Goal: Contribute content: Contribute content

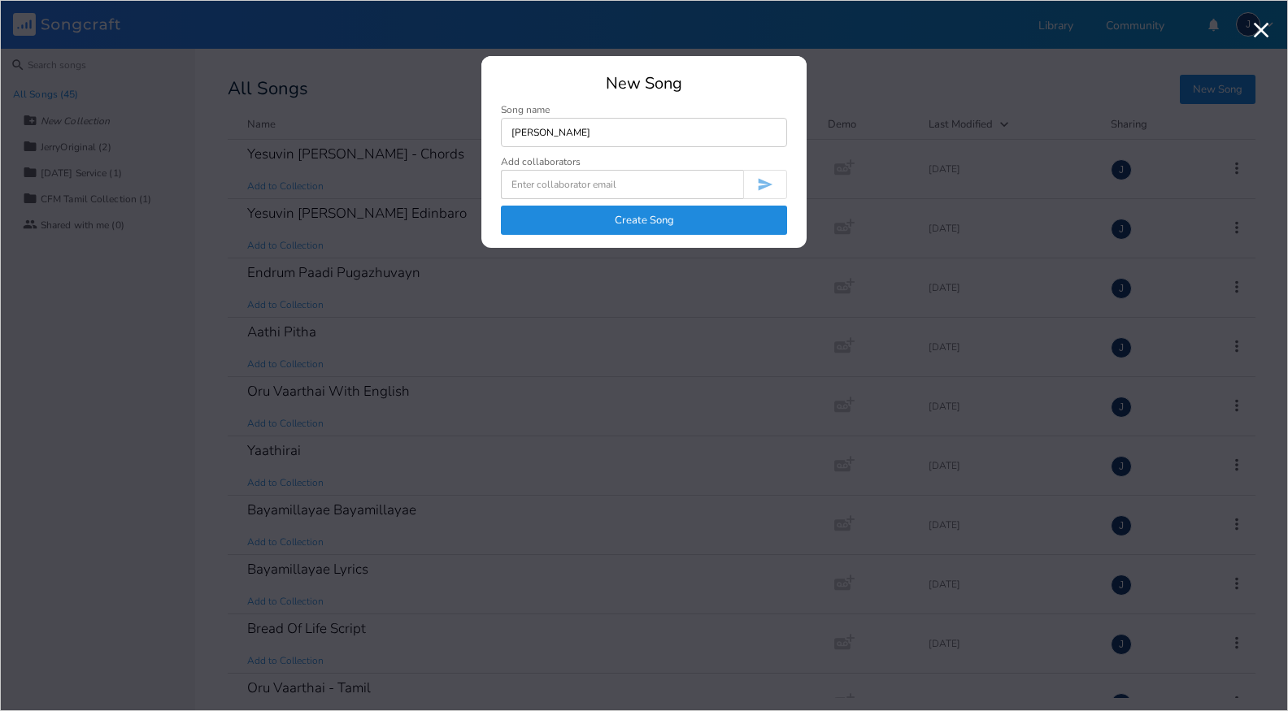
type input "[PERSON_NAME]"
click at [632, 216] on button "Create Song" at bounding box center [644, 220] width 286 height 29
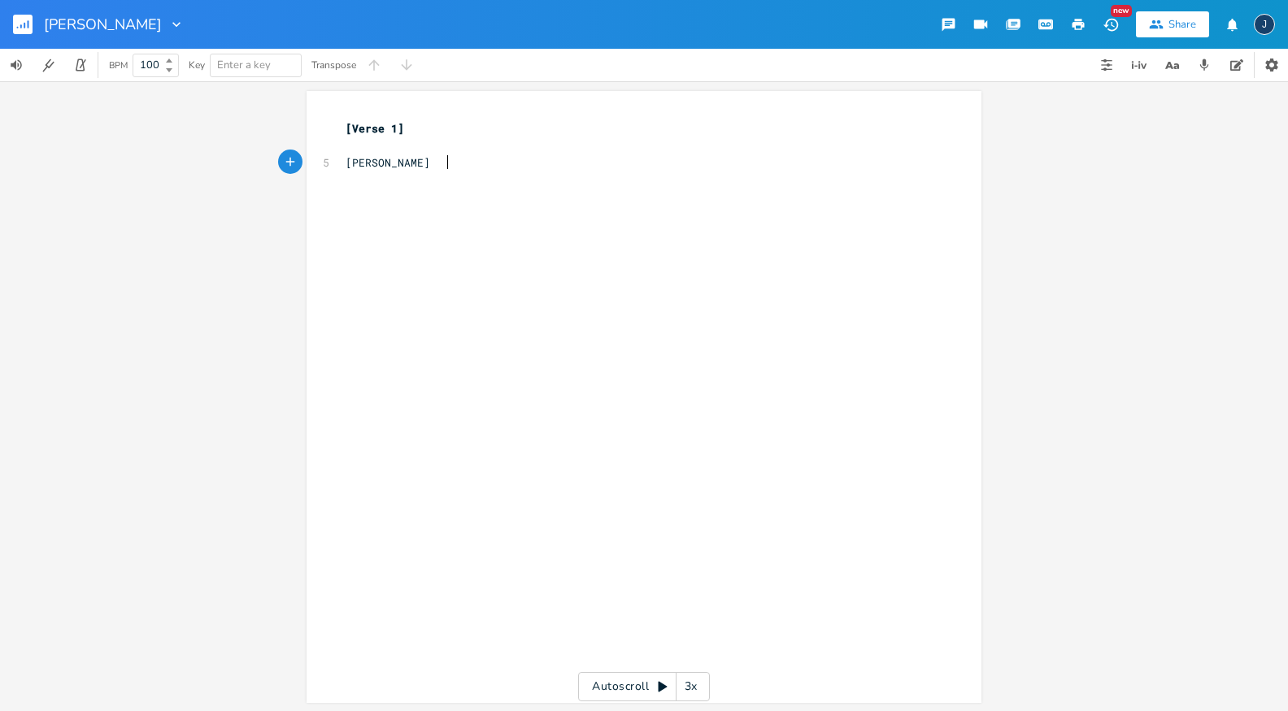
type textarea "[PERSON_NAME]"
type textarea "En"
type textarea "Ninaivu Q"
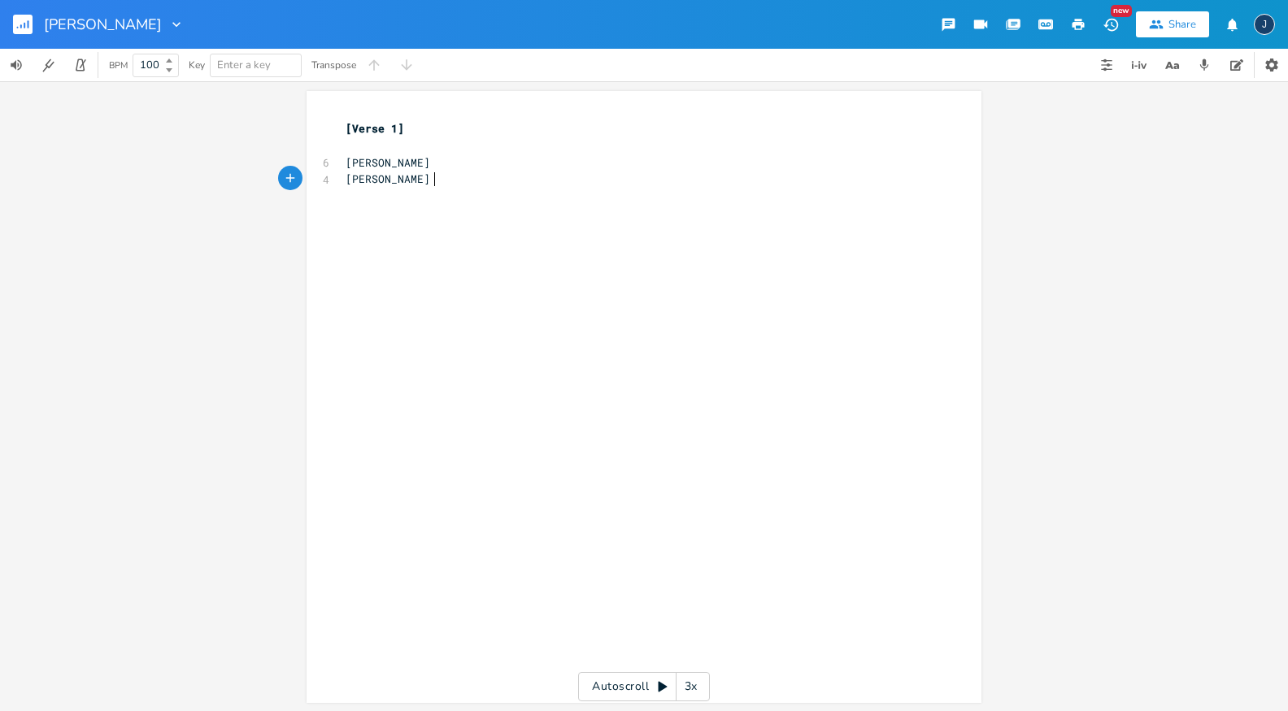
type textarea "Koorthn"
type textarea "nthu"
click at [346, 161] on span "[PERSON_NAME]" at bounding box center [388, 162] width 85 height 15
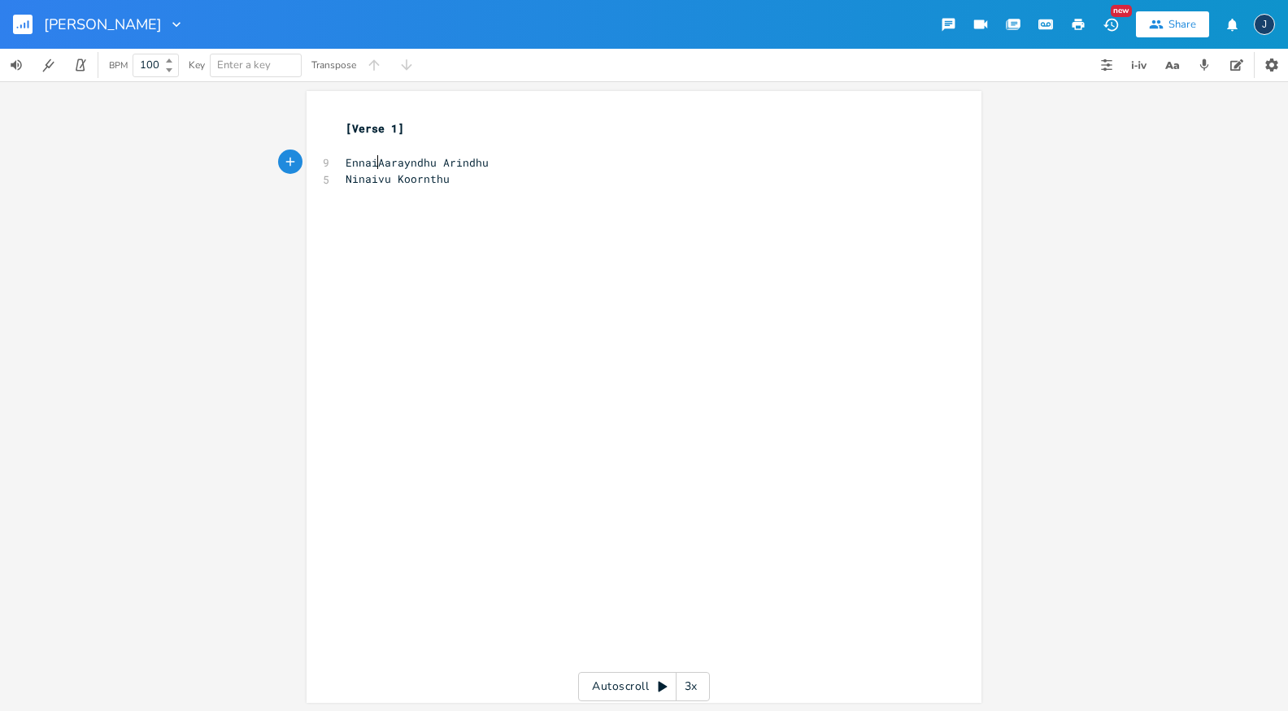
type textarea "Ennai"
click at [450, 176] on pre "Ninaivu Koornthu" at bounding box center [635, 179] width 587 height 17
type textarea "Sol"
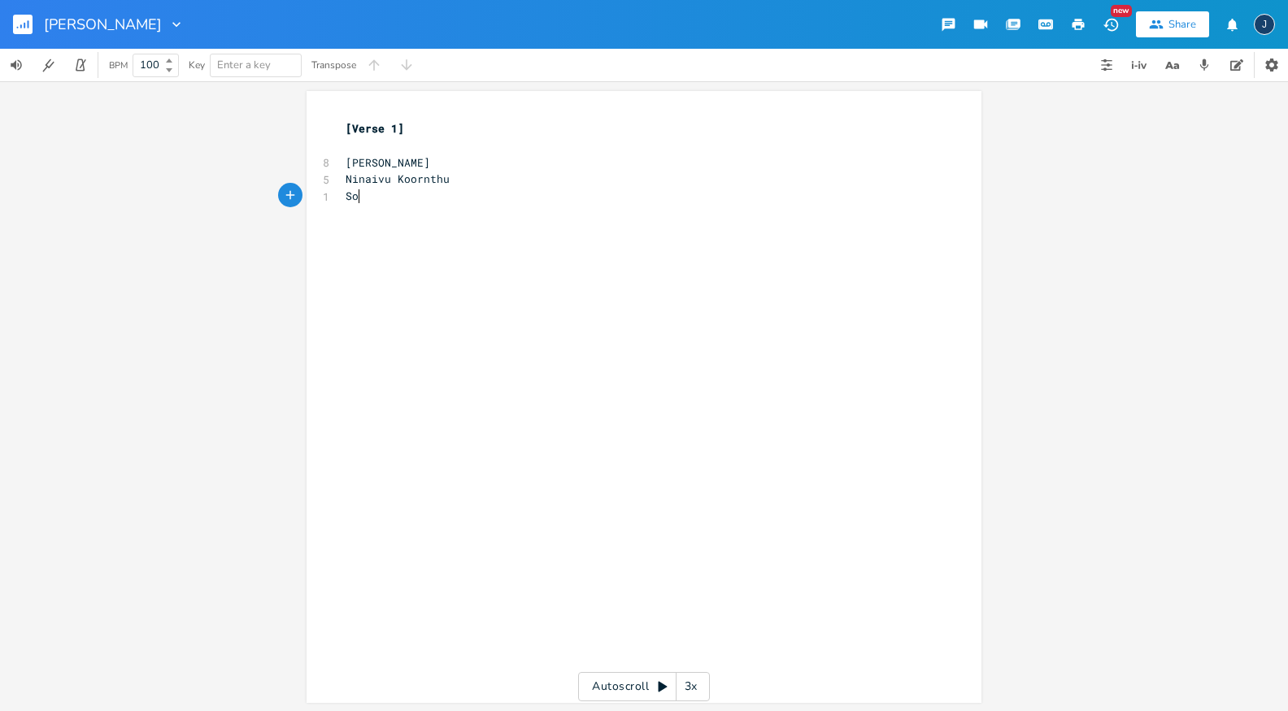
type textarea "z"
type textarea "ozhin"
type textarea "n"
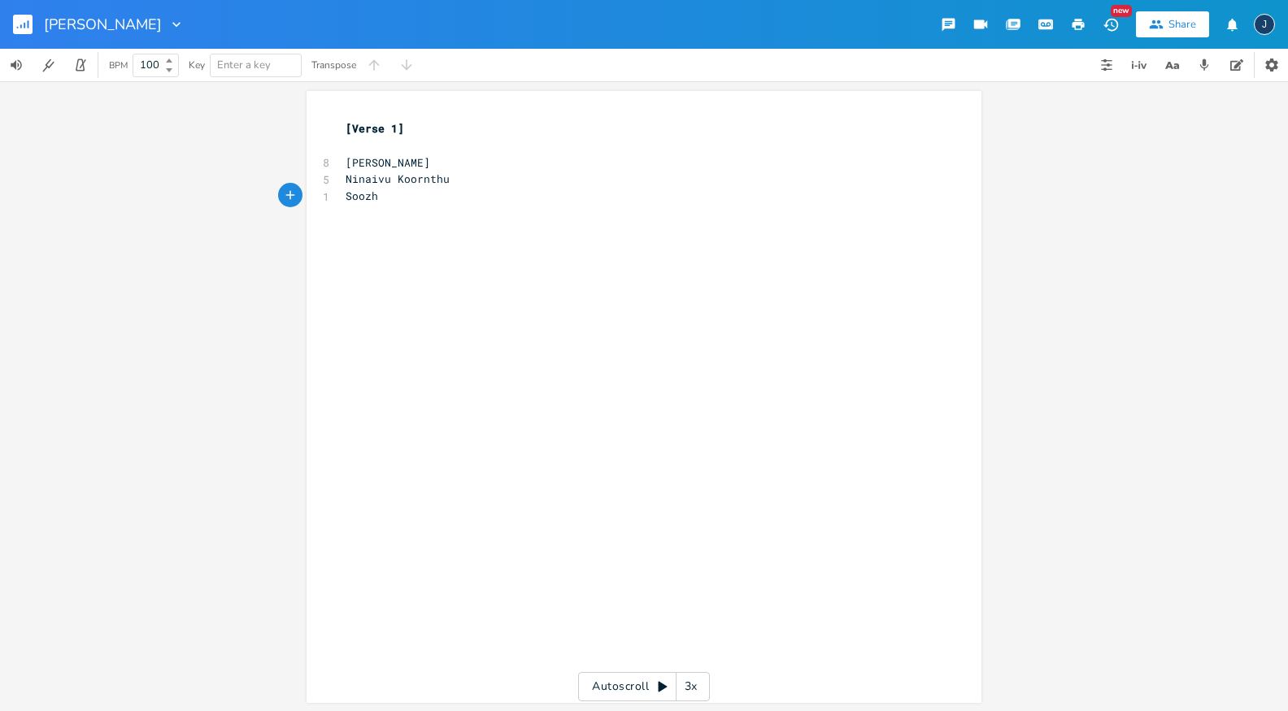
scroll to position [0, 6]
type textarea "nthirukkm"
type textarea "um Devan Neerai"
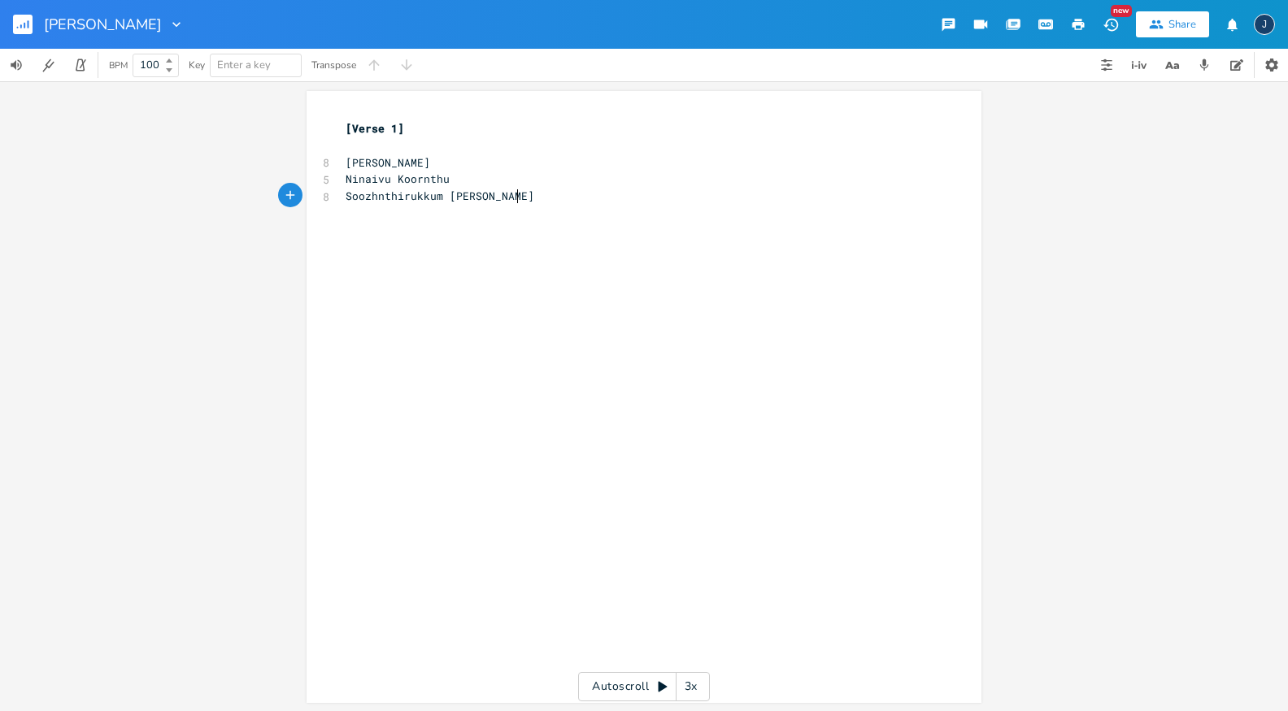
type textarea "e"
type textarea "En vazi"
type textarea "zhi"
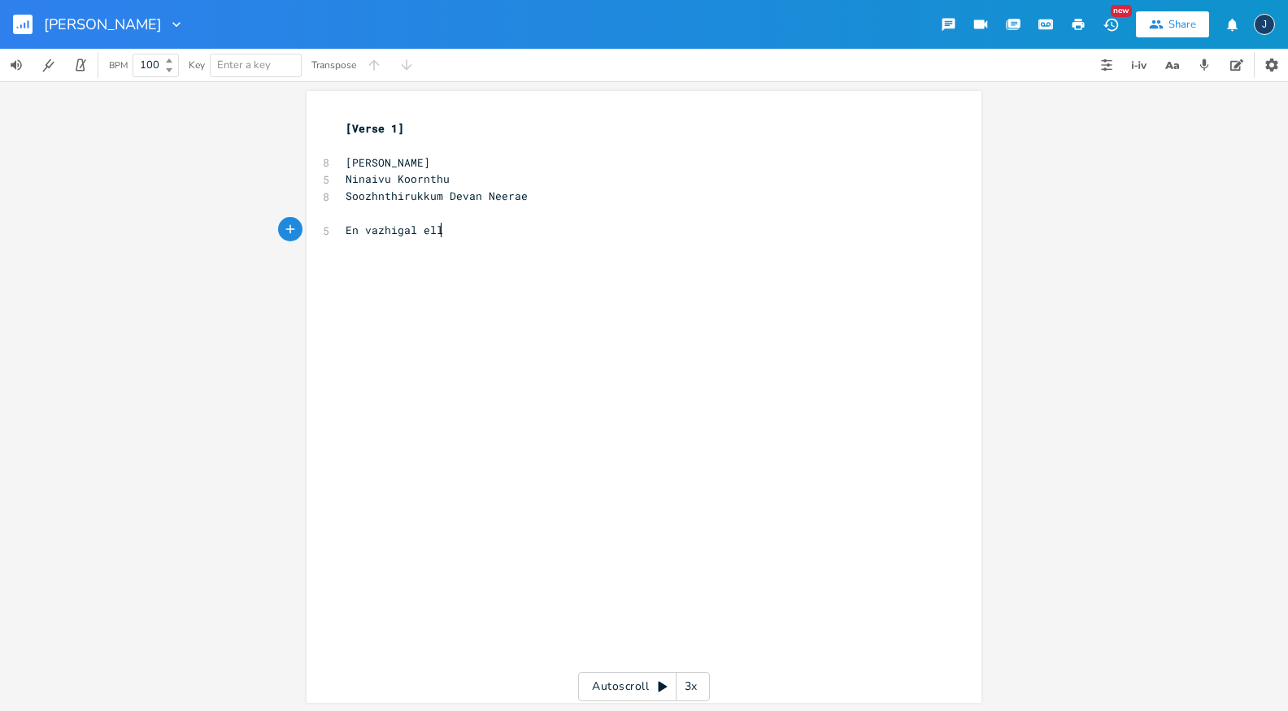
scroll to position [0, 52]
type textarea "higal ellam"
type textarea "S"
type textarea "Therindhu Purinthu"
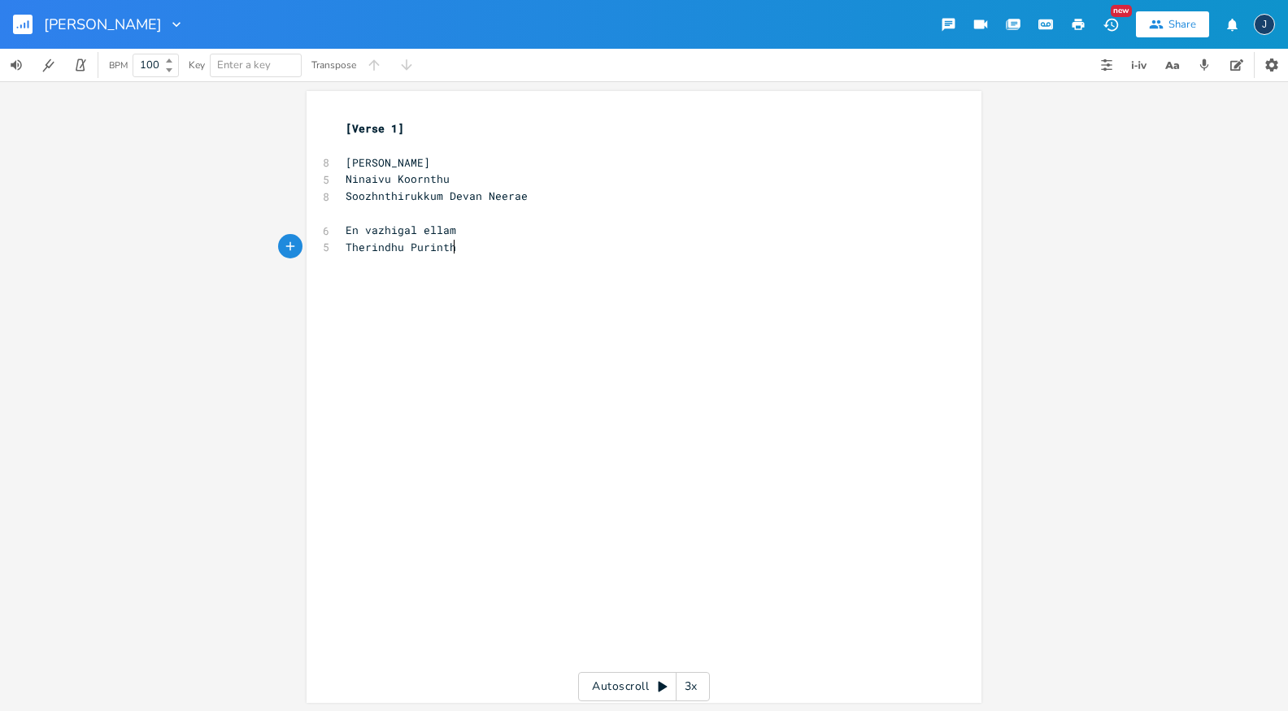
scroll to position [0, 93]
type textarea "dhu"
type textarea "Nadathum Devam Neera"
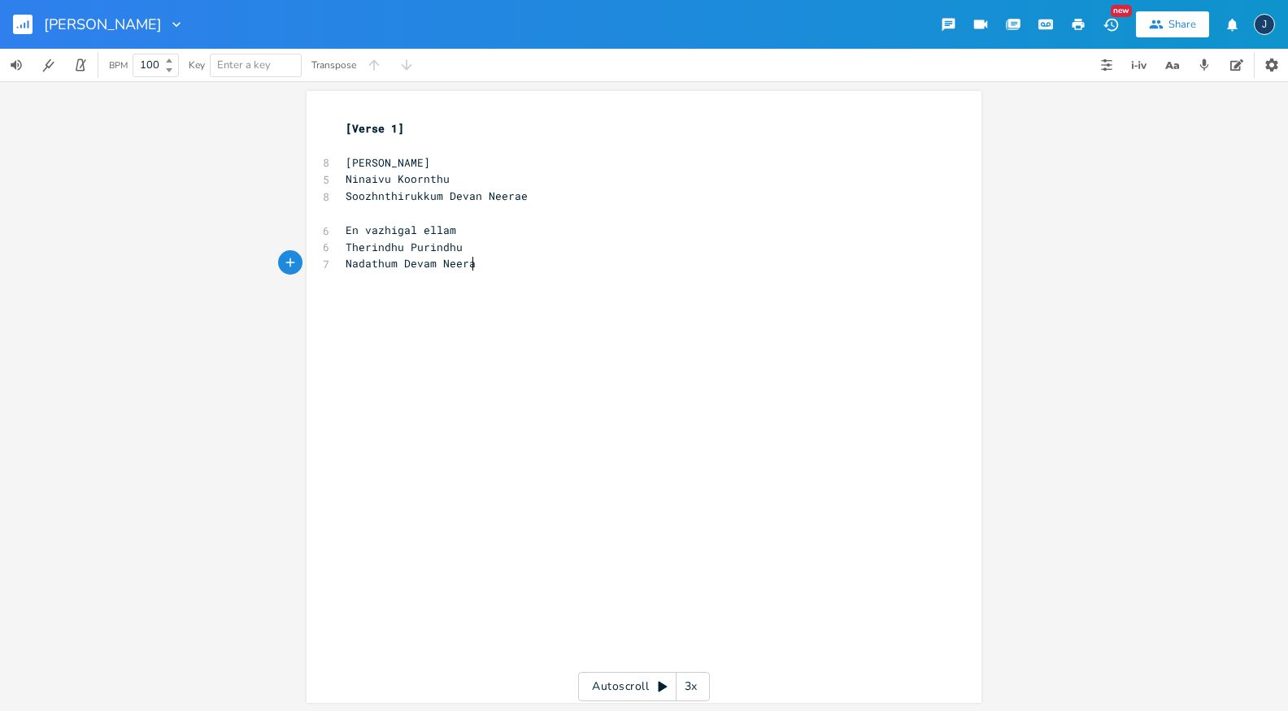
type textarea "e"
click at [438, 200] on span "Soozhnthirukkum Devan Neerae" at bounding box center [437, 196] width 182 height 15
type textarea "P"
type textarea "Kaakum"
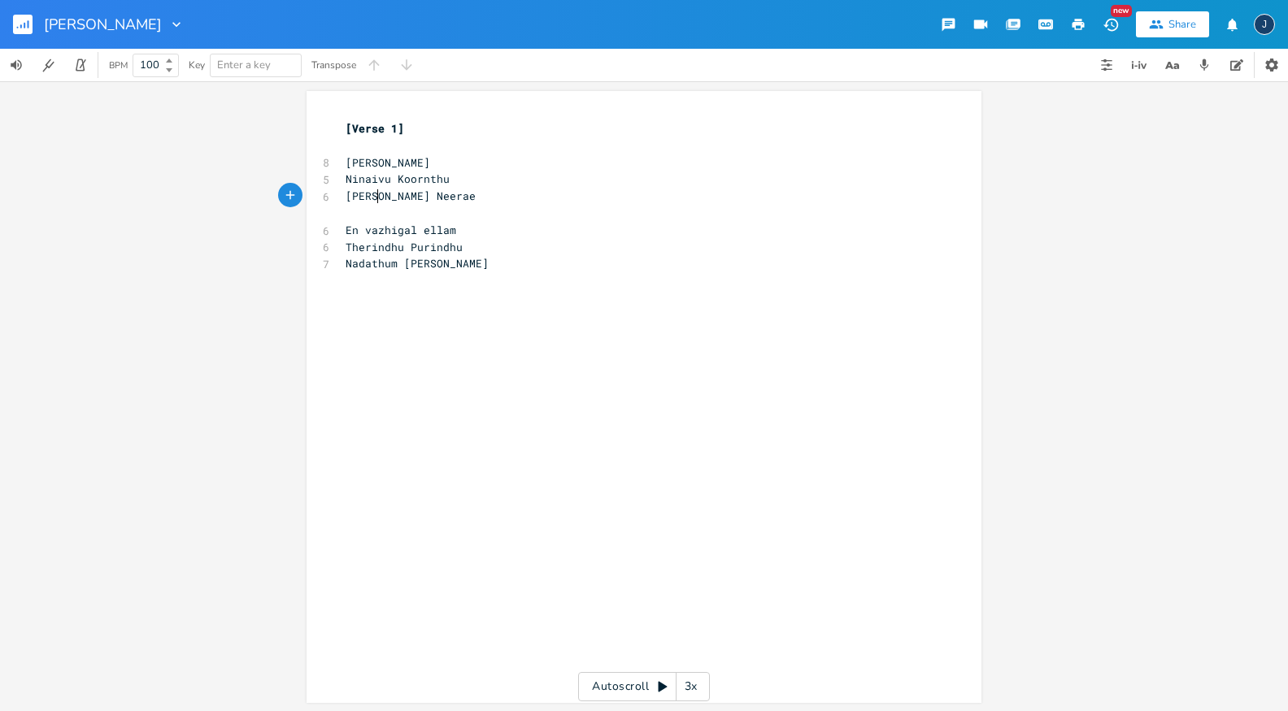
scroll to position [0, 37]
click at [429, 266] on span "Nadathum [PERSON_NAME]" at bounding box center [417, 263] width 143 height 15
click at [412, 195] on span "Kaakum Devan Neerae" at bounding box center [408, 196] width 124 height 15
type textarea "m"
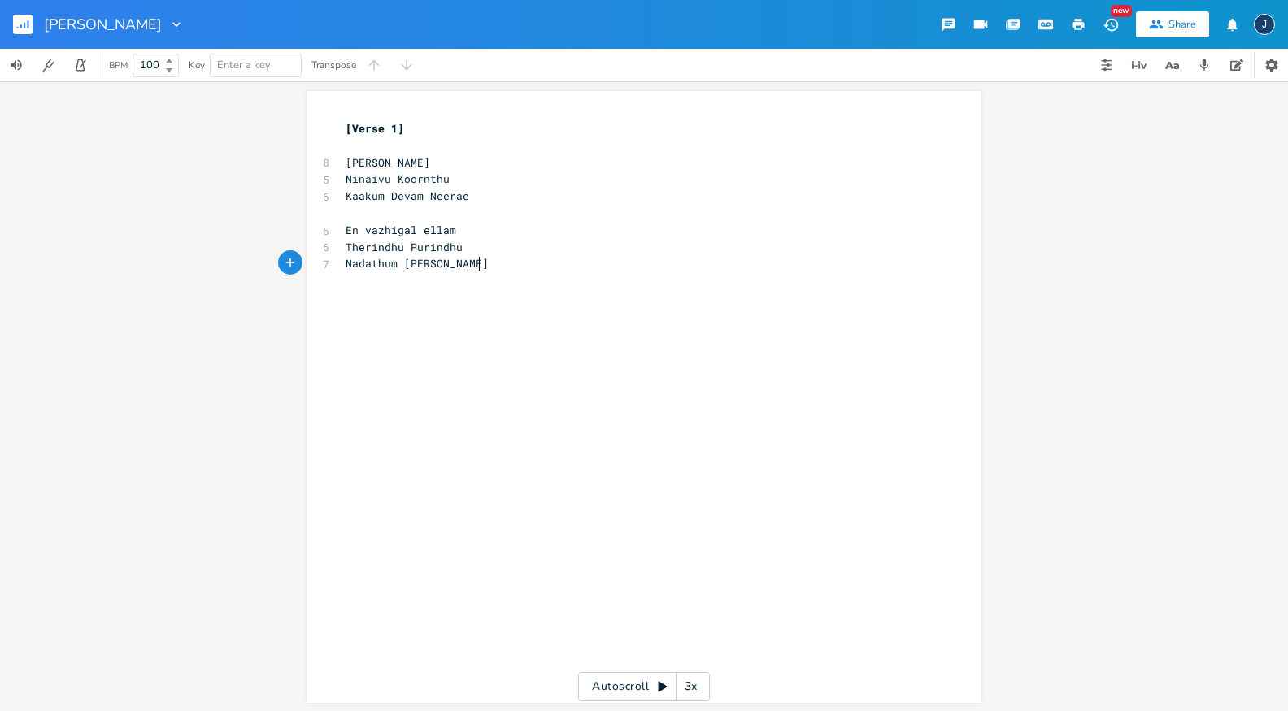
click at [503, 270] on pre "Nadathum [PERSON_NAME]" at bounding box center [635, 263] width 587 height 17
click at [383, 163] on span "[PERSON_NAME]" at bounding box center [388, 162] width 85 height 15
type textarea "Ennai"
type textarea "En v"
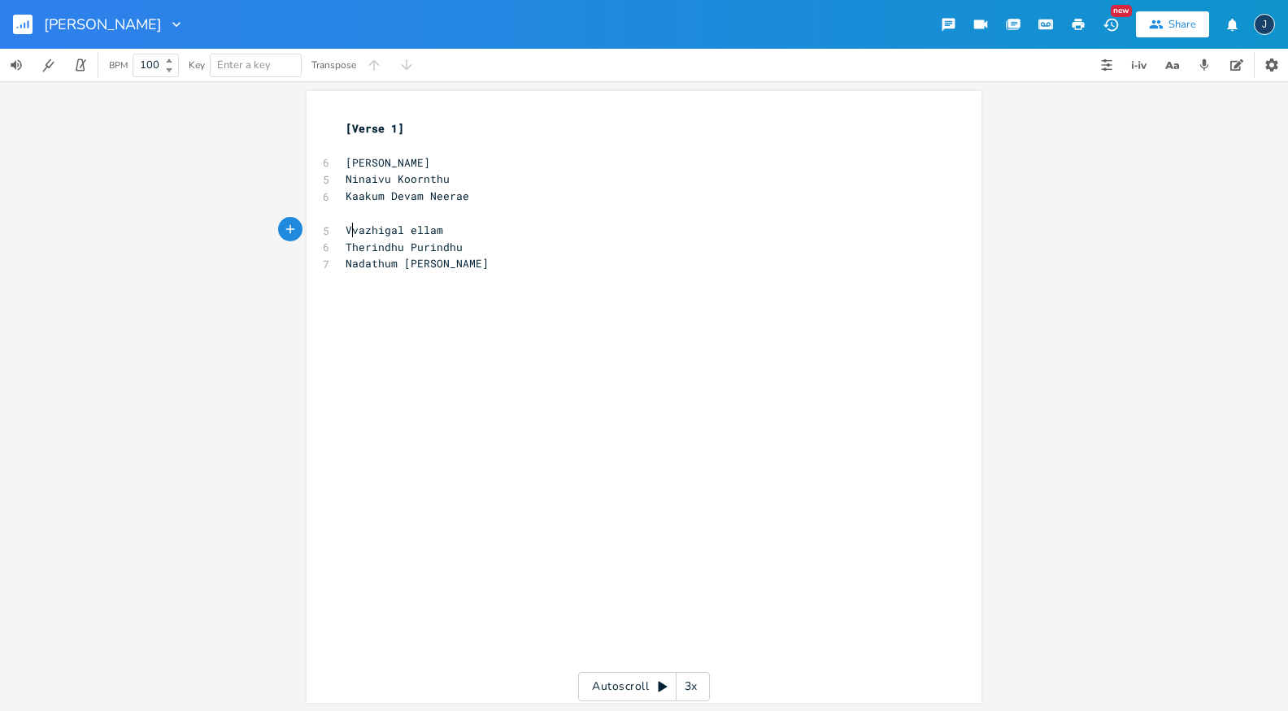
type textarea "v"
type textarea "Na"
type textarea "Um"
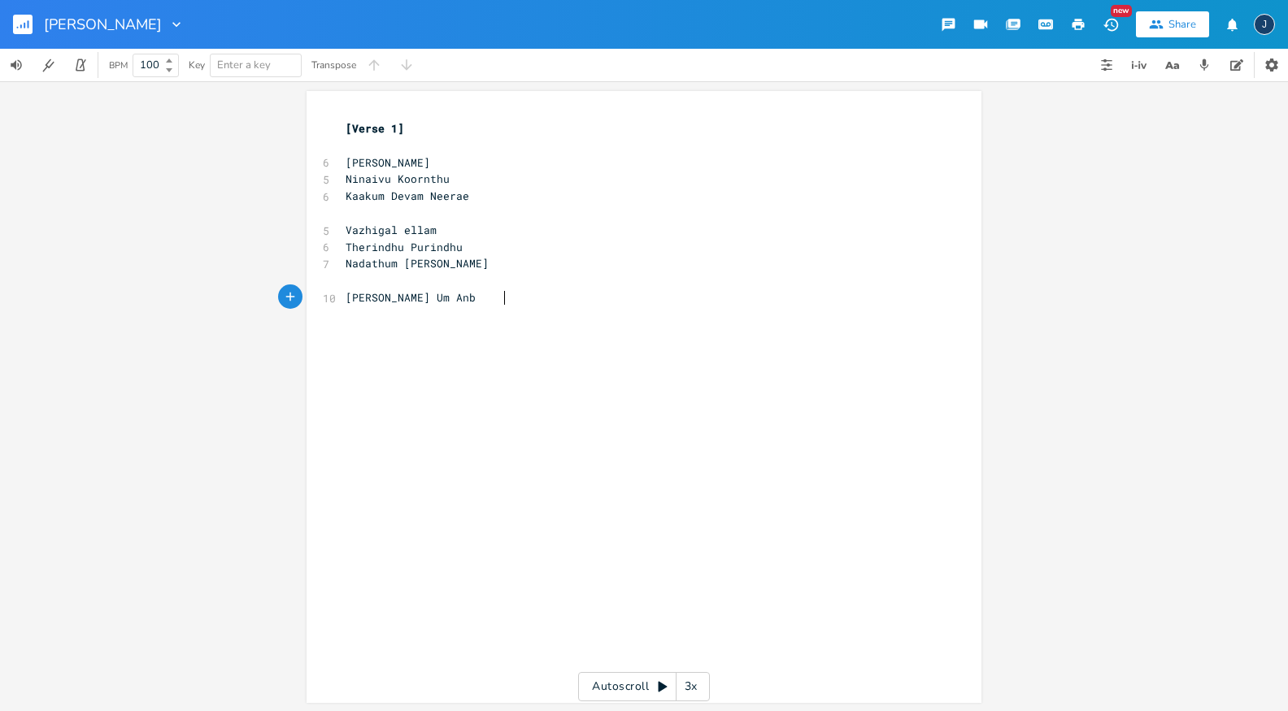
type textarea "[PERSON_NAME] Um Anbu"
click at [457, 297] on span "[PERSON_NAME] Um Anbu" at bounding box center [414, 297] width 137 height 15
click at [433, 312] on pre "Um Anbu" at bounding box center [635, 315] width 587 height 17
type textarea "Anbu"
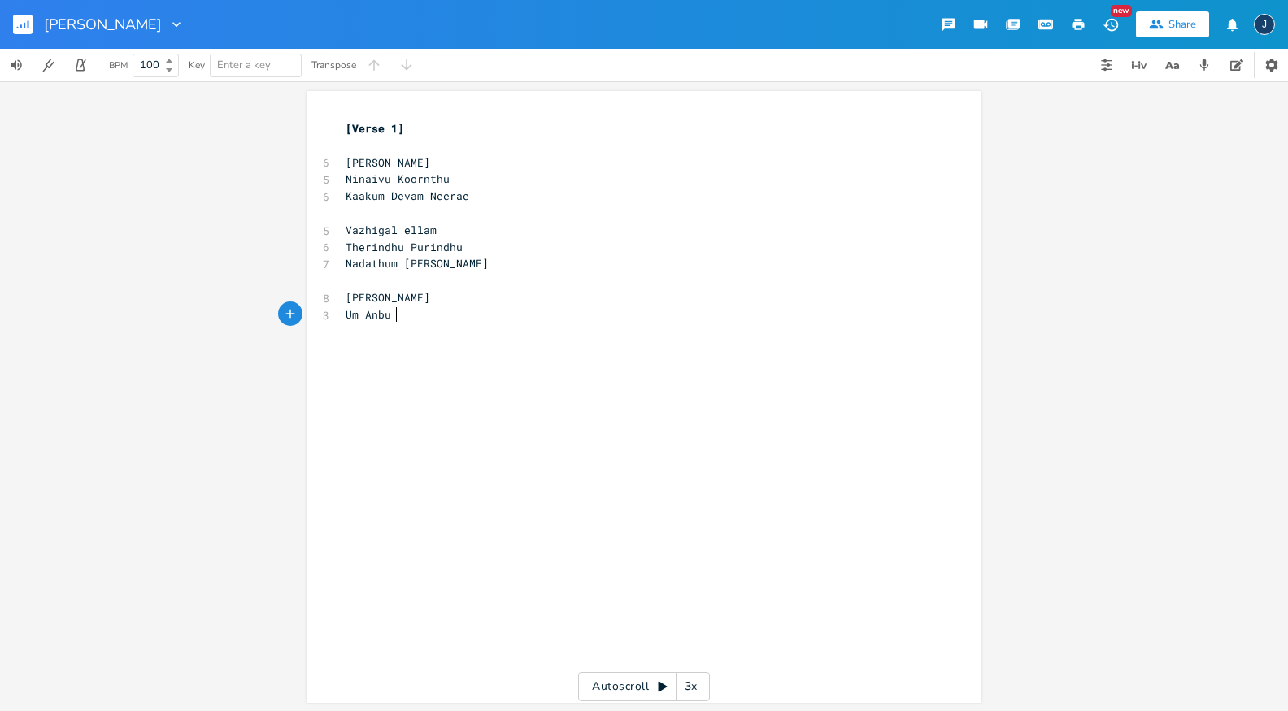
scroll to position [0, 28]
type textarea "um Arivuam"
click at [434, 308] on span "Um Anbum Arivuam" at bounding box center [398, 314] width 104 height 15
click at [454, 348] on pre "​" at bounding box center [635, 348] width 587 height 17
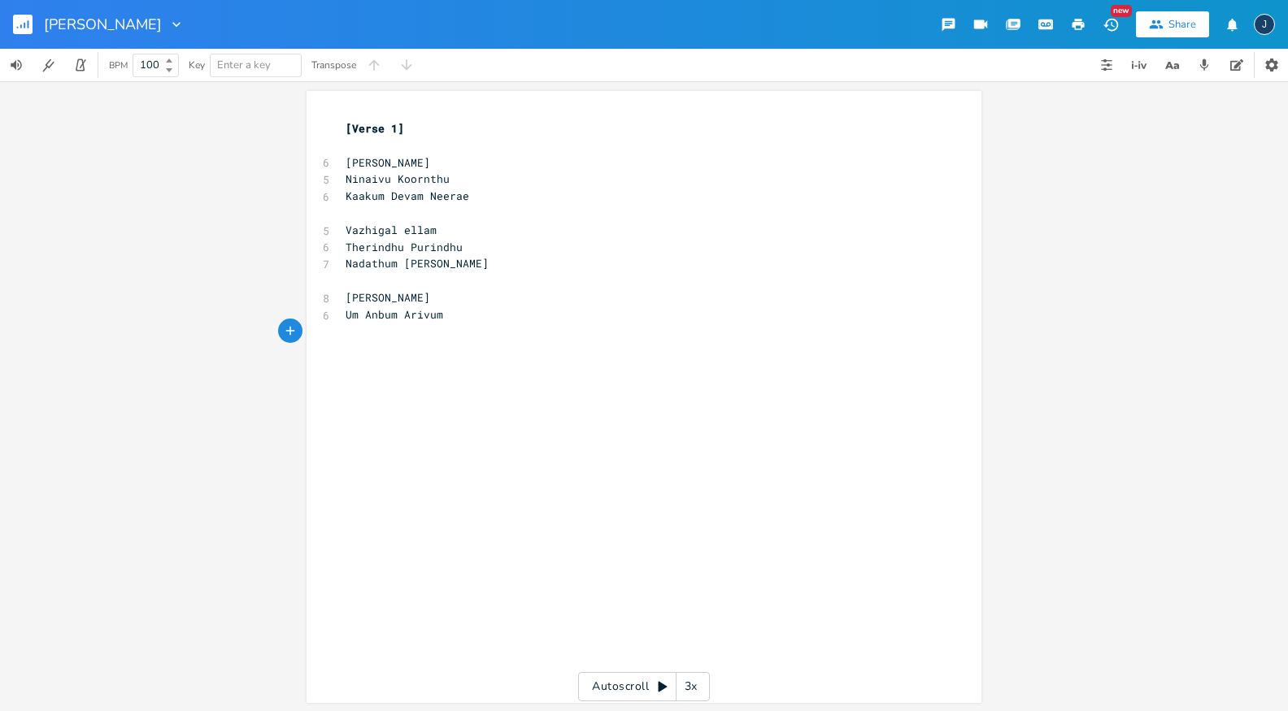
type textarea "A"
type textarea "E"
type textarea "Um"
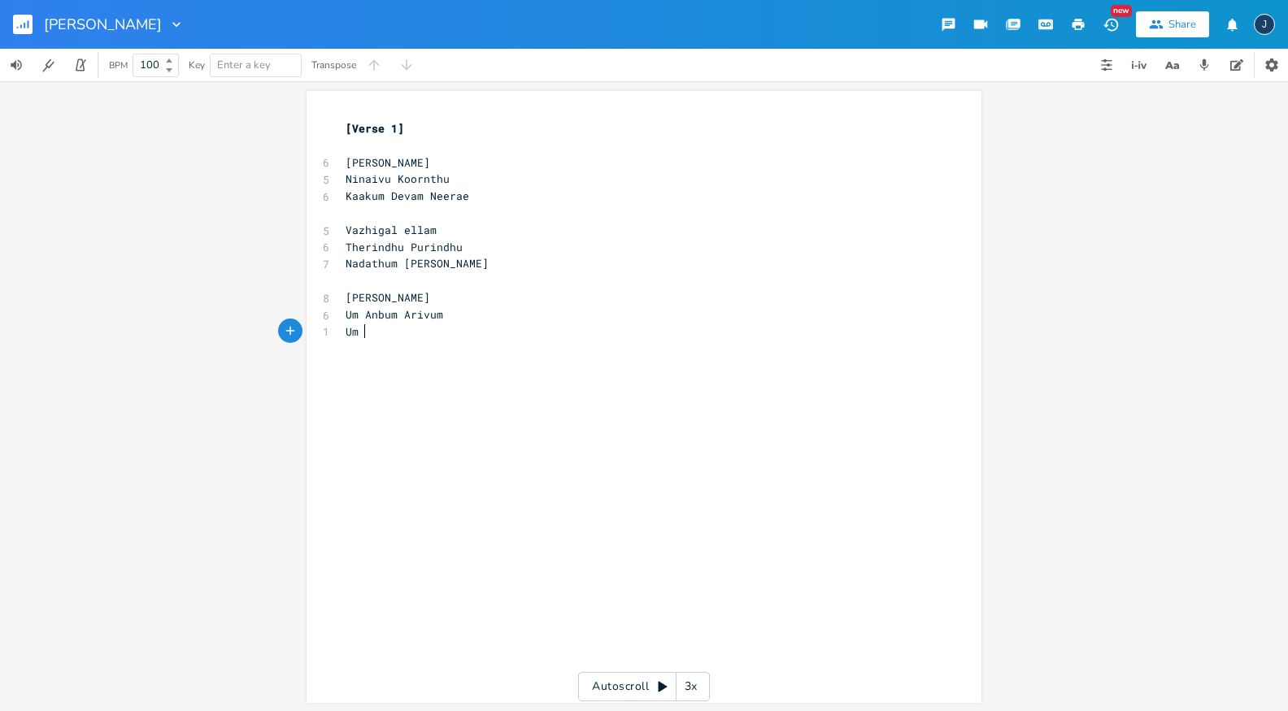
scroll to position [0, 18]
type textarea "Engu [MEDICAL_DATA]"
type textarea "Ummay"
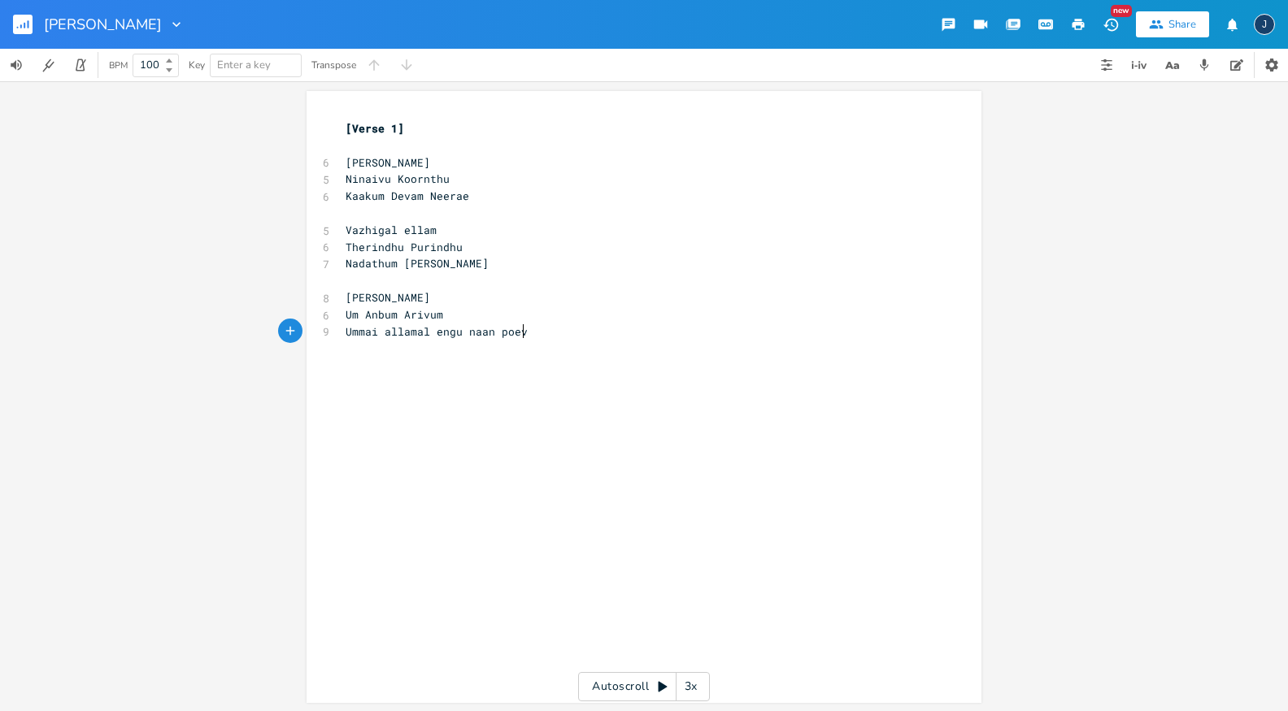
type textarea "i allamal engu naan poeve"
type textarea "vayn"
click at [426, 334] on span "Ummai allamal engu naan poevayn" at bounding box center [447, 331] width 202 height 15
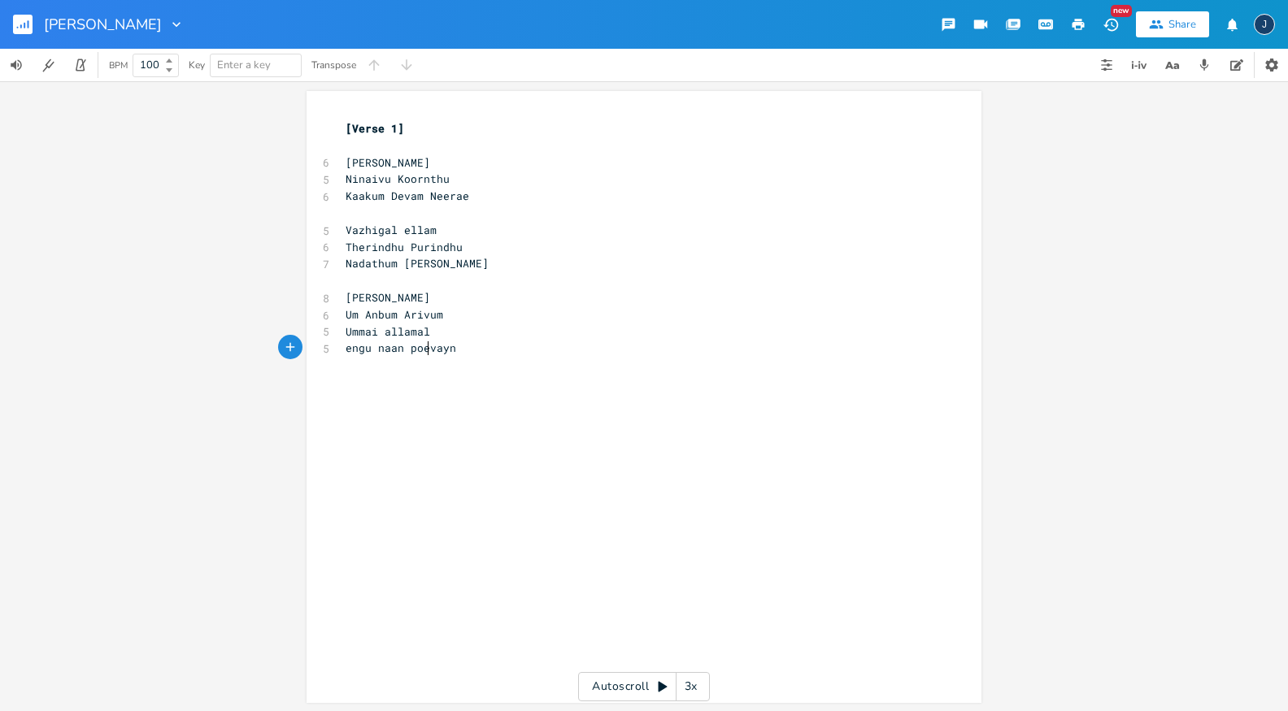
click at [421, 351] on span "engu naan poevayn" at bounding box center [401, 348] width 111 height 15
type textarea "Selvayn"
type textarea "Um"
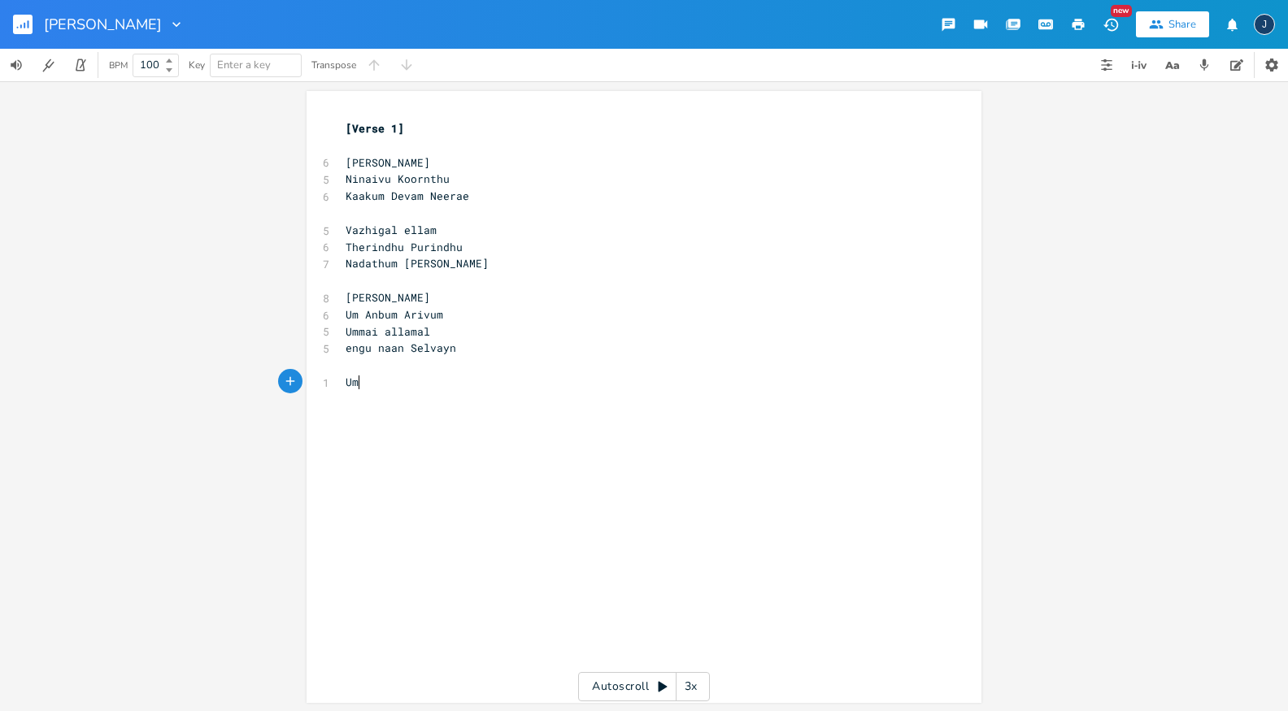
scroll to position [0, 18]
type textarea "Theydi"
type textarea "Ennai"
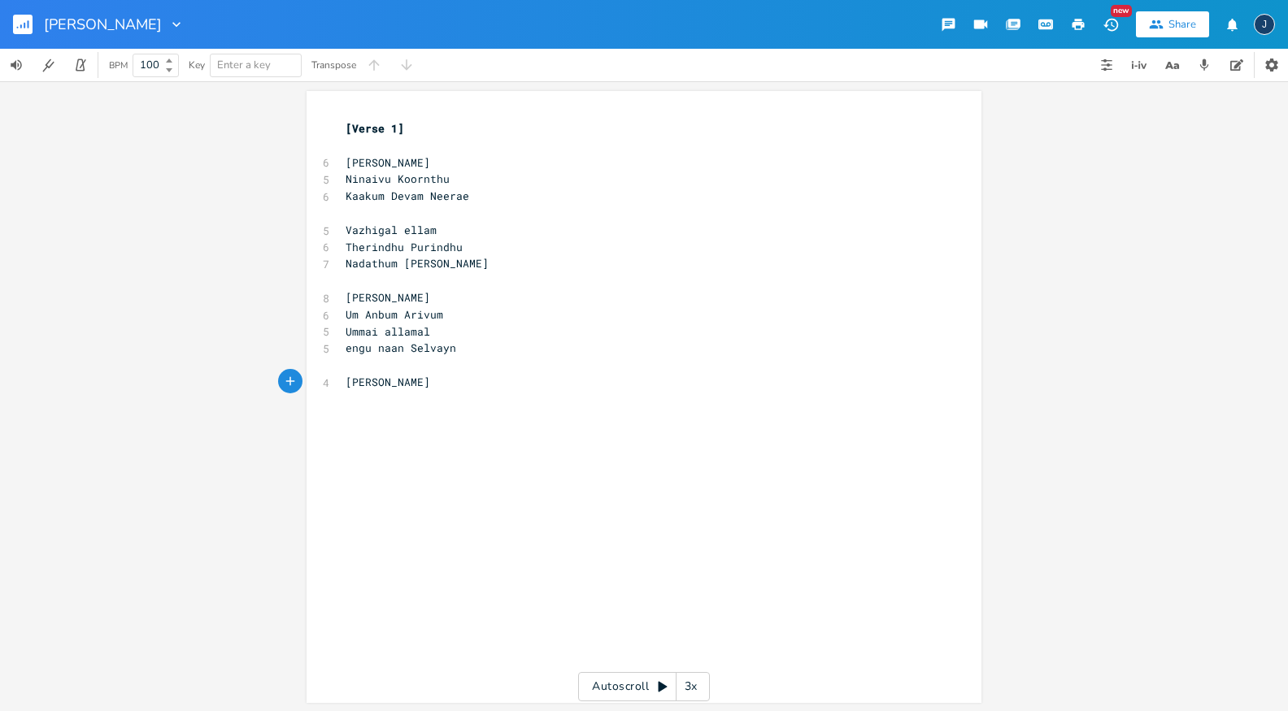
click at [346, 161] on span "[PERSON_NAME]" at bounding box center [388, 162] width 85 height 15
type textarea "Ennai"
type textarea "nai"
click at [346, 230] on span "Vazhigal ellam" at bounding box center [391, 230] width 91 height 15
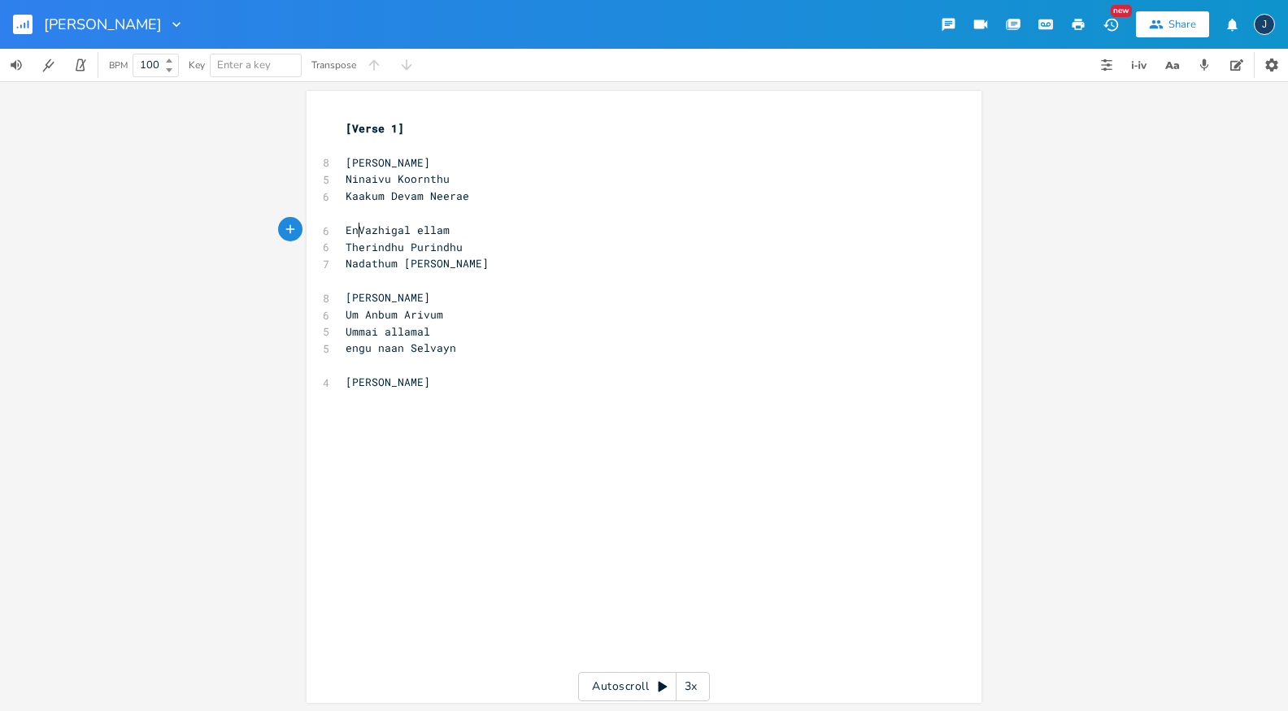
type textarea "En"
click at [468, 300] on pre "[PERSON_NAME]" at bounding box center [635, 297] width 587 height 17
click at [381, 158] on span "[PERSON_NAME]" at bounding box center [388, 162] width 85 height 15
click at [439, 374] on pre "[PERSON_NAME]" at bounding box center [635, 382] width 587 height 17
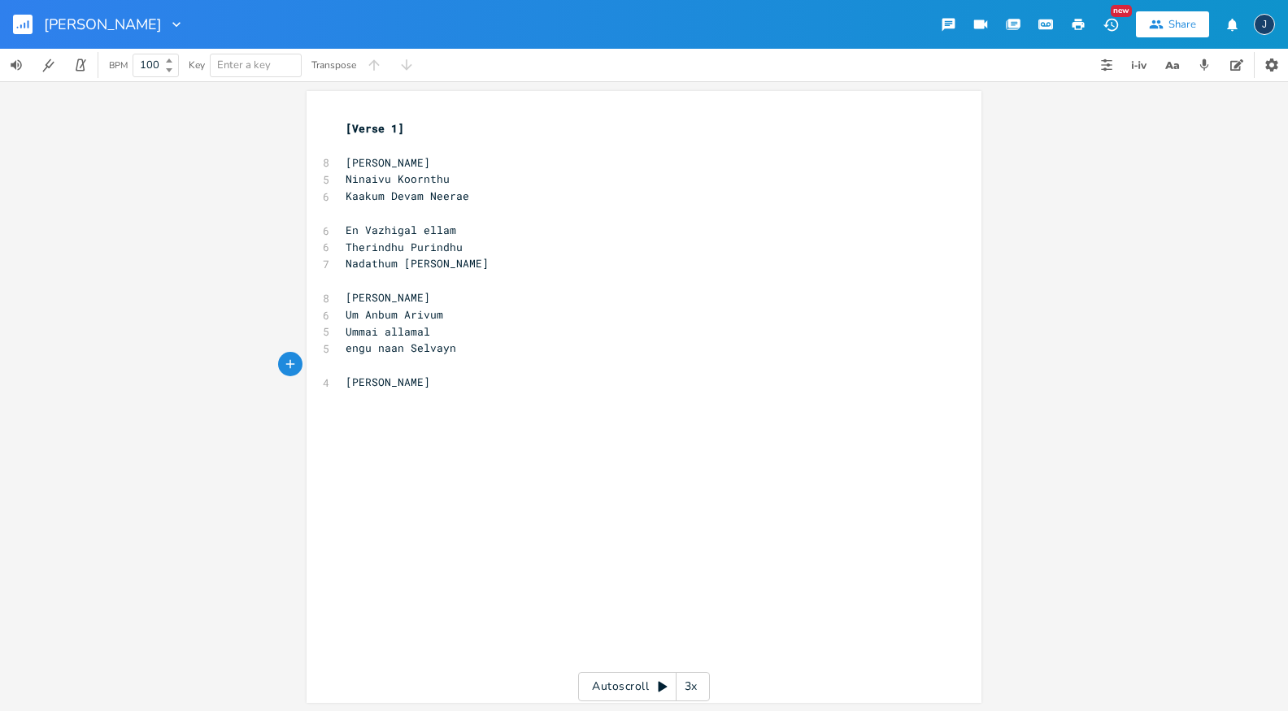
click at [445, 382] on pre "[PERSON_NAME]" at bounding box center [635, 382] width 587 height 17
type textarea "Vandha E"
click at [346, 385] on span "[PERSON_NAME]" at bounding box center [388, 382] width 85 height 15
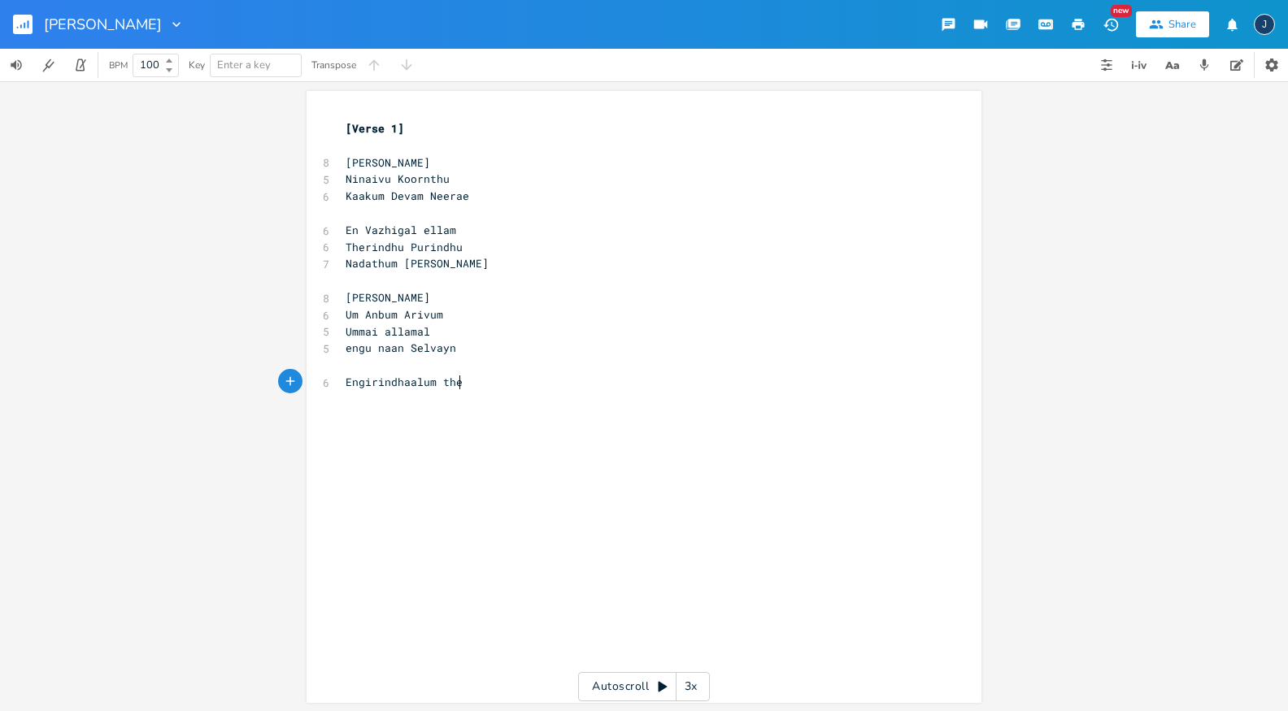
scroll to position [0, 102]
type textarea "Engirindhaalum they"
type textarea "di vandhu"
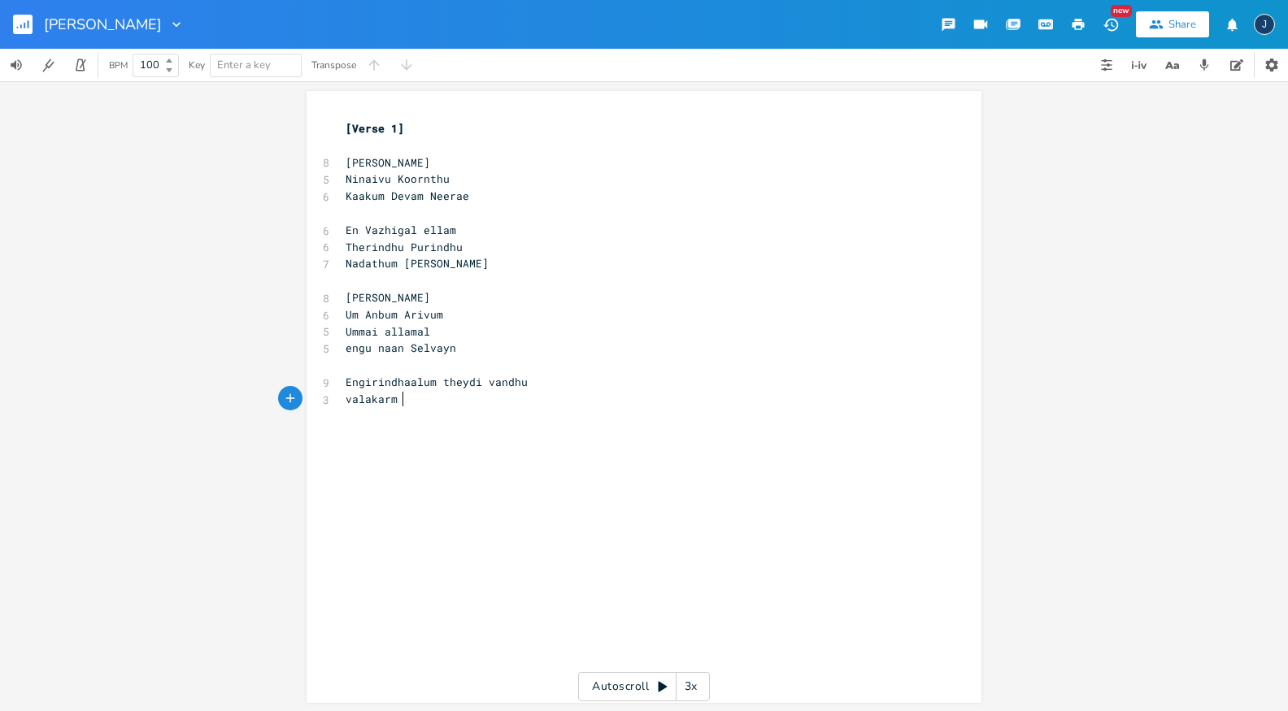
type textarea "valakarm n"
type textarea "neetum neysar [PERSON_NAME] oruvarae"
click at [355, 168] on span "[PERSON_NAME]" at bounding box center [388, 162] width 85 height 15
type textarea "Ennai"
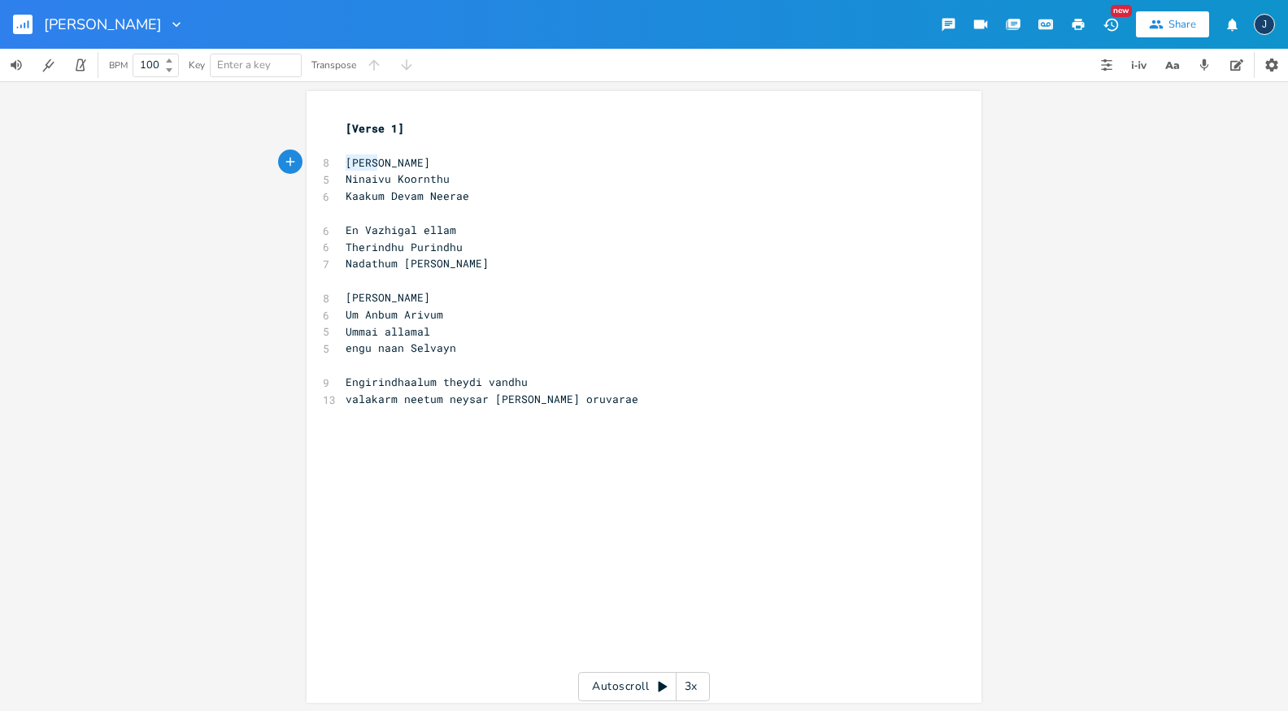
click at [355, 168] on span "[PERSON_NAME]" at bounding box center [388, 162] width 85 height 15
type textarea "En"
type textarea "V"
type textarea "a"
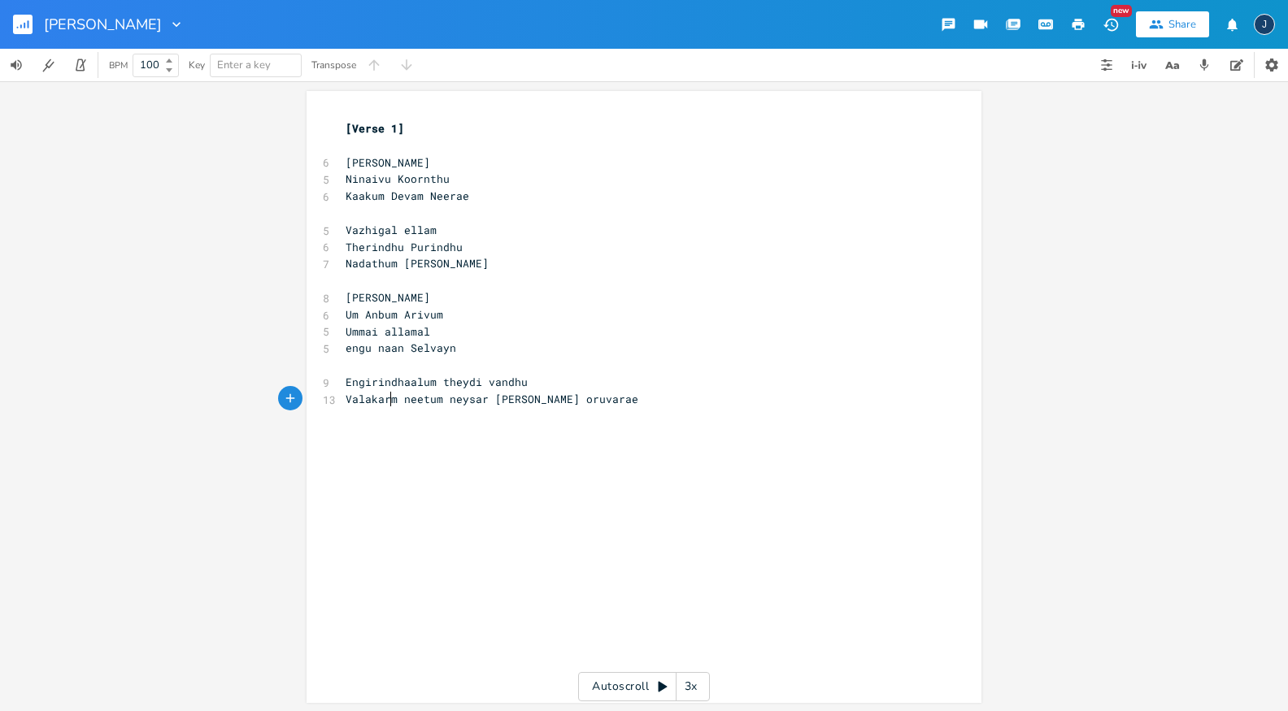
scroll to position [0, 6]
click at [433, 382] on span "Engirindhaalum theydi vandhu" at bounding box center [437, 382] width 182 height 15
click at [382, 383] on span "Engirindhaalum" at bounding box center [391, 382] width 91 height 15
type textarea "i"
type textarea "u"
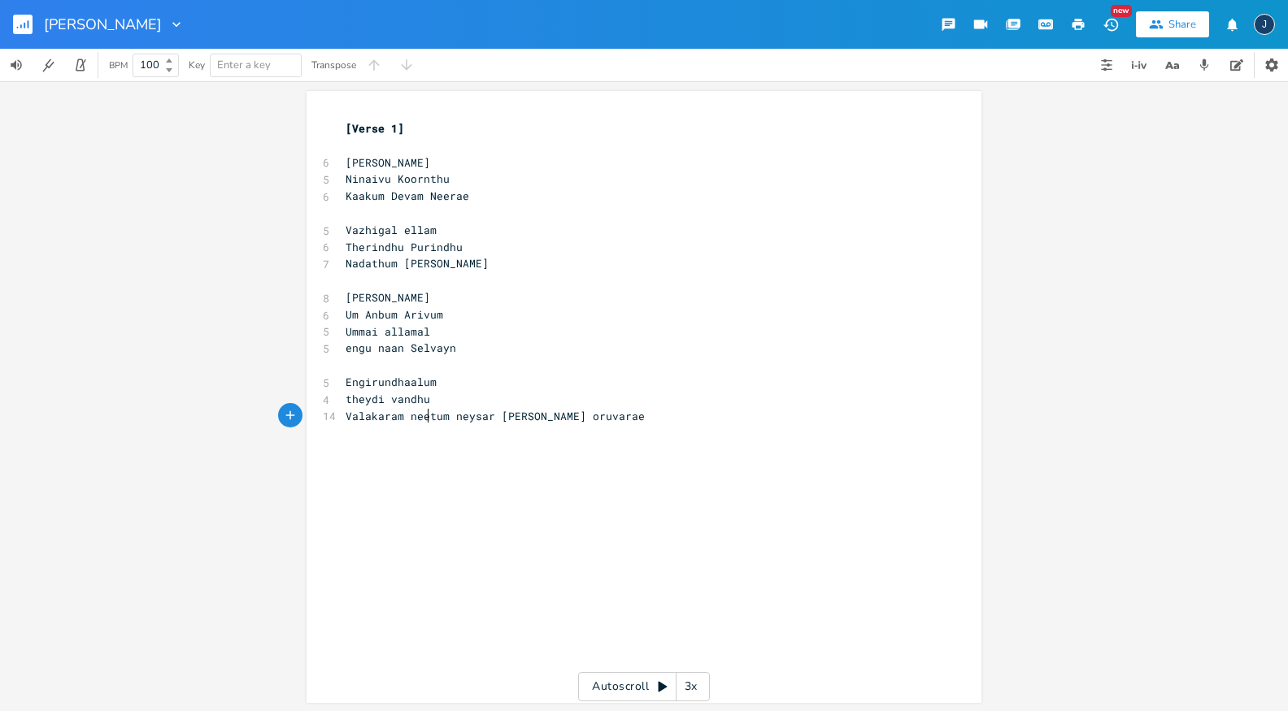
click at [425, 421] on span "Valakaram neetum neysar [PERSON_NAME] oruvarae" at bounding box center [495, 416] width 299 height 15
type textarea "neetum"
click at [425, 421] on span "Valakaram neetum neysar [PERSON_NAME] oruvarae" at bounding box center [495, 416] width 299 height 15
type textarea "Valakaram n"
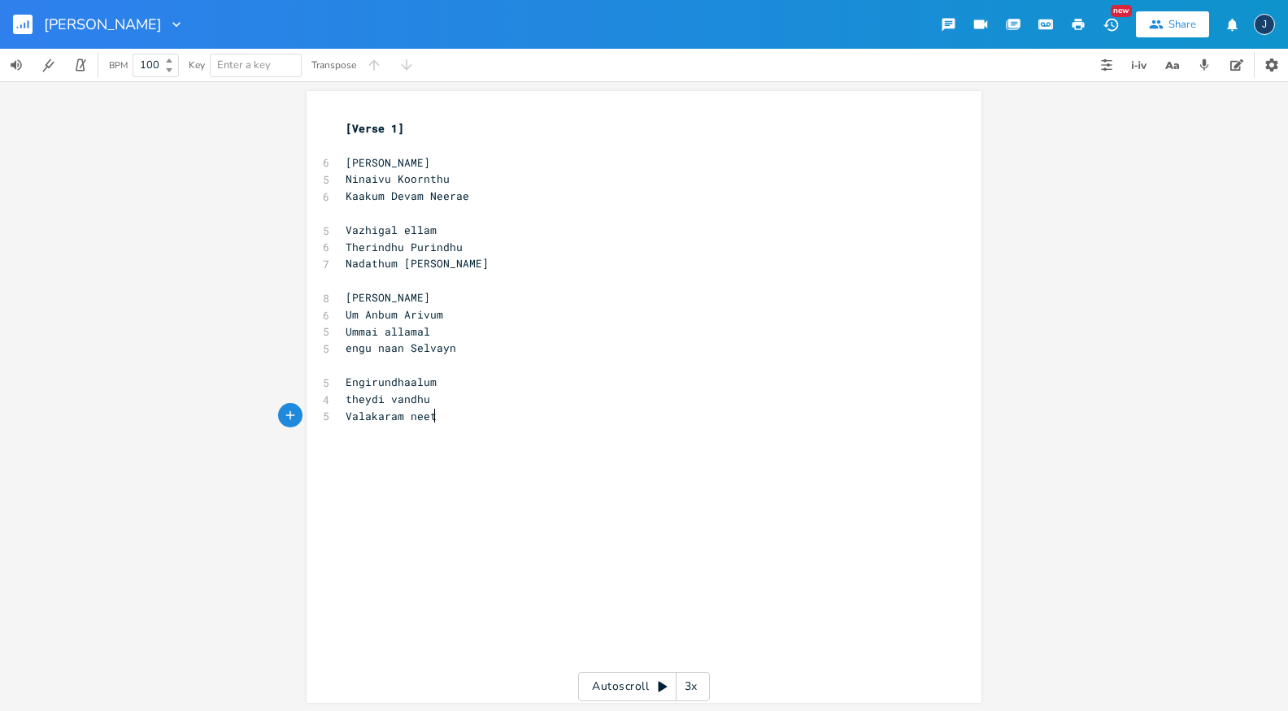
type textarea "[PERSON_NAME]"
type textarea "Thaangum Devm"
type textarea "am Neerai"
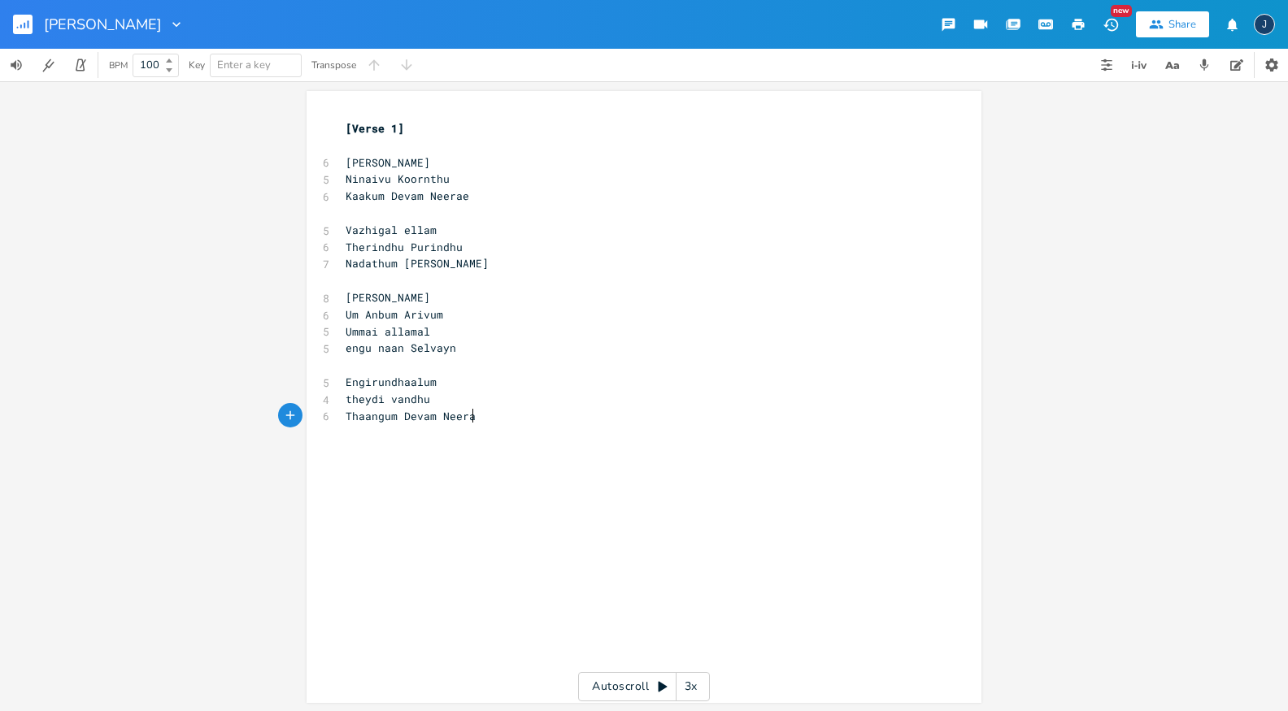
scroll to position [0, 48]
type textarea "e"
type textarea "E"
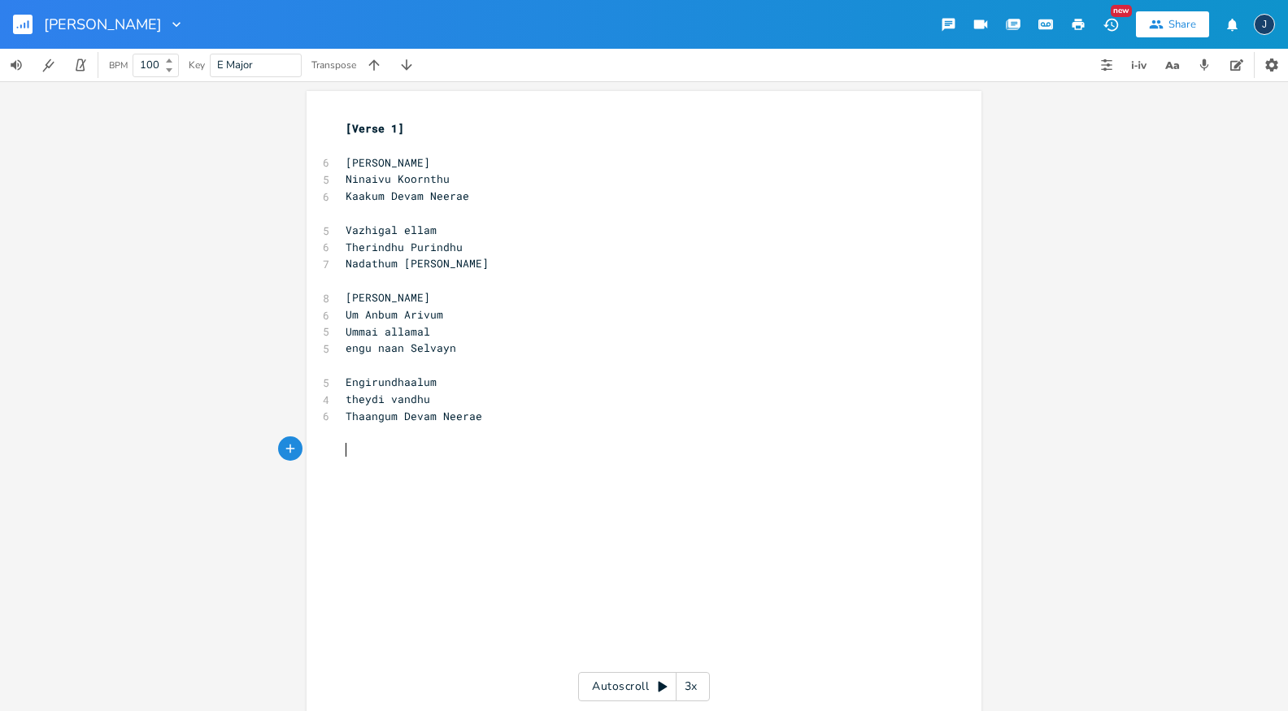
type textarea "E"
type textarea "Iravum Pagalum"
type textarea "Vall"
type textarea "akaram"
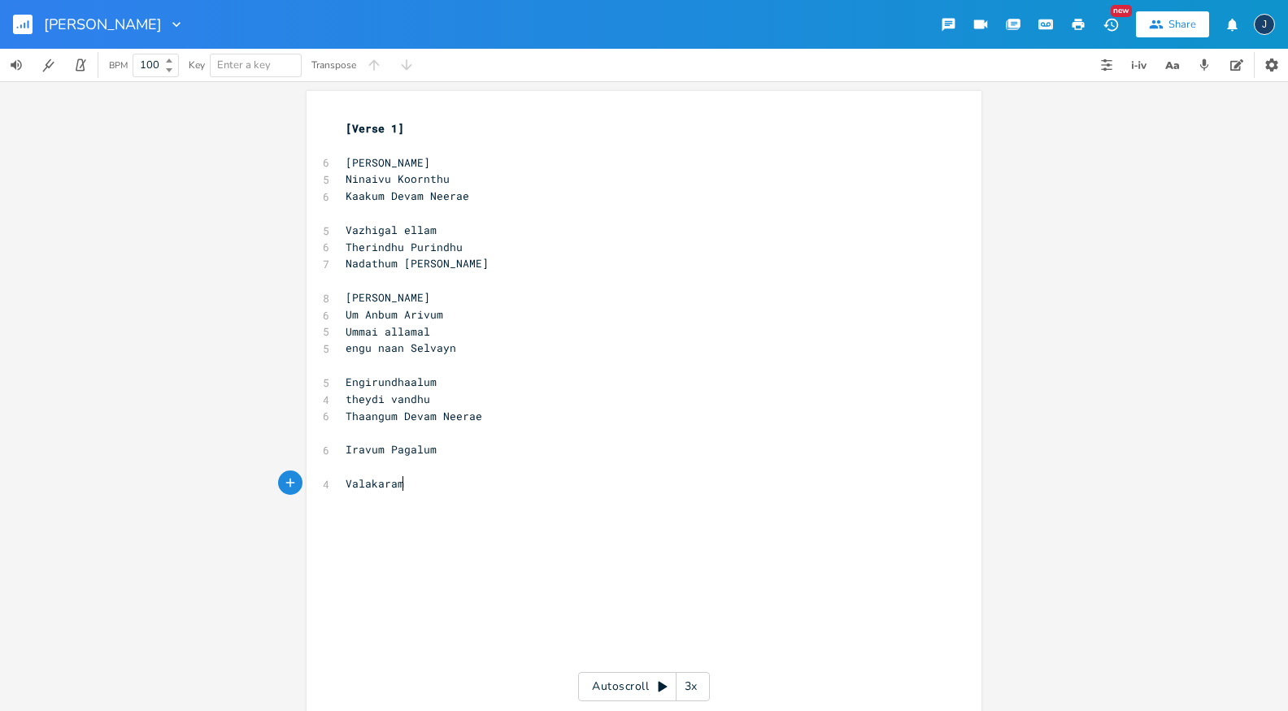
scroll to position [0, 37]
type textarea "Neetum"
type textarea "Devam N"
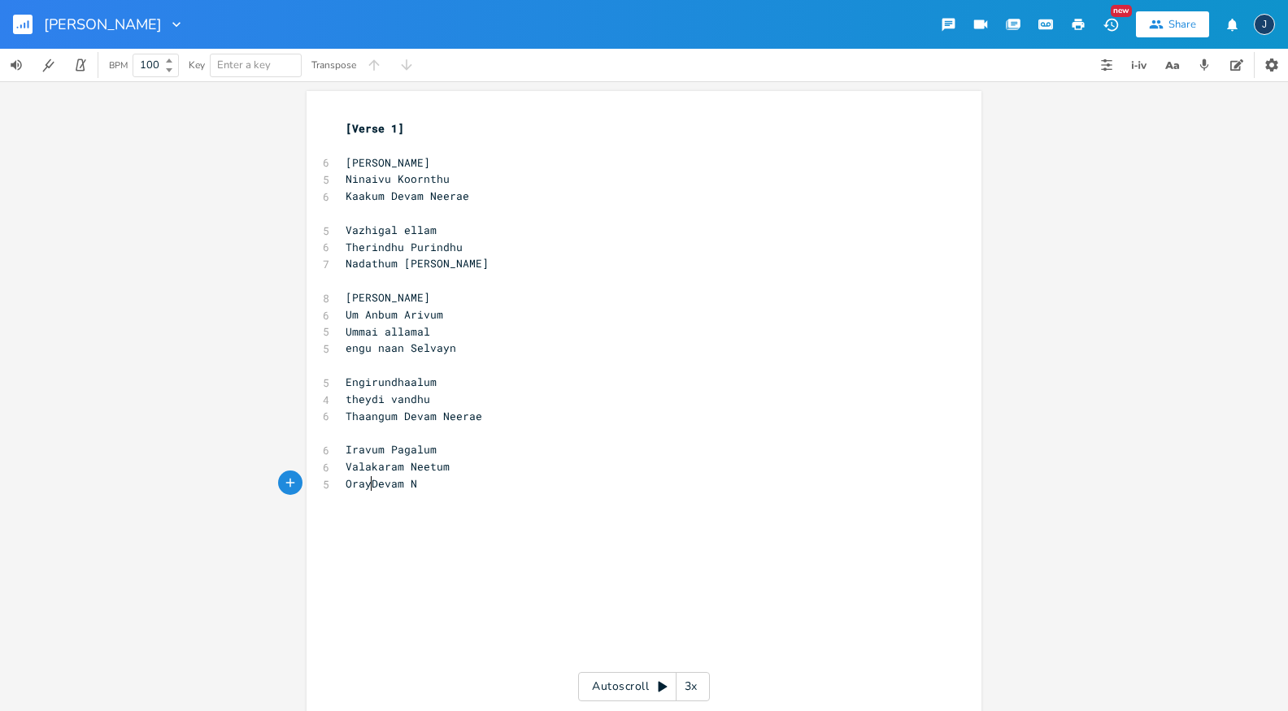
type textarea "Oray"
type textarea "ee"
type textarea "era"
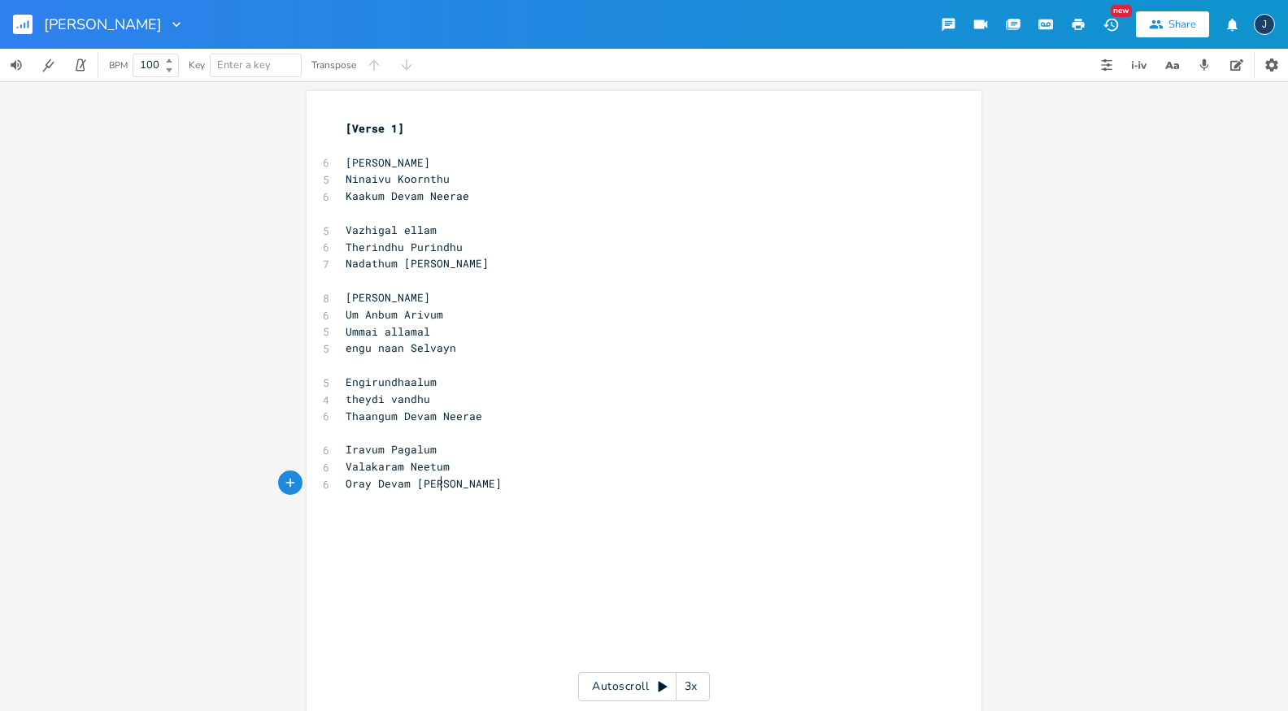
scroll to position [0, 14]
click at [468, 296] on pre "[PERSON_NAME]" at bounding box center [635, 297] width 587 height 17
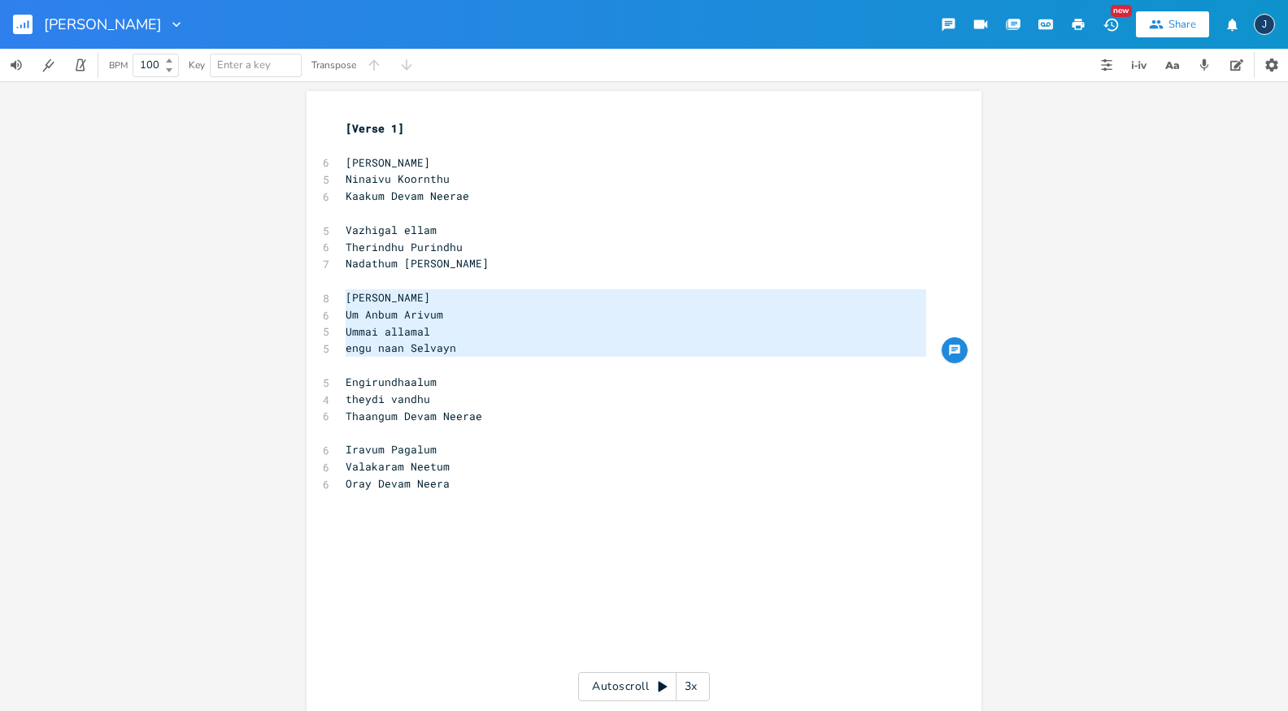
type textarea "[PERSON_NAME] Um Anbum Arivum Ummai allamal engu naan Selvayn"
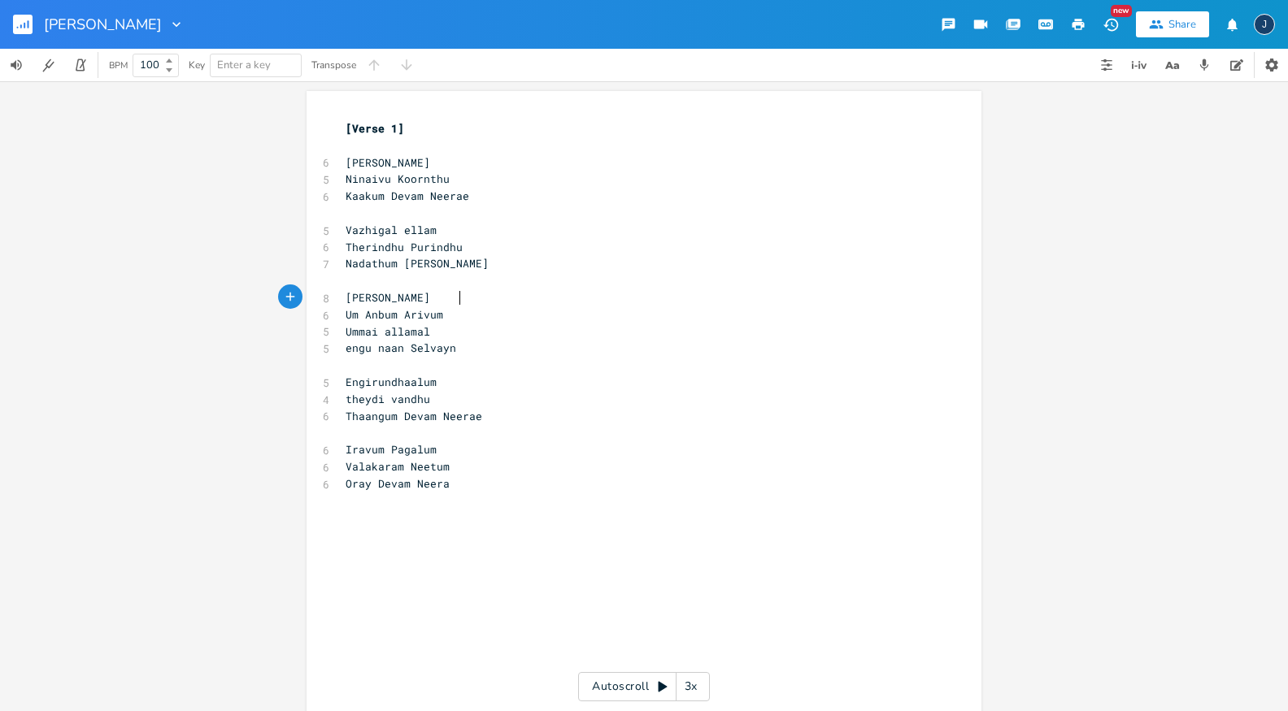
click at [492, 294] on pre "[PERSON_NAME]" at bounding box center [635, 297] width 587 height 17
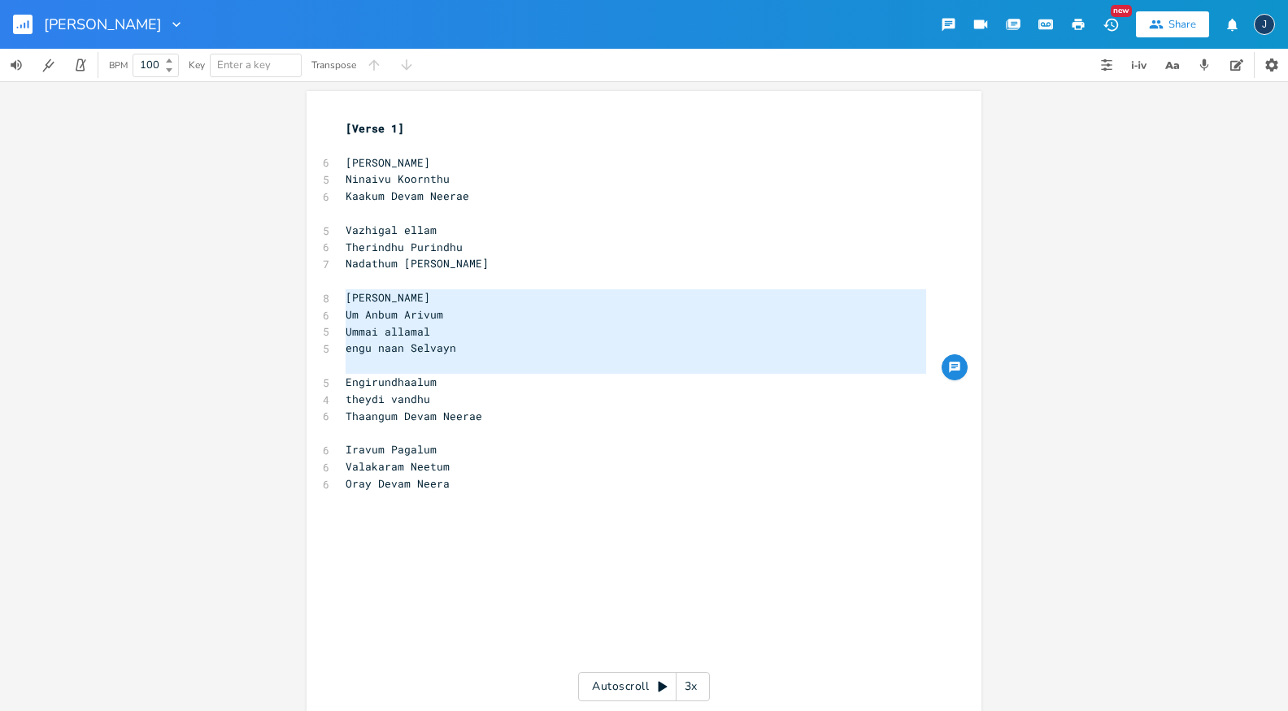
type textarea "[PERSON_NAME] Um Anbum Arivum Ummai allamal engu naan Selvayn"
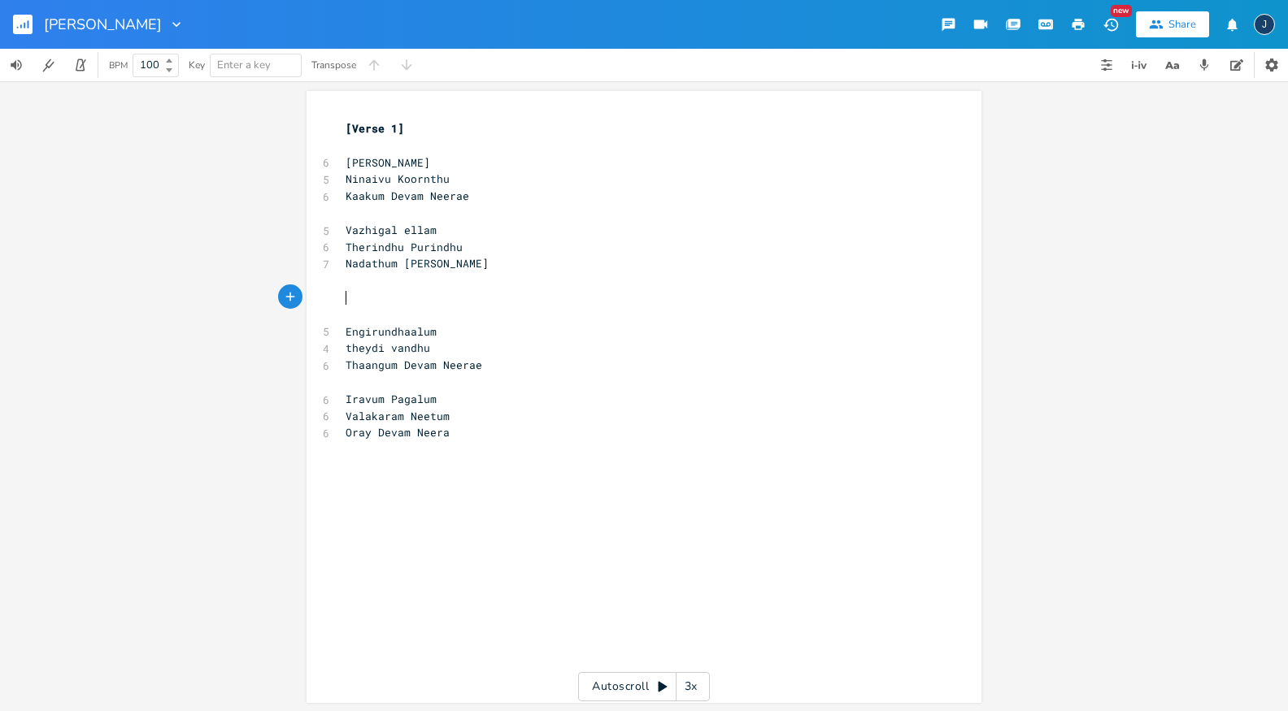
paste textarea "[Verse 1]"
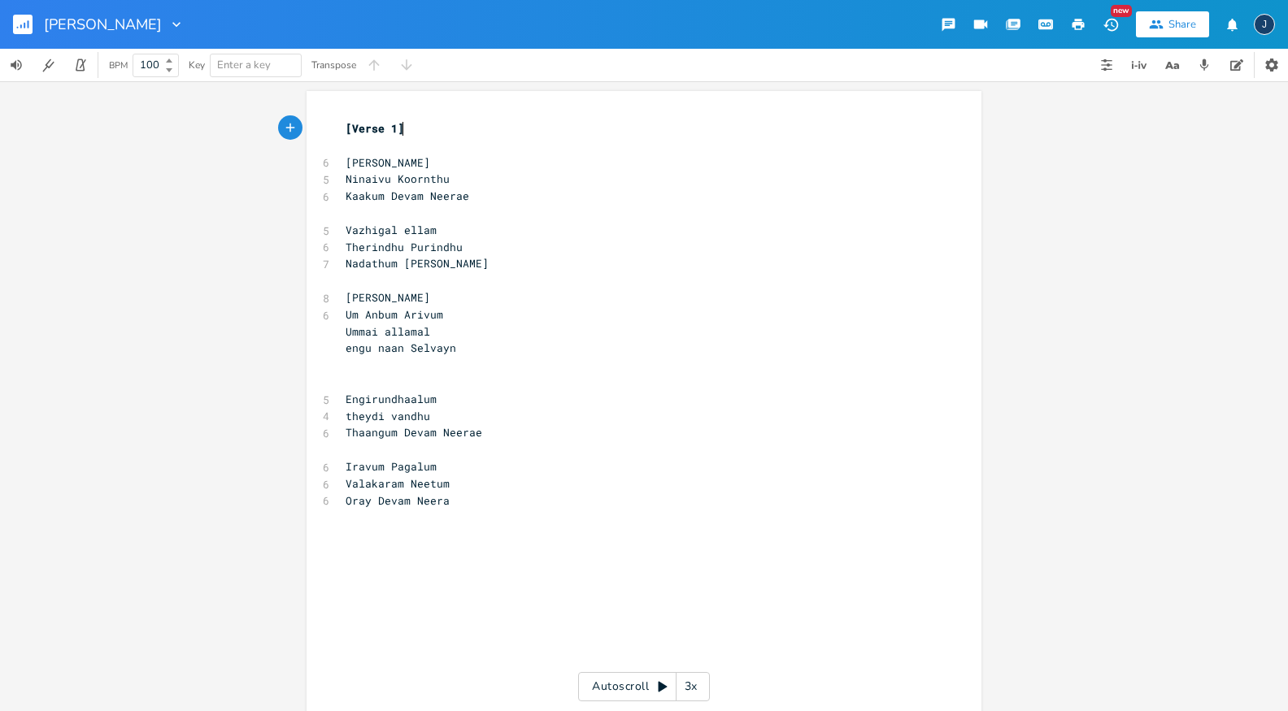
click at [409, 124] on pre "[Verse 1]" at bounding box center [635, 128] width 587 height 17
type textarea "[Verse 1]"
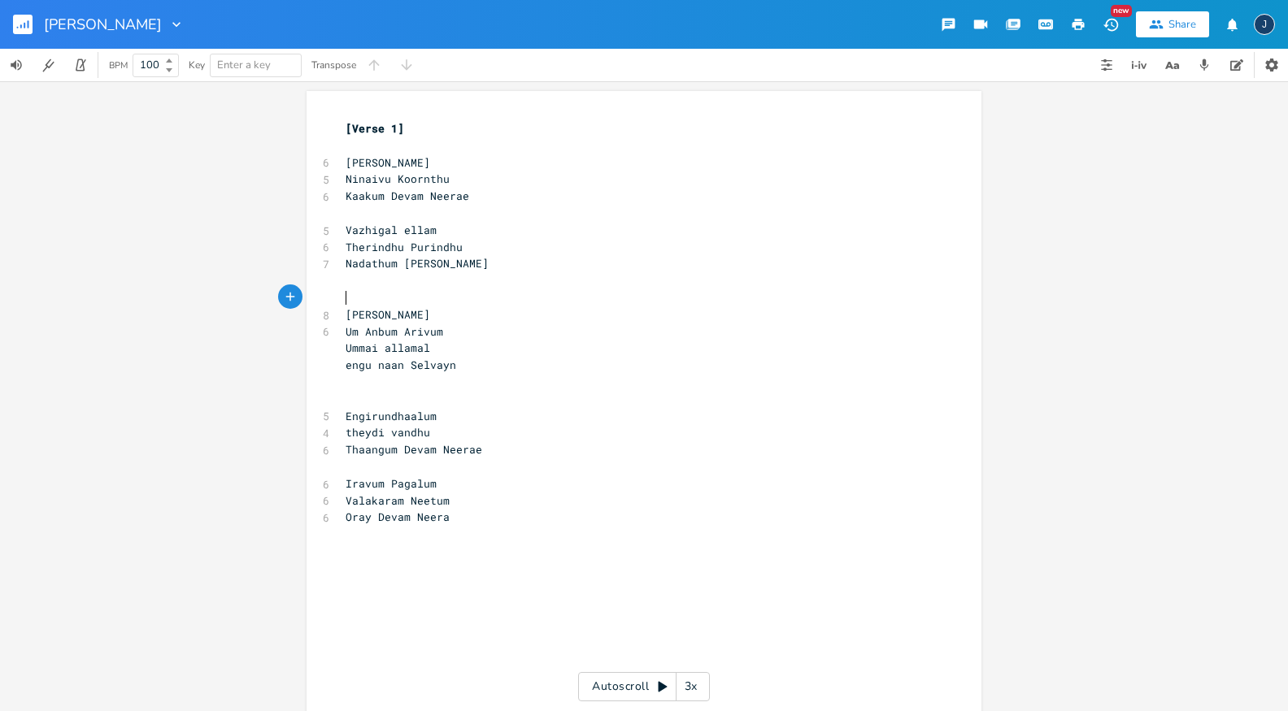
paste textarea "1"
type textarea "Chorus"
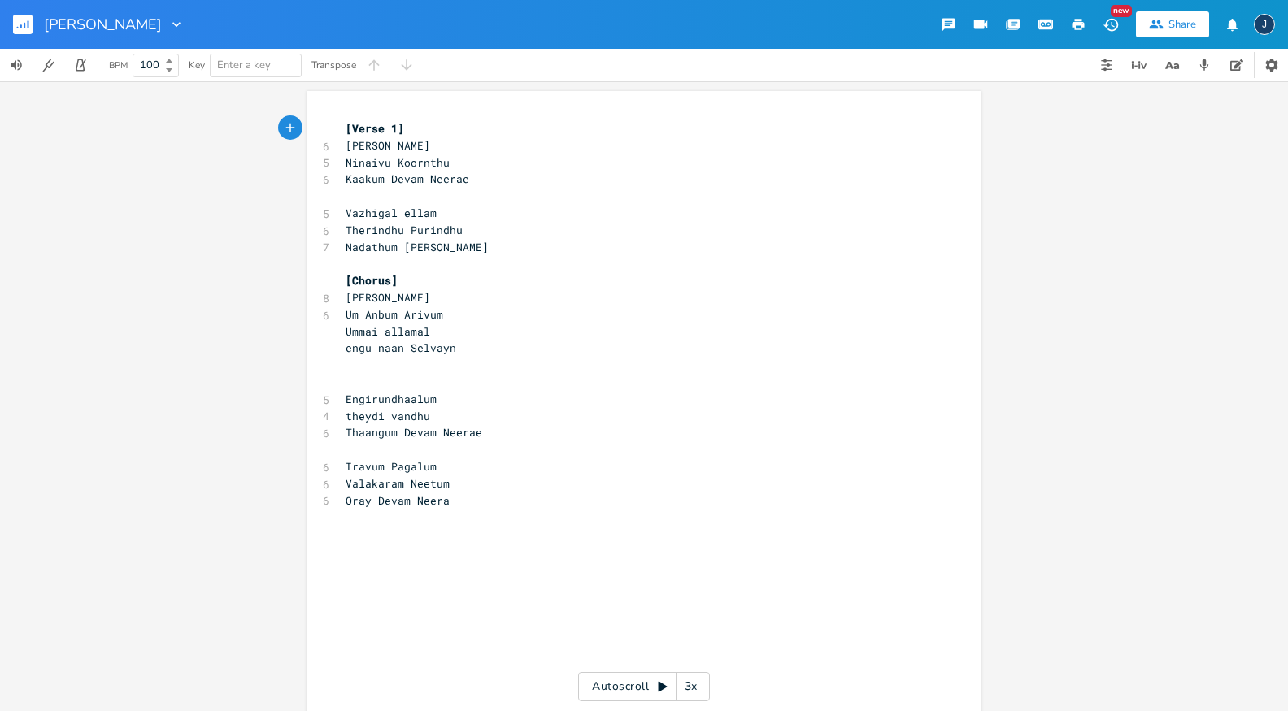
type textarea "[Verse 1]"
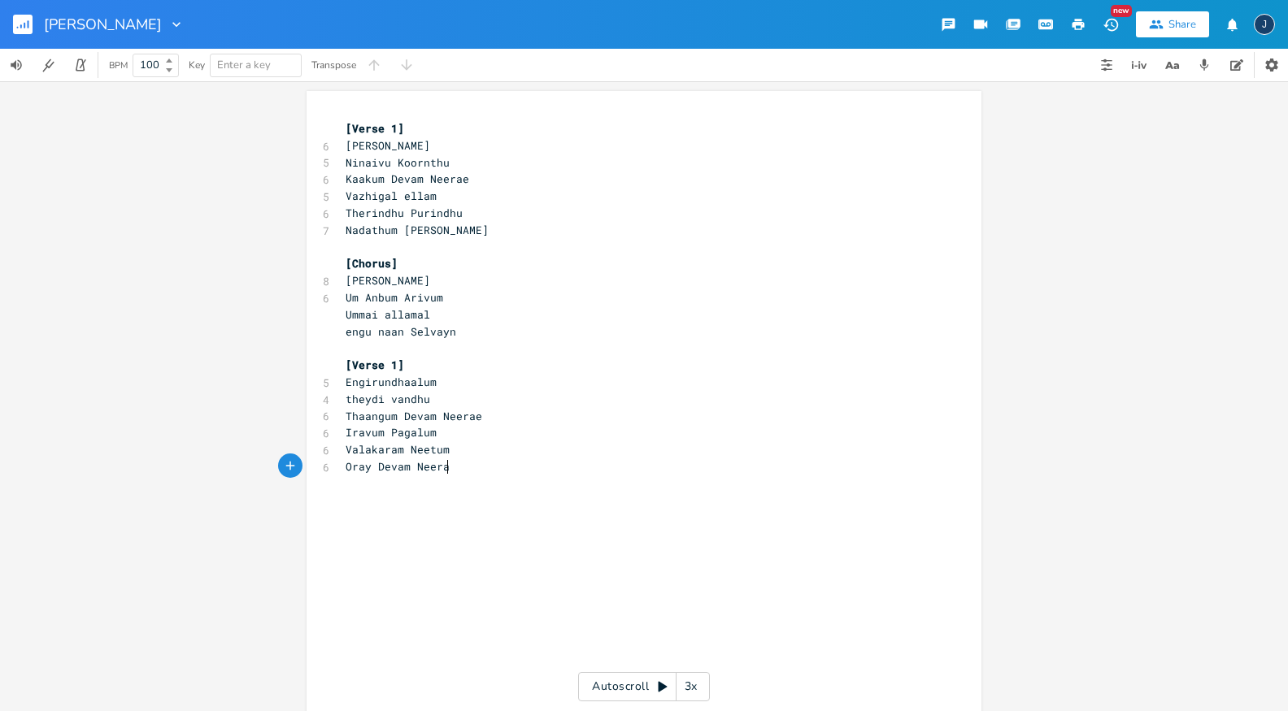
type textarea "e"
click at [385, 372] on pre "[Verse 1]" at bounding box center [635, 365] width 587 height 17
type textarea "2"
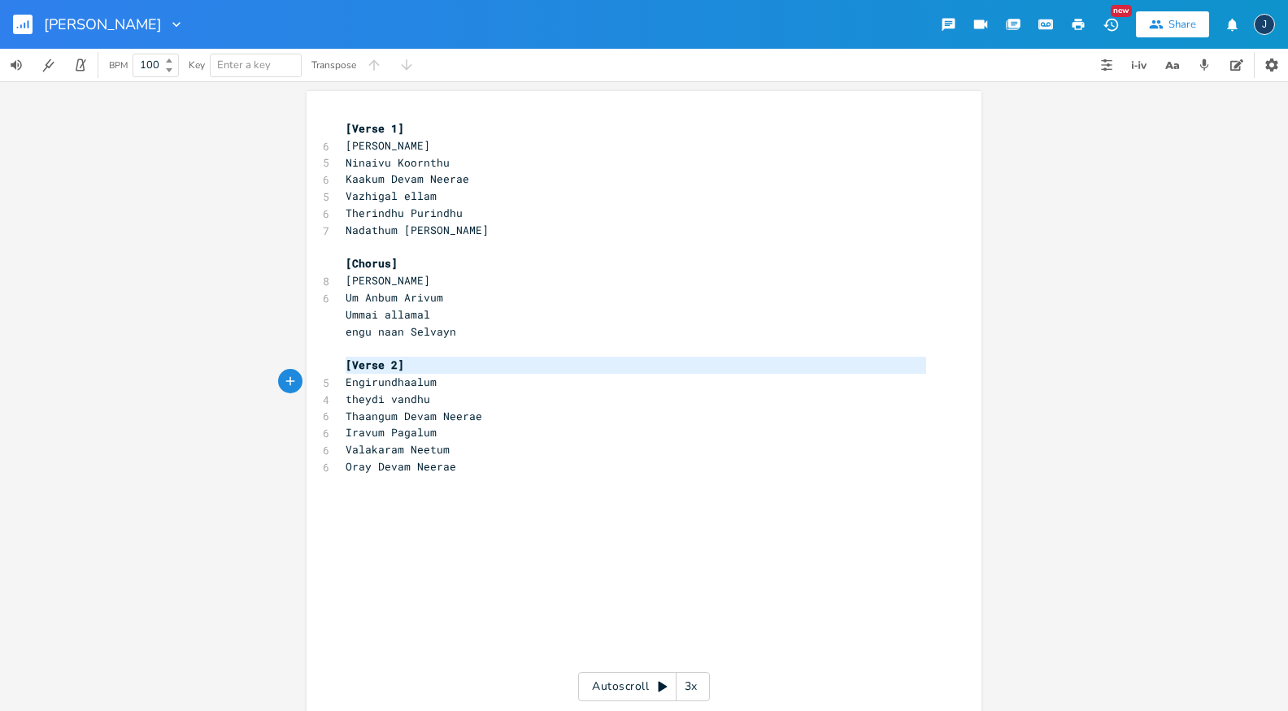
type textarea "[Verse 2]"
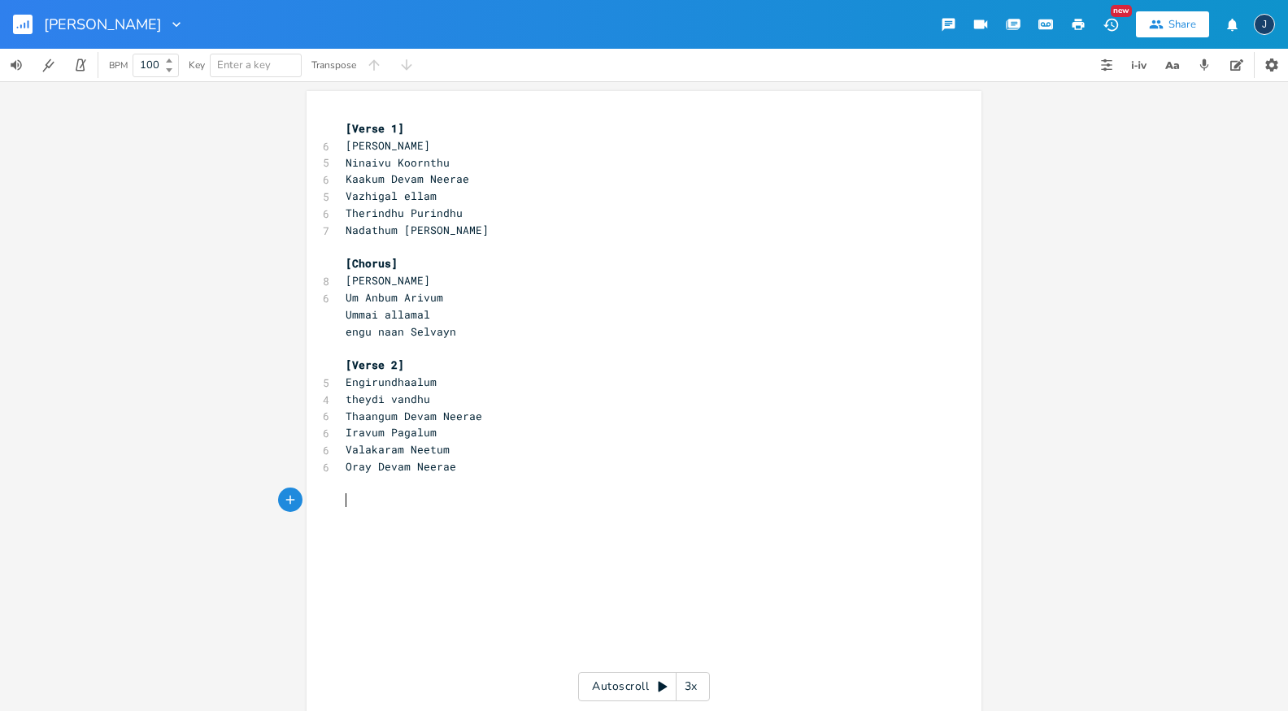
paste textarea "2"
type textarea "3"
type textarea "[PERSON_NAME]"
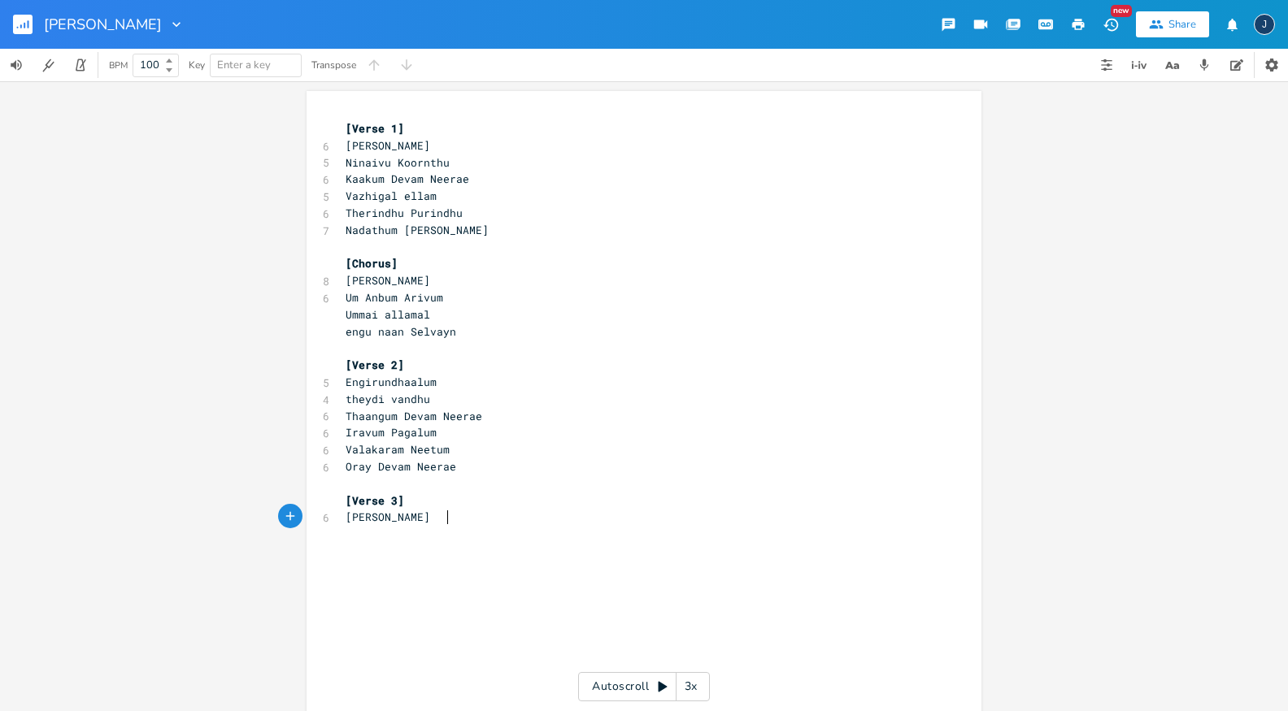
type textarea "yrathil"
type textarea "Irunda"
type textarea "[PERSON_NAME]"
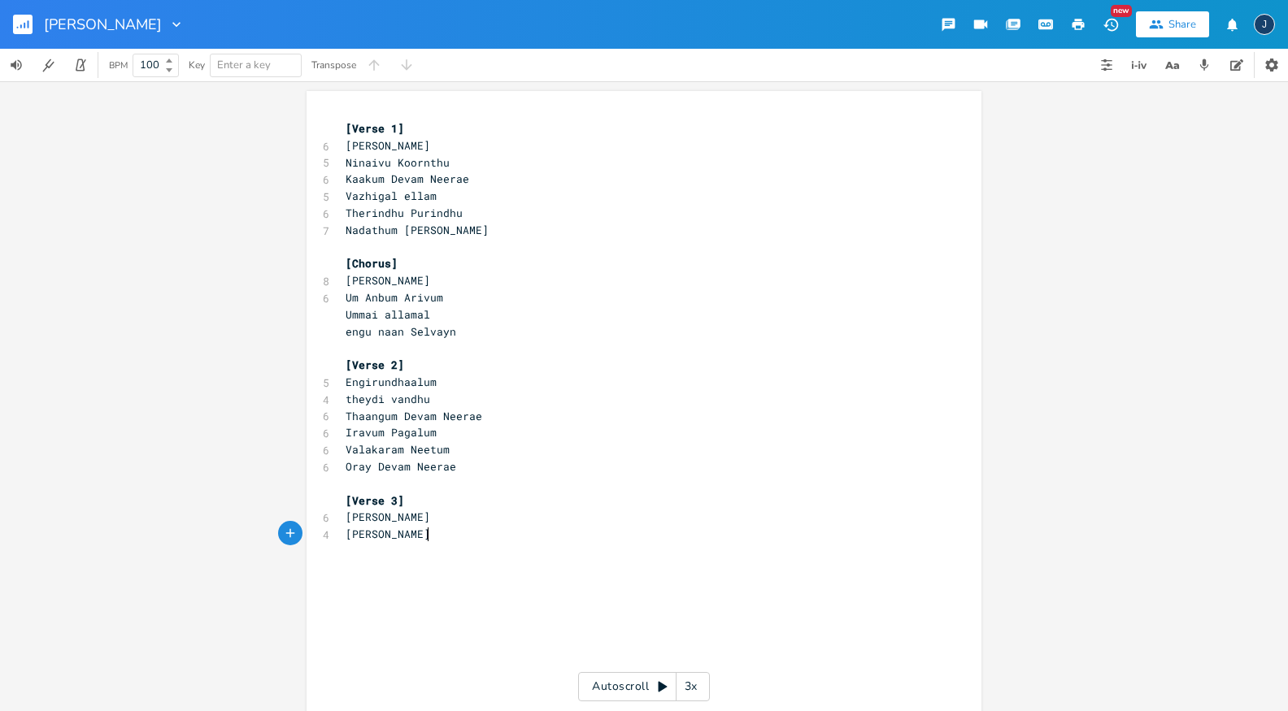
type textarea "Soozhgayi"
click at [430, 516] on span "[PERSON_NAME]" at bounding box center [388, 517] width 85 height 15
type textarea "[PERSON_NAME]"
type textarea "l"
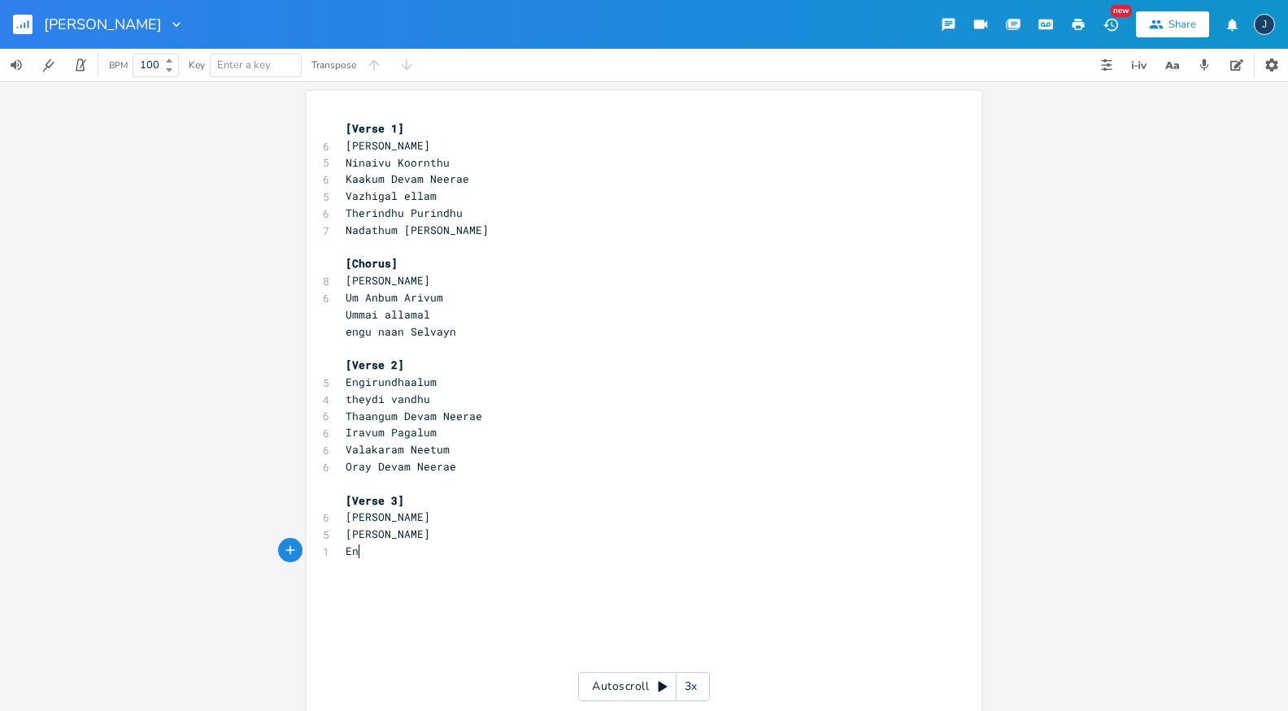
type textarea "En"
type textarea "Vezhicham Neerae"
click at [368, 555] on span "Vezhicham Neerae" at bounding box center [398, 551] width 104 height 15
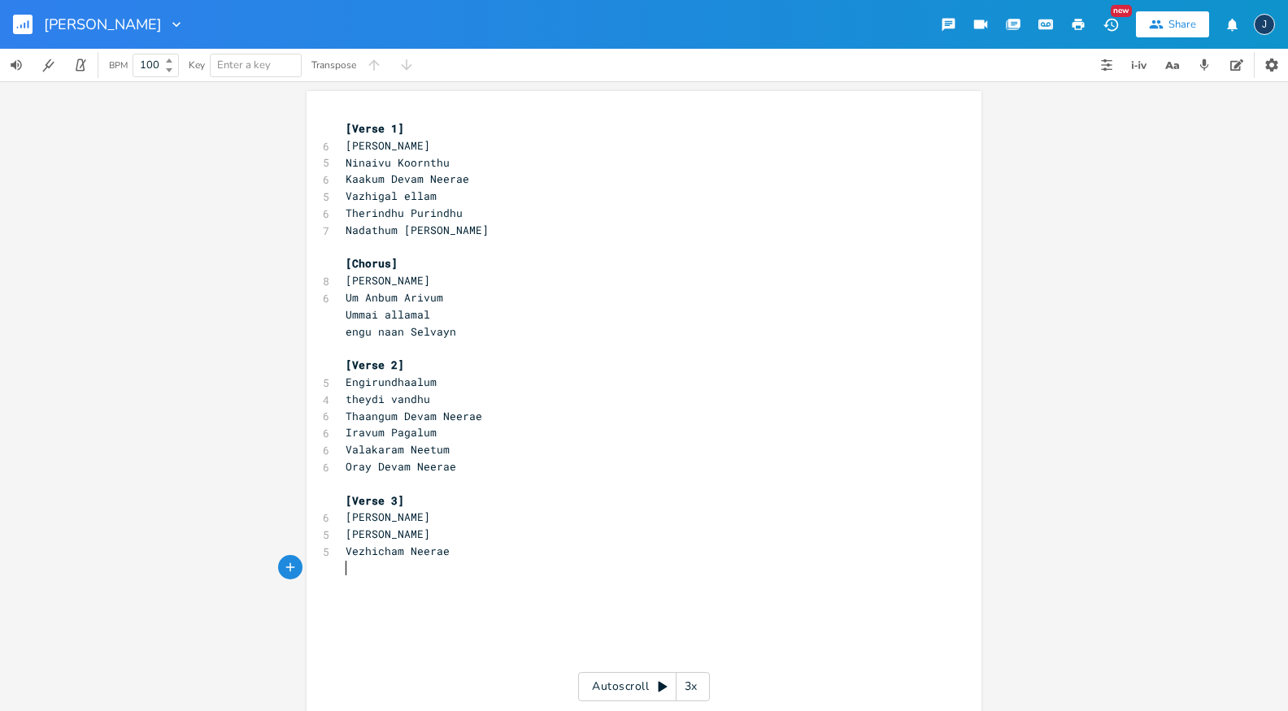
type textarea "Vezhicham"
click at [368, 555] on span "Vezhicham Neerae" at bounding box center [398, 551] width 104 height 15
click at [472, 553] on pre "Vezhicham Neerae" at bounding box center [635, 551] width 587 height 17
click at [449, 536] on pre "[PERSON_NAME]" at bounding box center [635, 534] width 587 height 17
click at [466, 518] on pre "[PERSON_NAME]" at bounding box center [635, 517] width 587 height 17
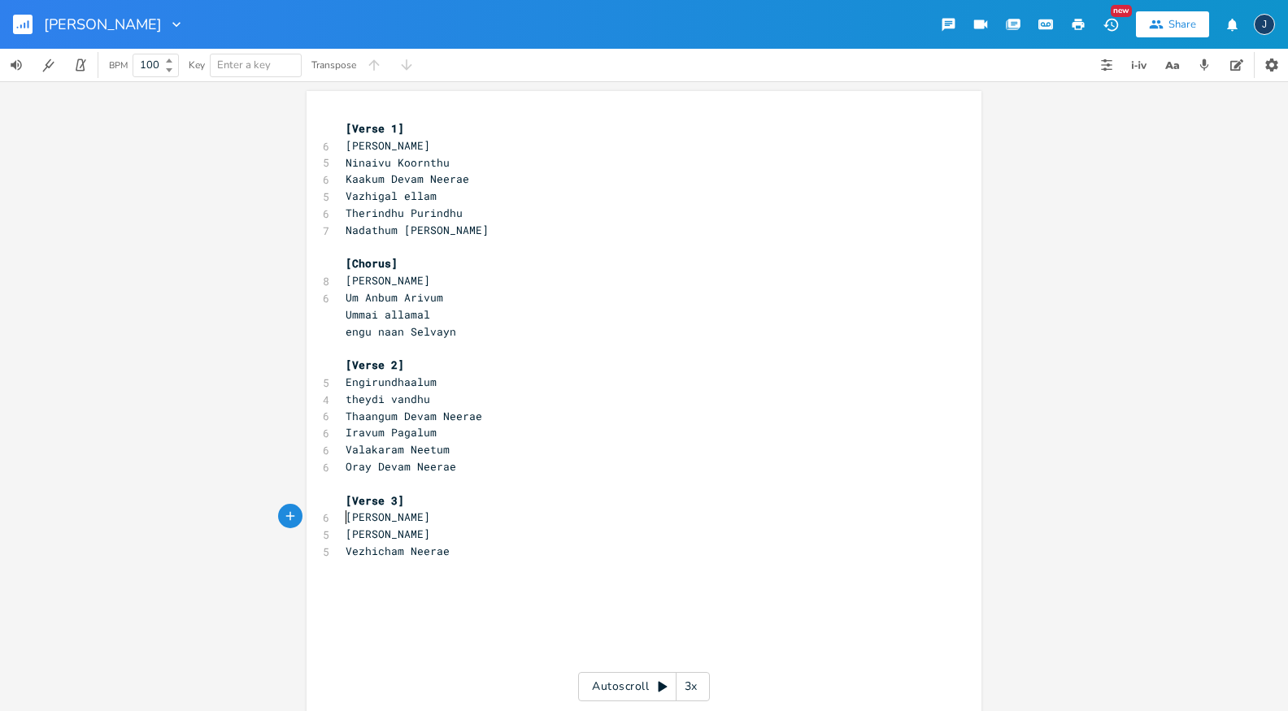
type textarea "[PERSON_NAME]"
type textarea "VEzhi"
type textarea "ezhicam"
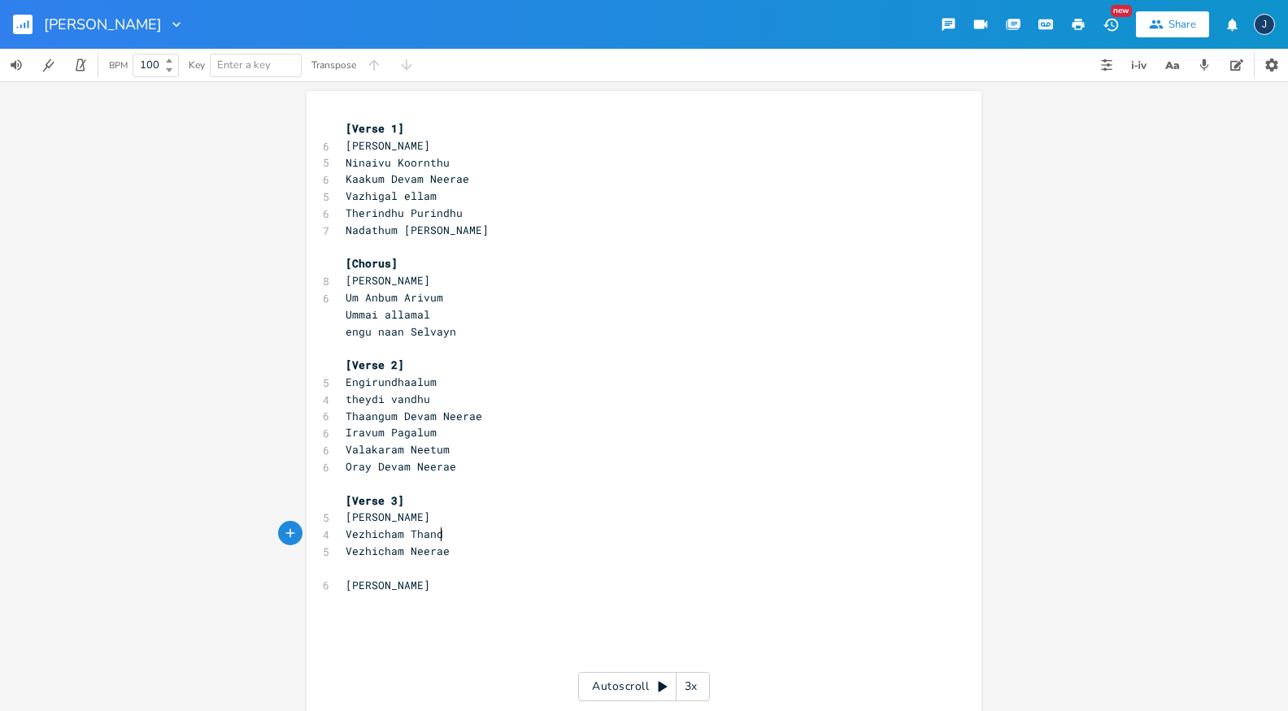
type textarea "[PERSON_NAME]"
type textarea "Nadathum Devam"
click at [346, 583] on span "[PERSON_NAME]" at bounding box center [388, 585] width 85 height 15
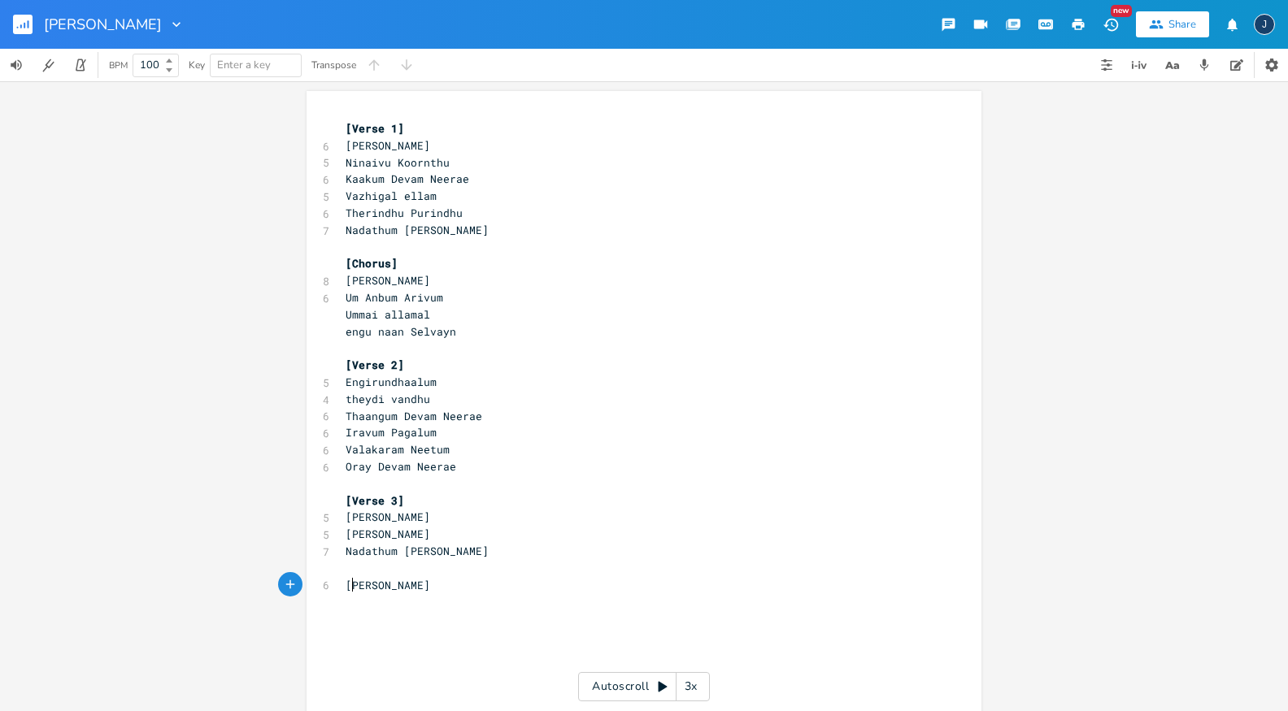
click at [342, 516] on pre "[PERSON_NAME]" at bounding box center [635, 517] width 587 height 17
click at [452, 591] on pre "[PERSON_NAME]" at bounding box center [635, 585] width 587 height 17
type textarea "Pa"
type textarea "Tholaindha Podhu"
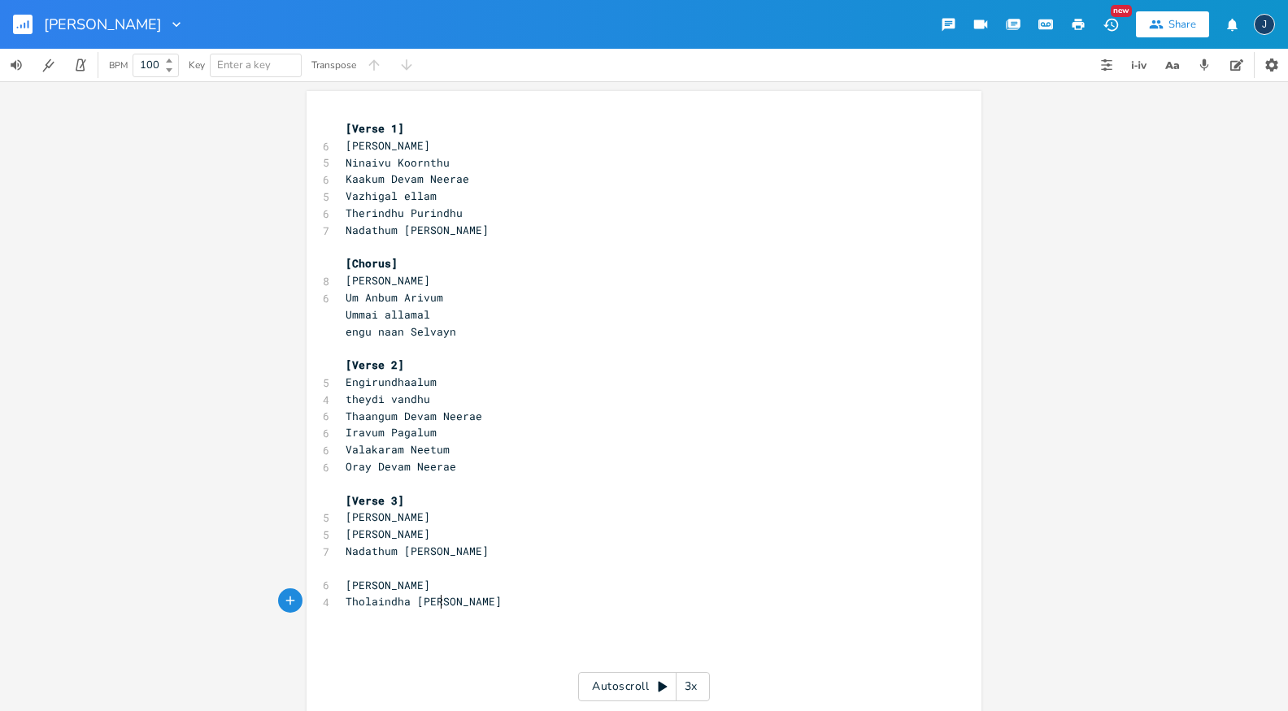
scroll to position [0, 87]
type textarea "P"
type textarea "Aav"
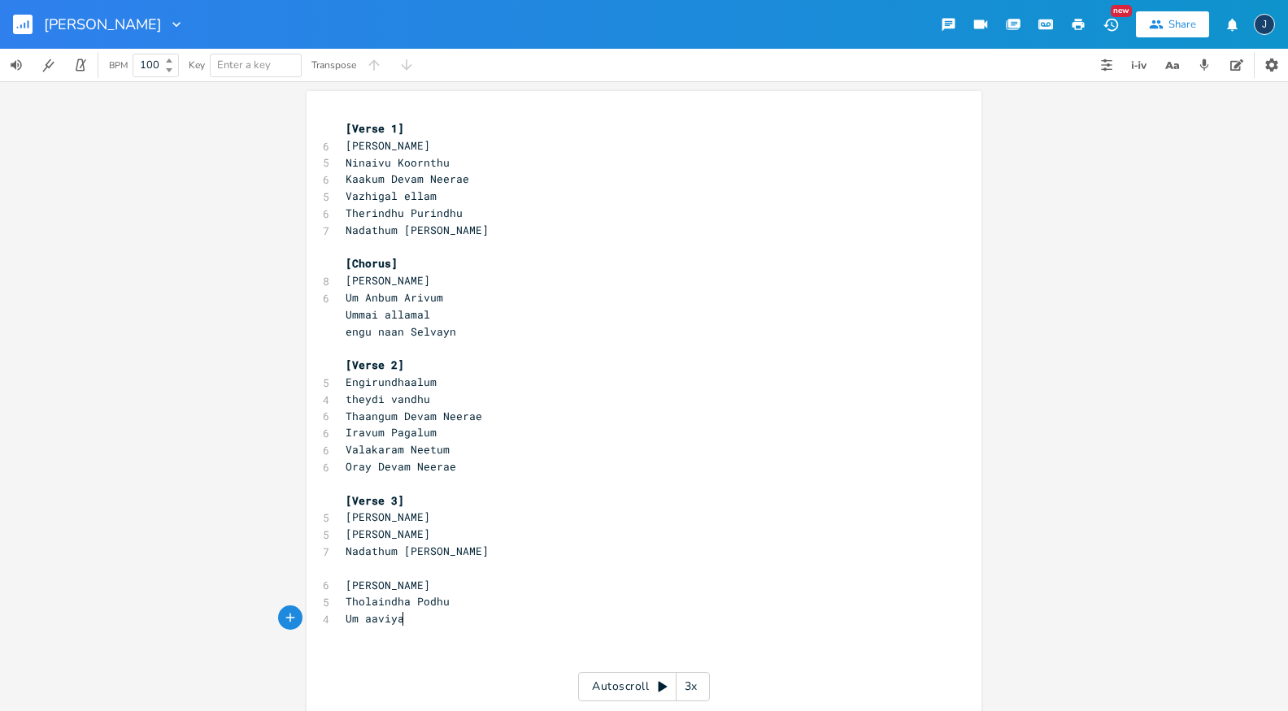
type textarea "Um aaviyaa"
type textarea "Padhugaa"
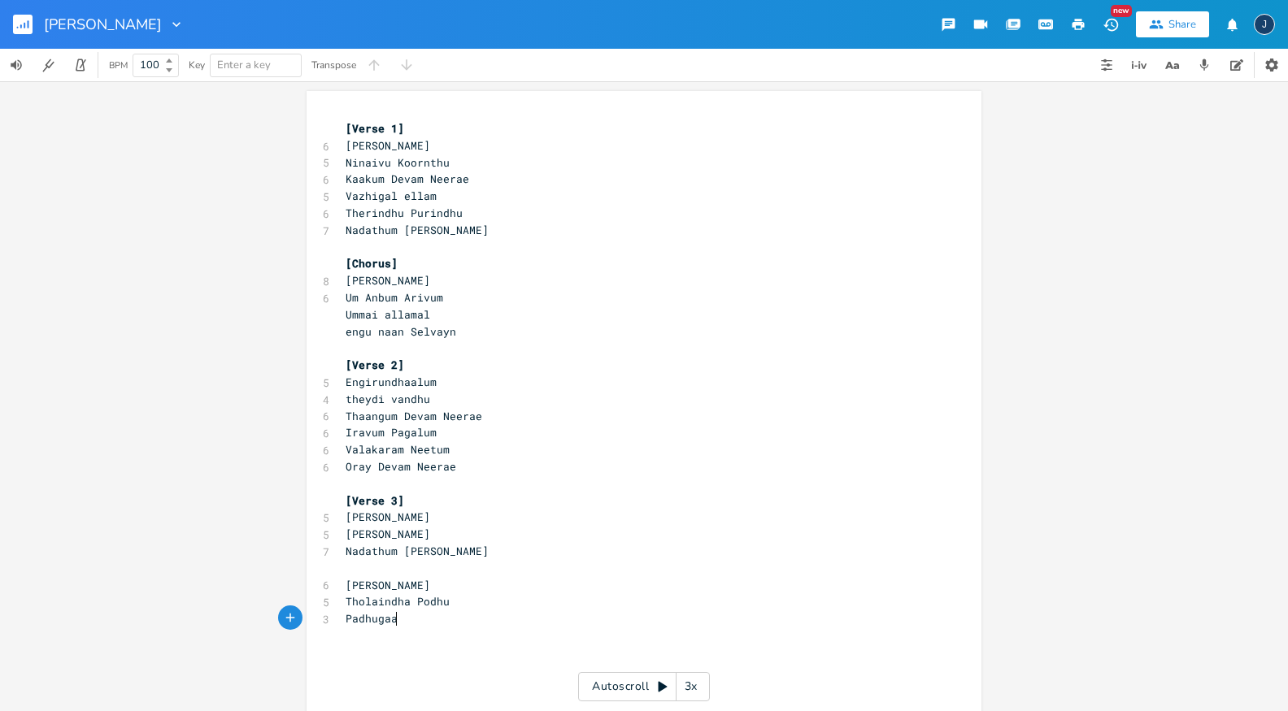
scroll to position [0, 47]
type textarea "aa"
type textarea "gaatha D"
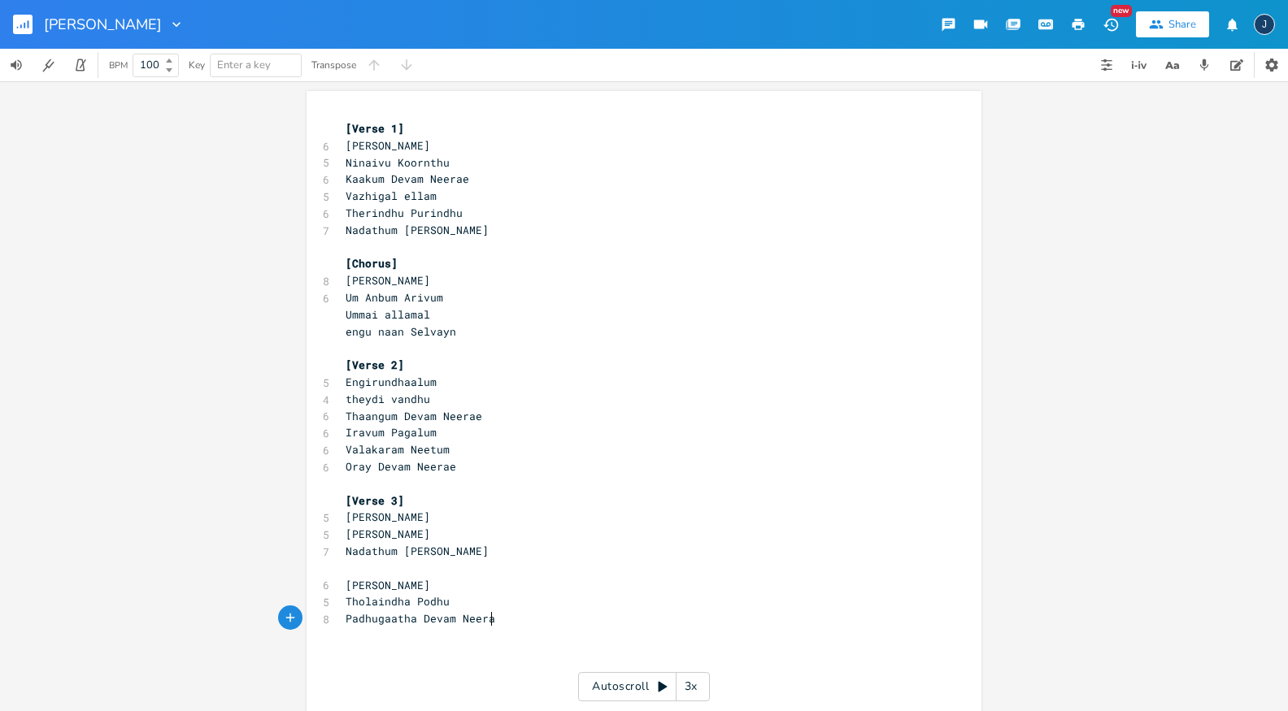
type textarea "Devam Neerae"
click at [422, 261] on pre "[Chorus]" at bounding box center [635, 263] width 587 height 17
type textarea "[Chorus]"
paste textarea "s"
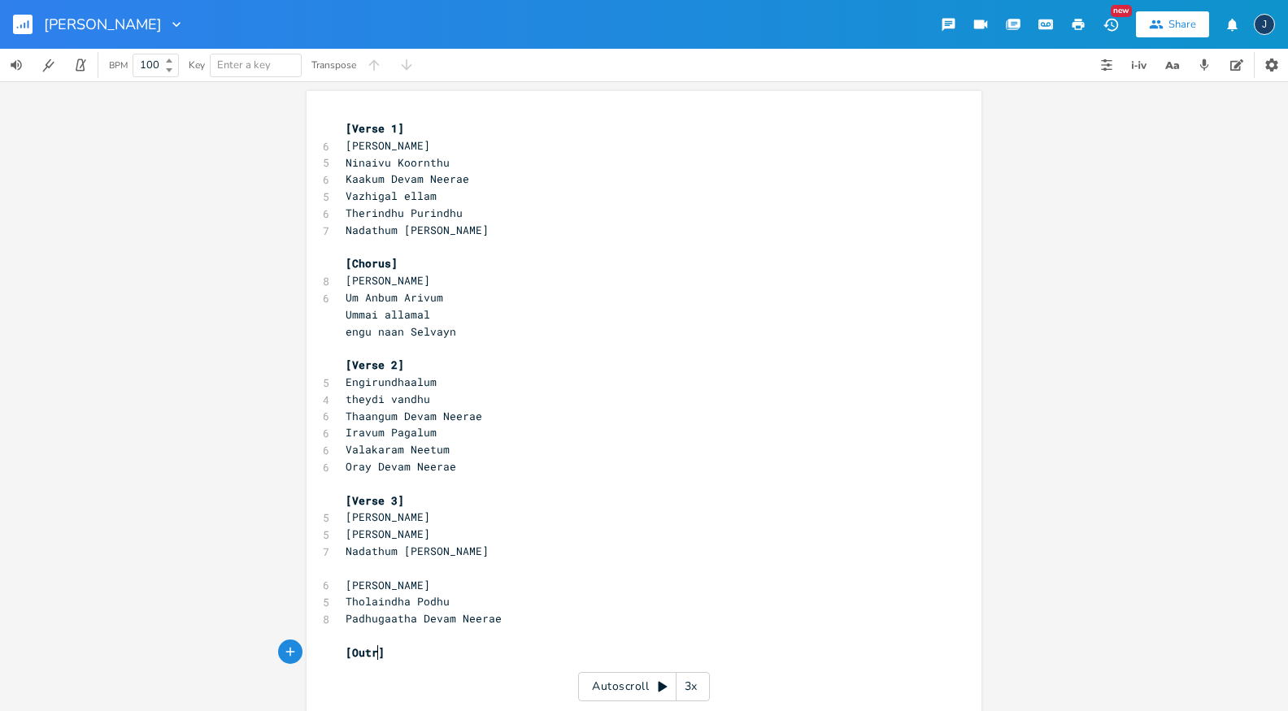
scroll to position [0, 26]
type textarea "Outro"
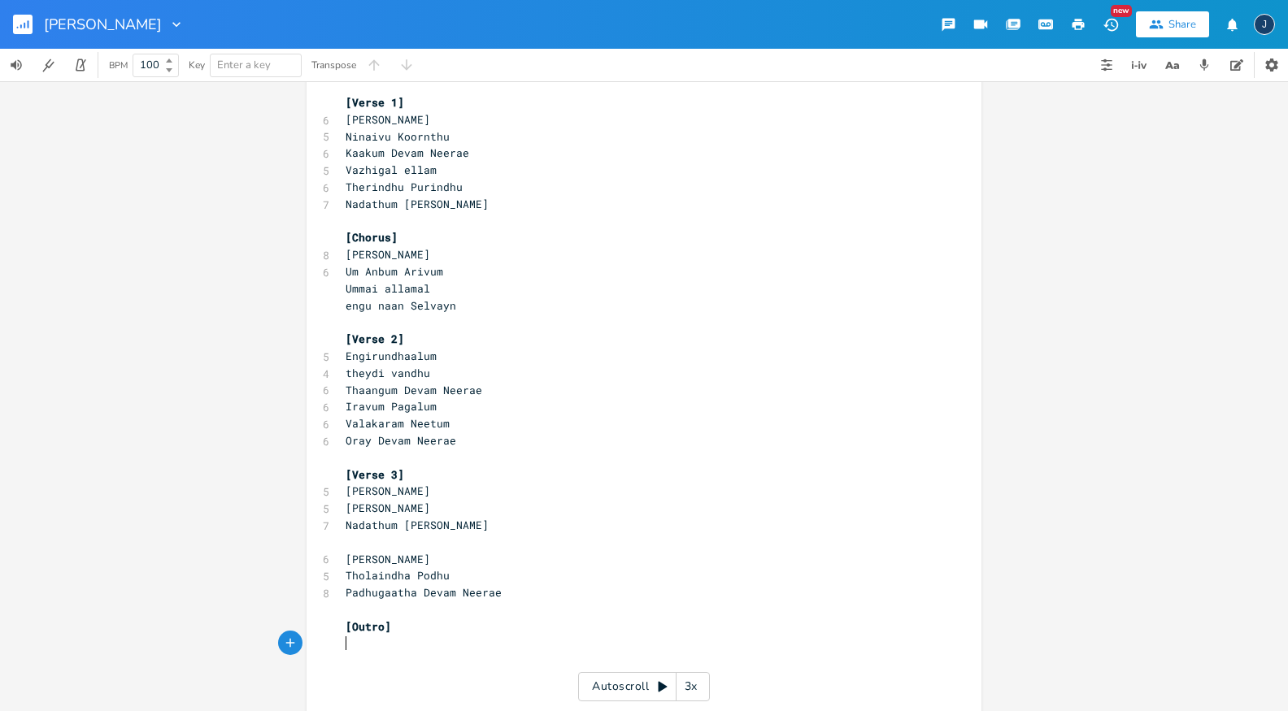
scroll to position [0, 0]
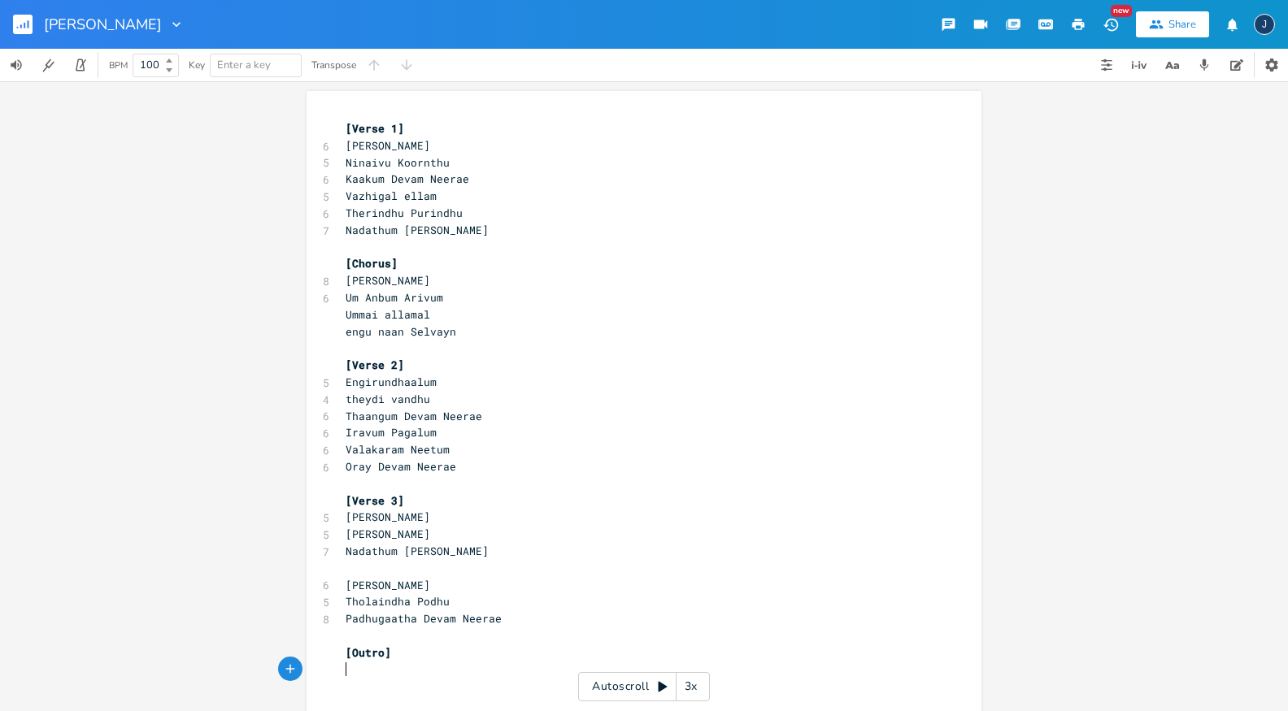
click at [387, 668] on pre "​" at bounding box center [635, 670] width 587 height 17
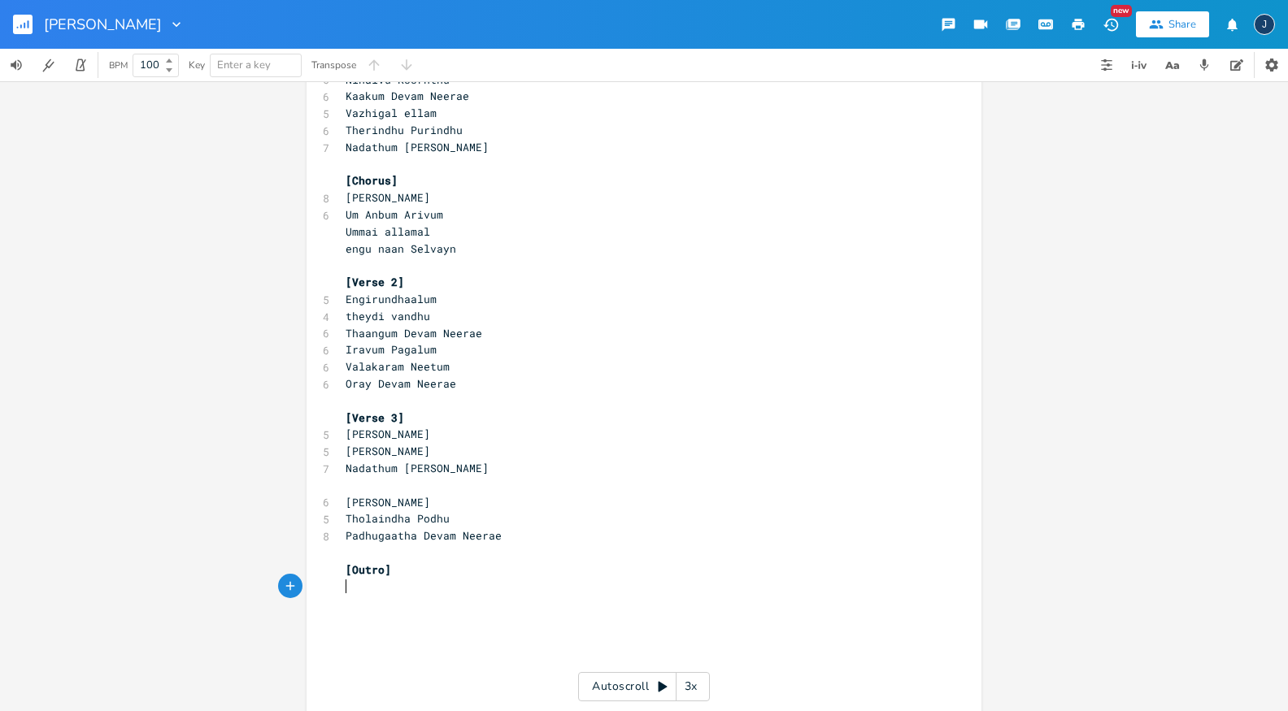
scroll to position [85, 0]
type textarea "Enn"
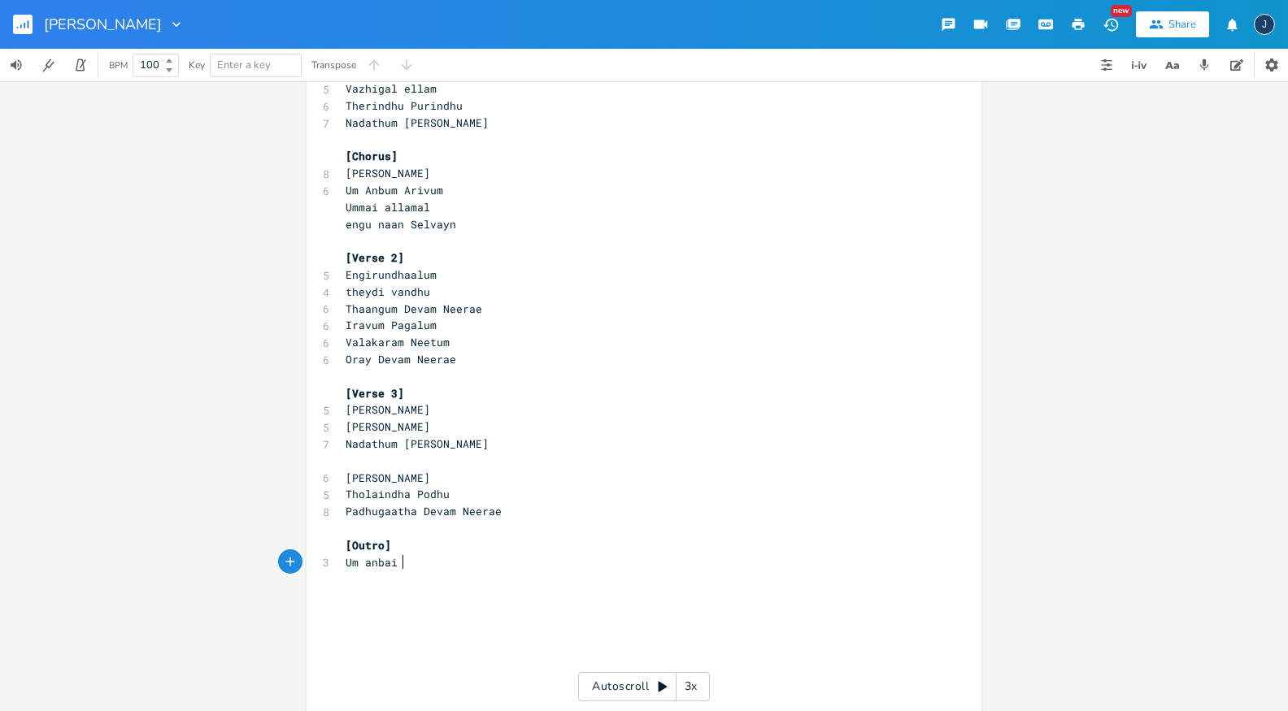
scroll to position [0, 47]
type textarea "Um anbai naaduvayn"
type textarea "Um anabi"
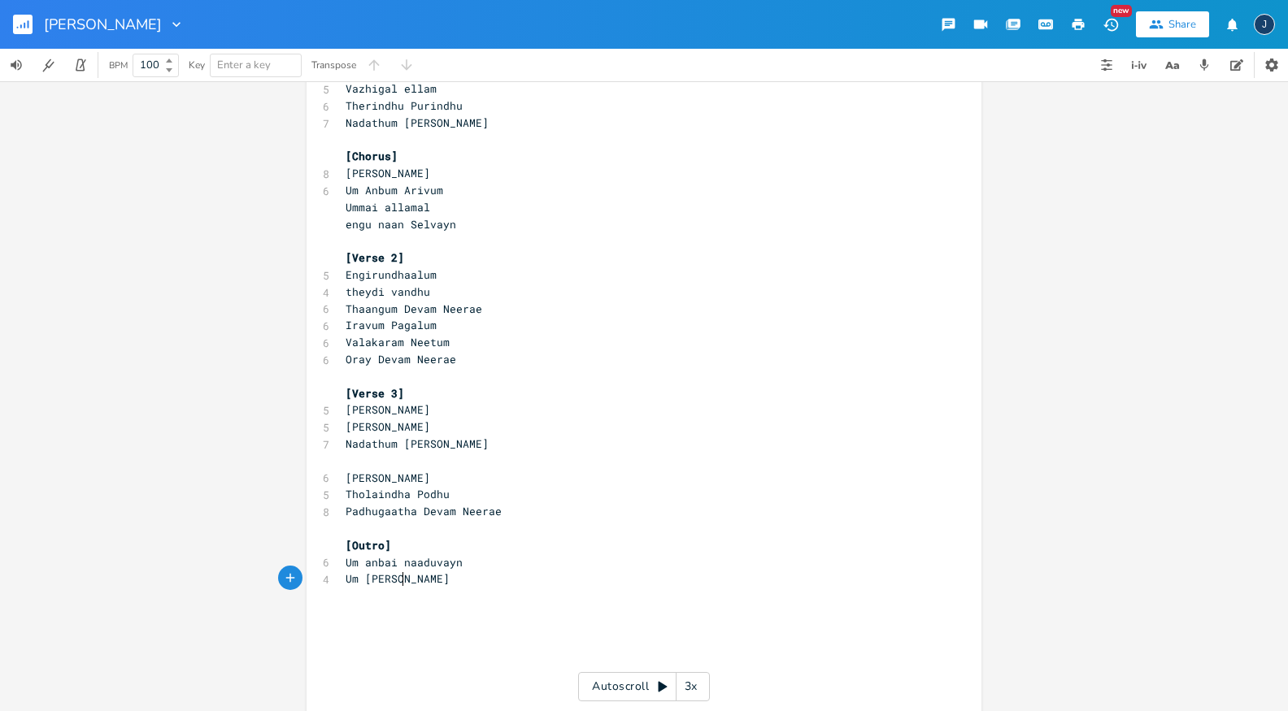
type textarea "il"
click at [385, 564] on span "Um anbai naaduvayn" at bounding box center [404, 562] width 117 height 15
type textarea "l"
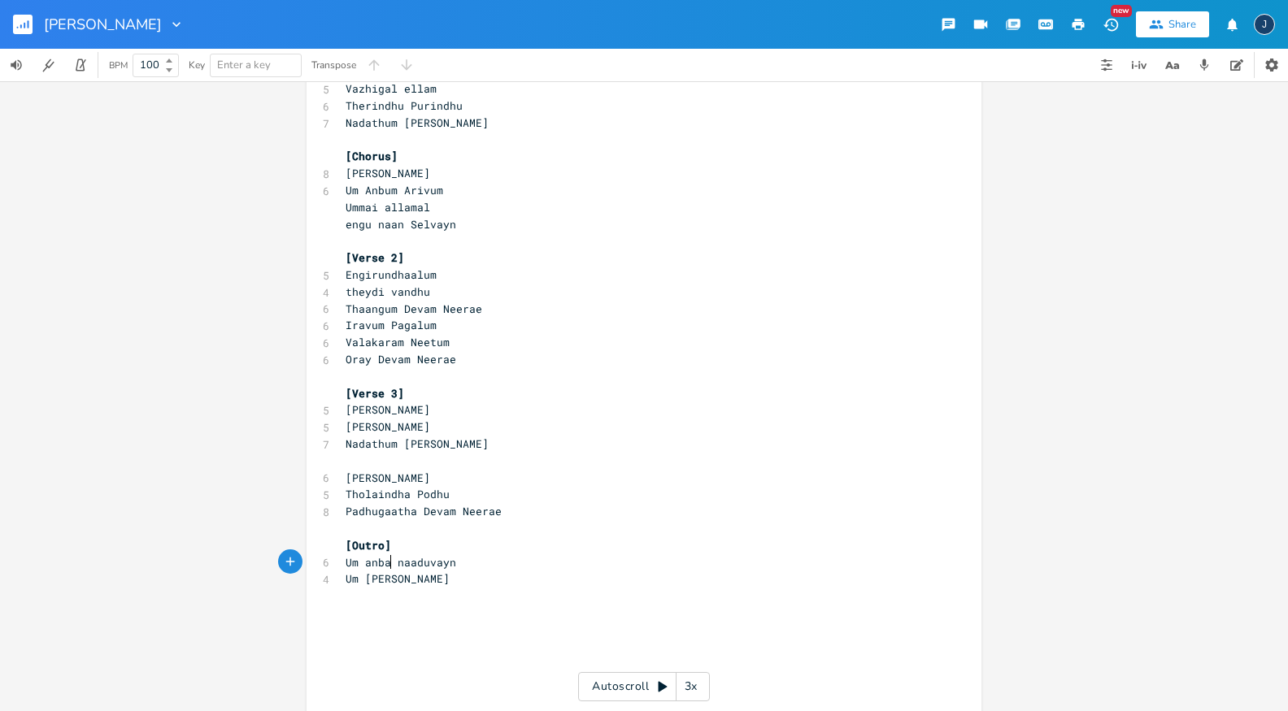
type textarea "ai"
click at [416, 561] on span "Um anbai naaduvayn" at bounding box center [404, 562] width 117 height 15
click at [387, 580] on span "Um [PERSON_NAME]" at bounding box center [398, 579] width 104 height 15
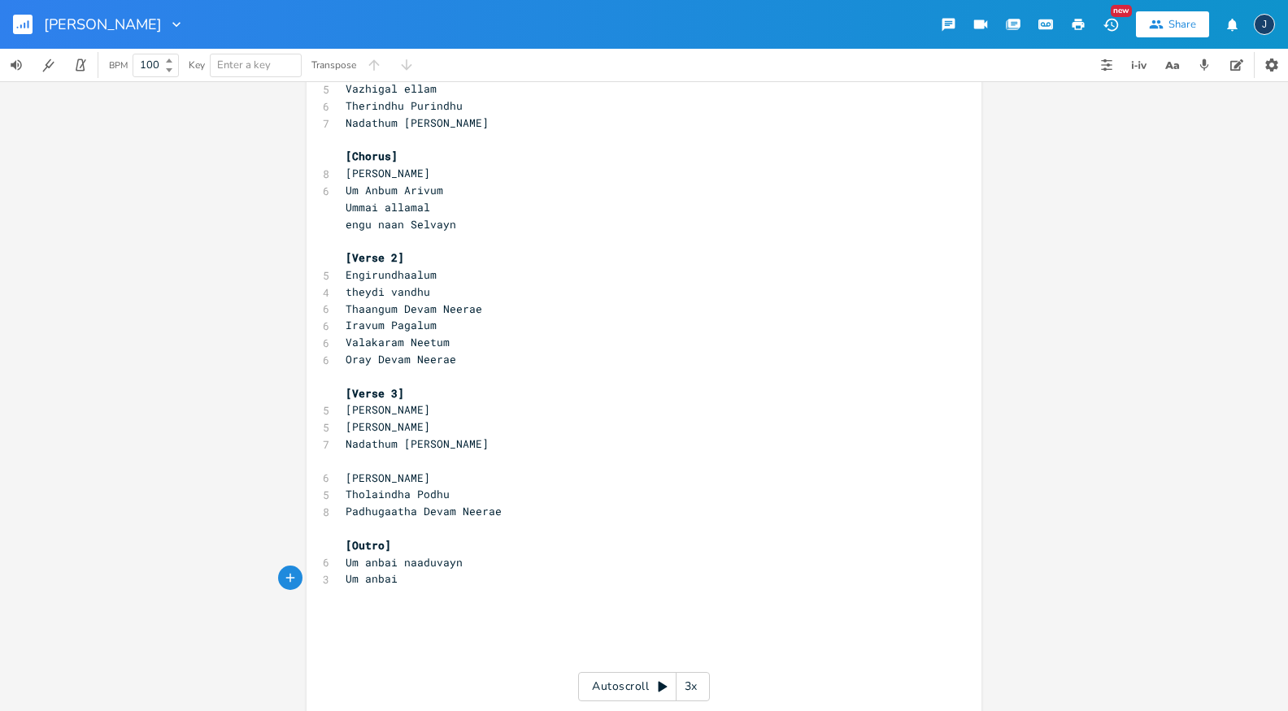
scroll to position [0, 28]
type textarea "anbai"
type textarea "thodaruv"
type textarea "patruvayn"
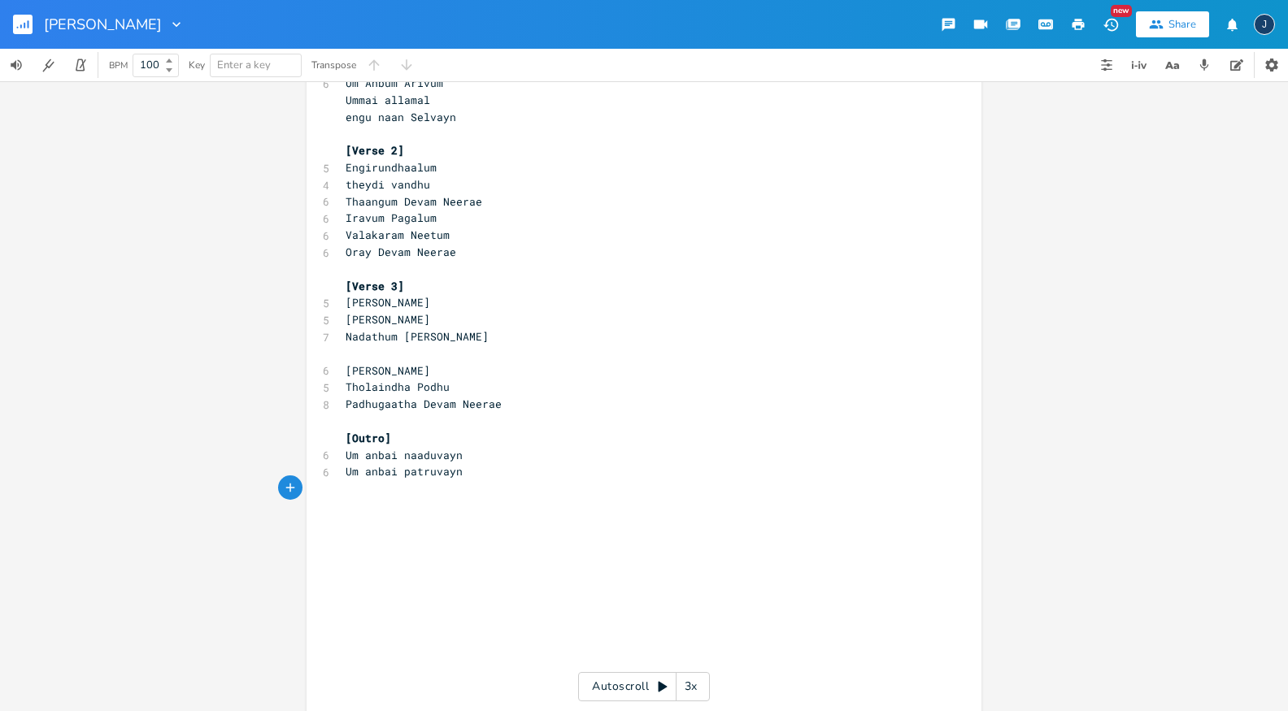
scroll to position [217, 0]
click at [463, 472] on pre "Um anbai patruvayn" at bounding box center [635, 469] width 587 height 17
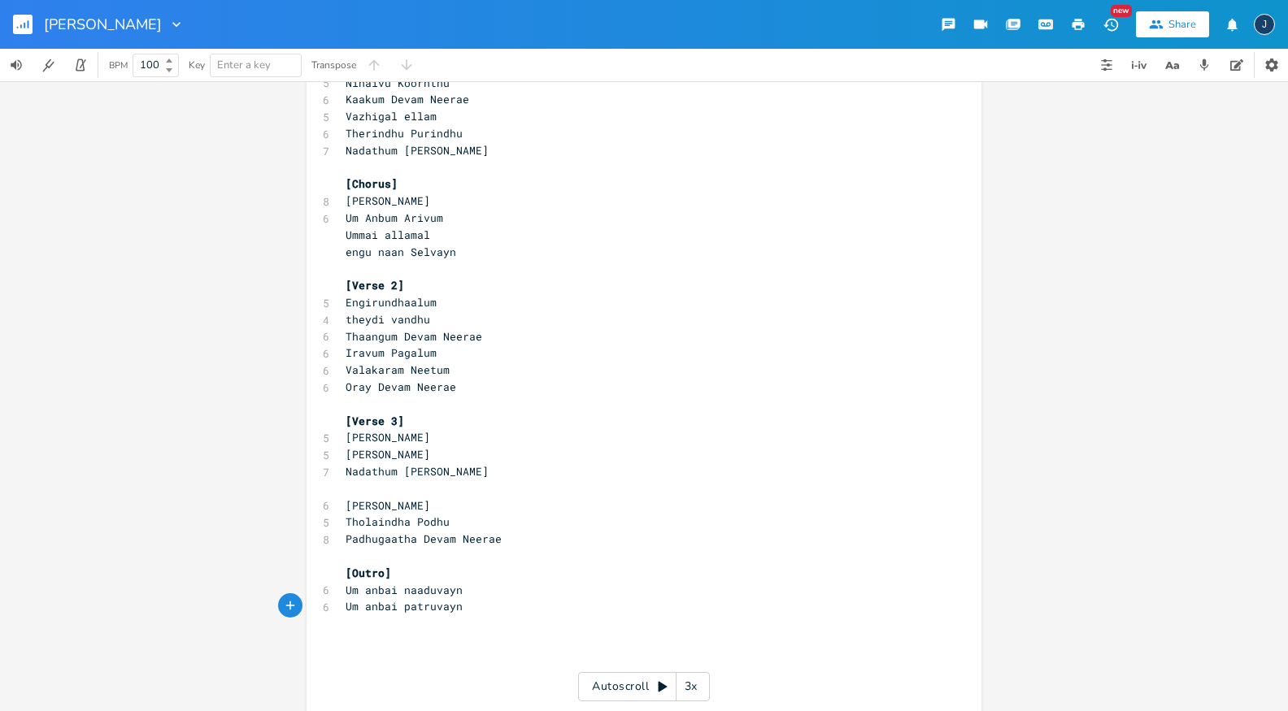
scroll to position [66, 0]
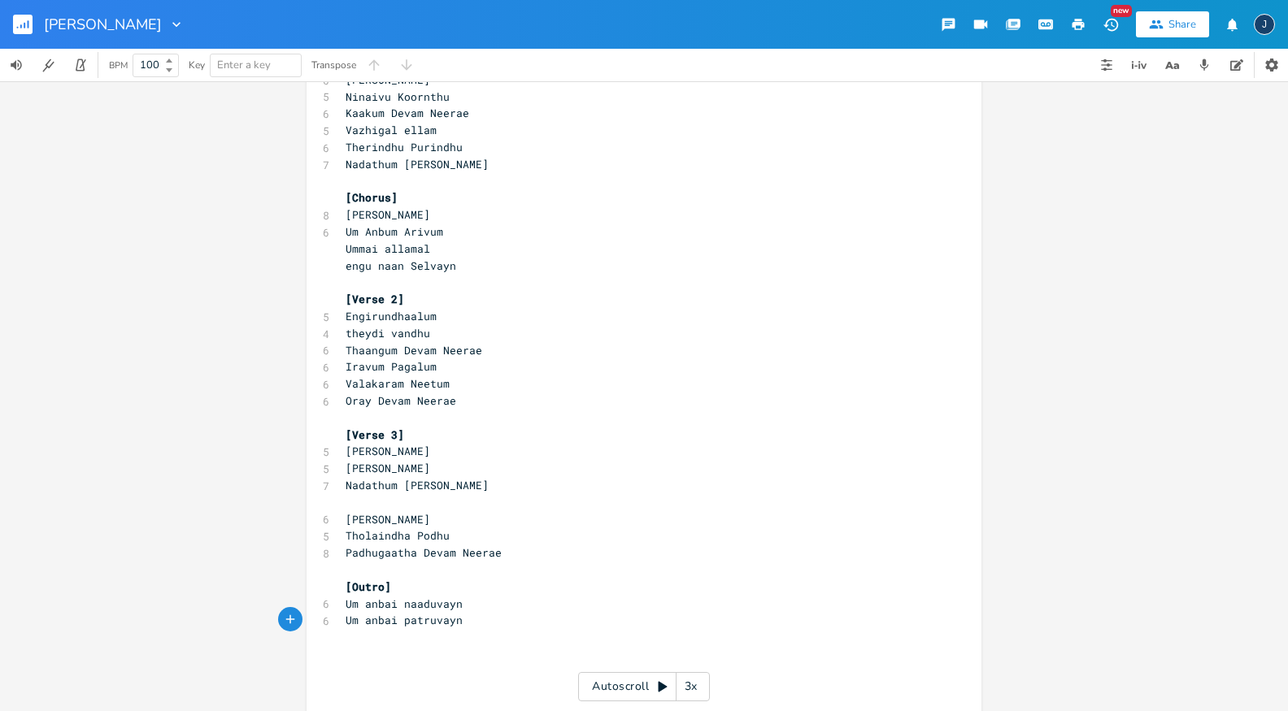
click at [446, 593] on pre "[Outro]" at bounding box center [635, 587] width 587 height 17
type textarea "Aaraynt"
type textarea "dhu Arin"
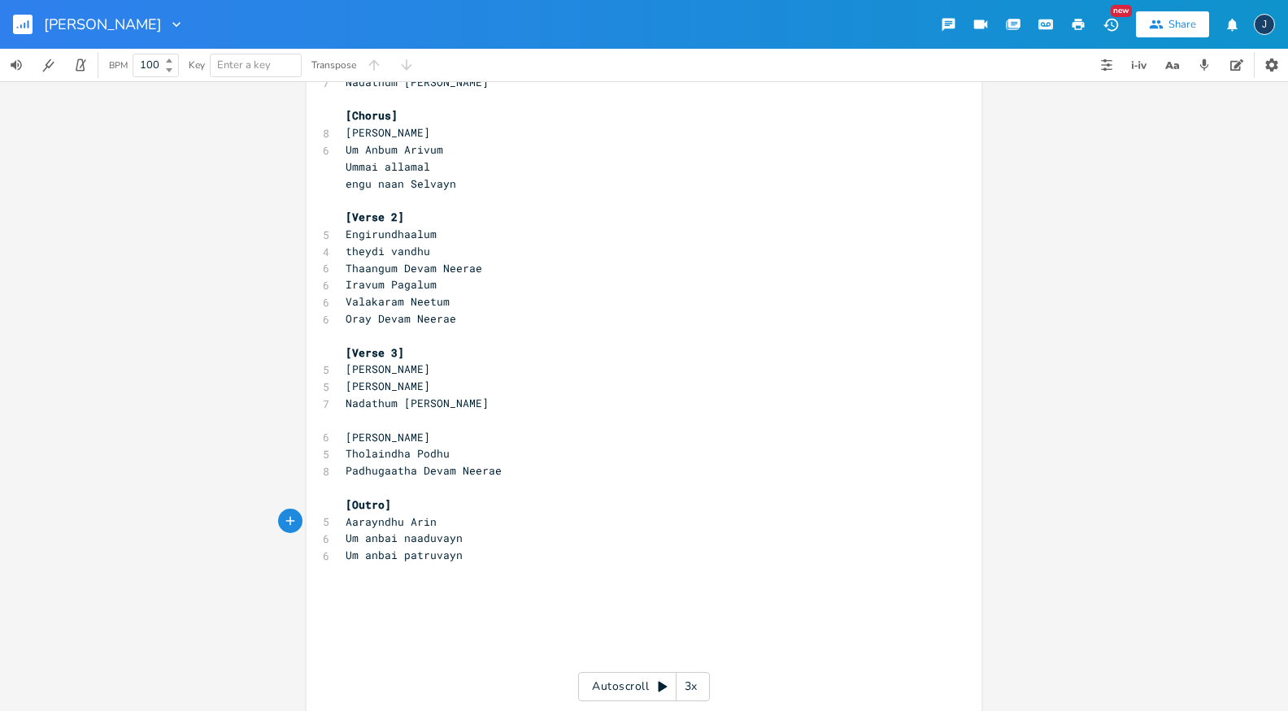
scroll to position [171, 0]
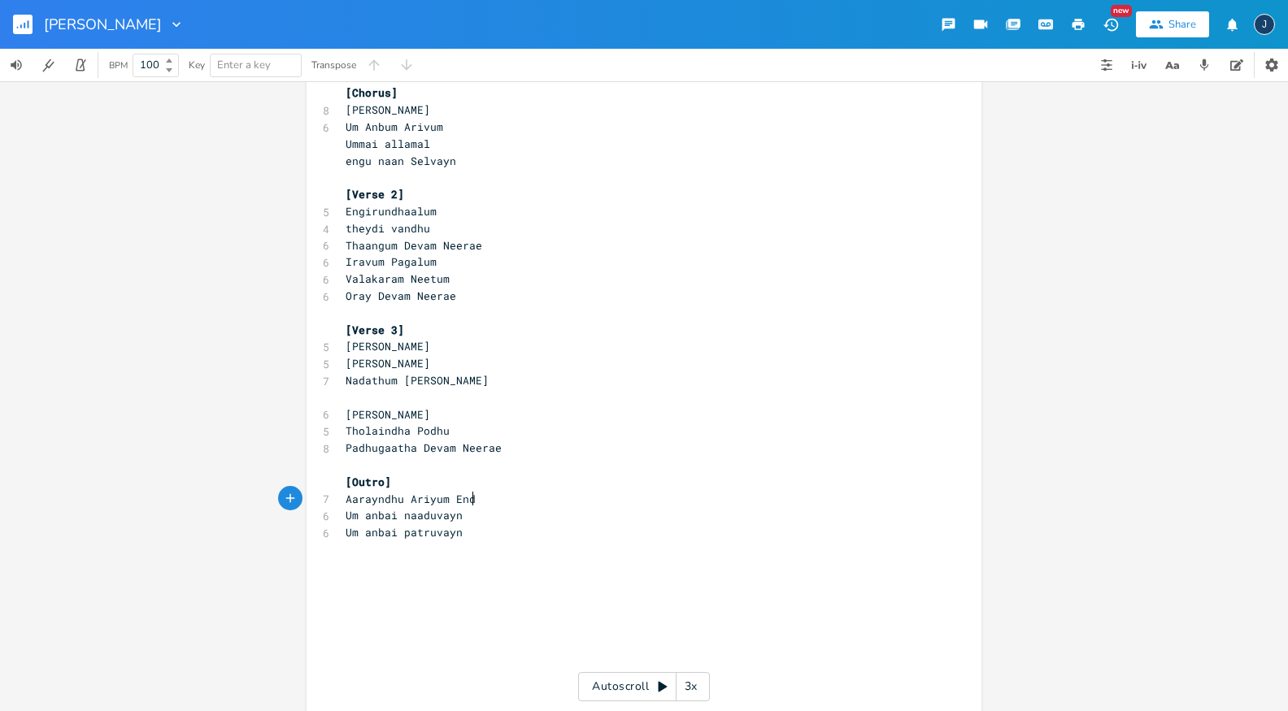
type textarea "yum End"
type textarea "En"
type textarea "nnai"
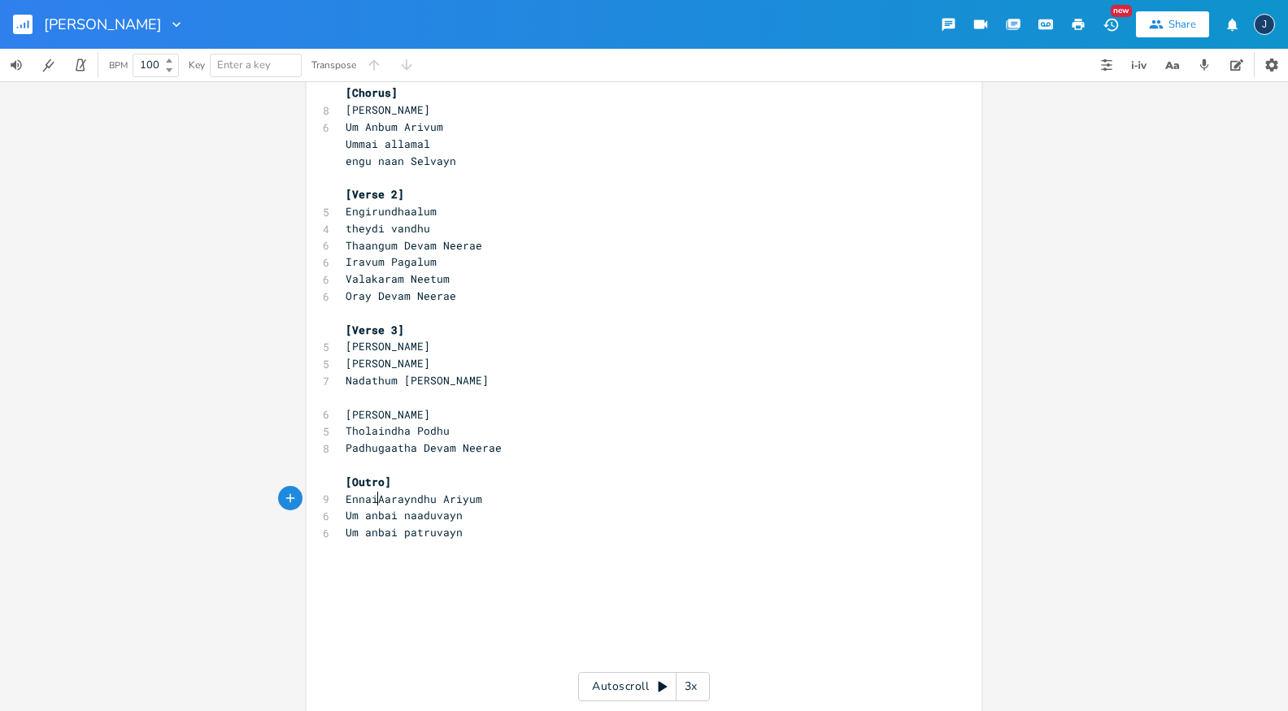
scroll to position [0, 22]
click at [511, 497] on pre "[PERSON_NAME]" at bounding box center [635, 499] width 587 height 17
type textarea "En Devanai P"
type textarea "Naaduvayn"
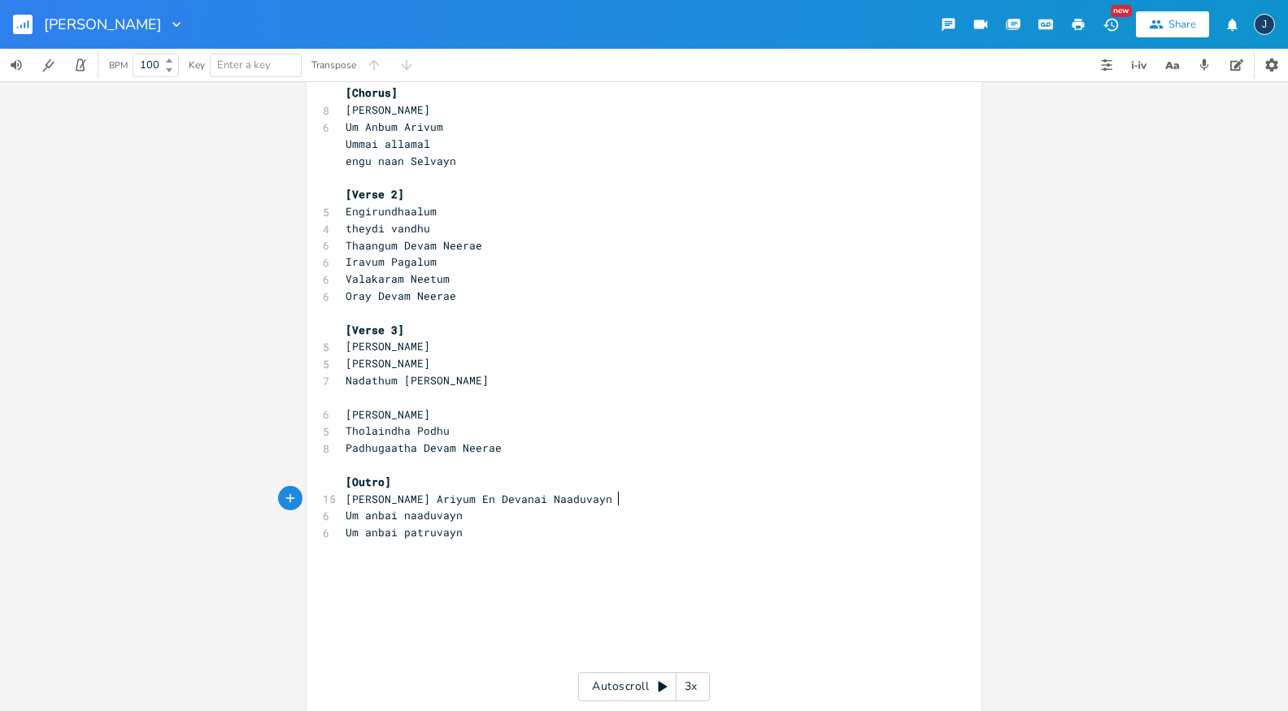
scroll to position [0, 53]
type textarea "[PERSON_NAME] Ariyum En Devanai Naaduvayn"
type textarea "En Devanai Potruvay"
type textarea "ay"
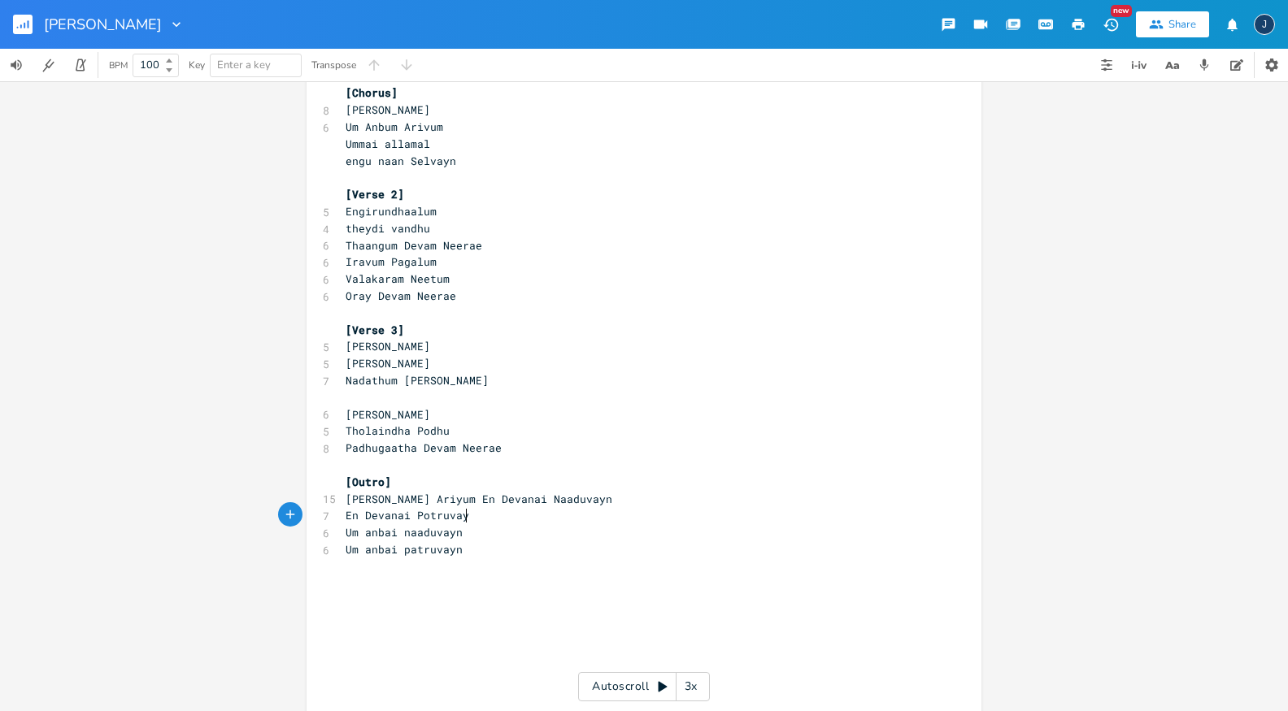
scroll to position [0, 10]
type textarea "P"
type textarea "Thord"
type textarea "odoruvan"
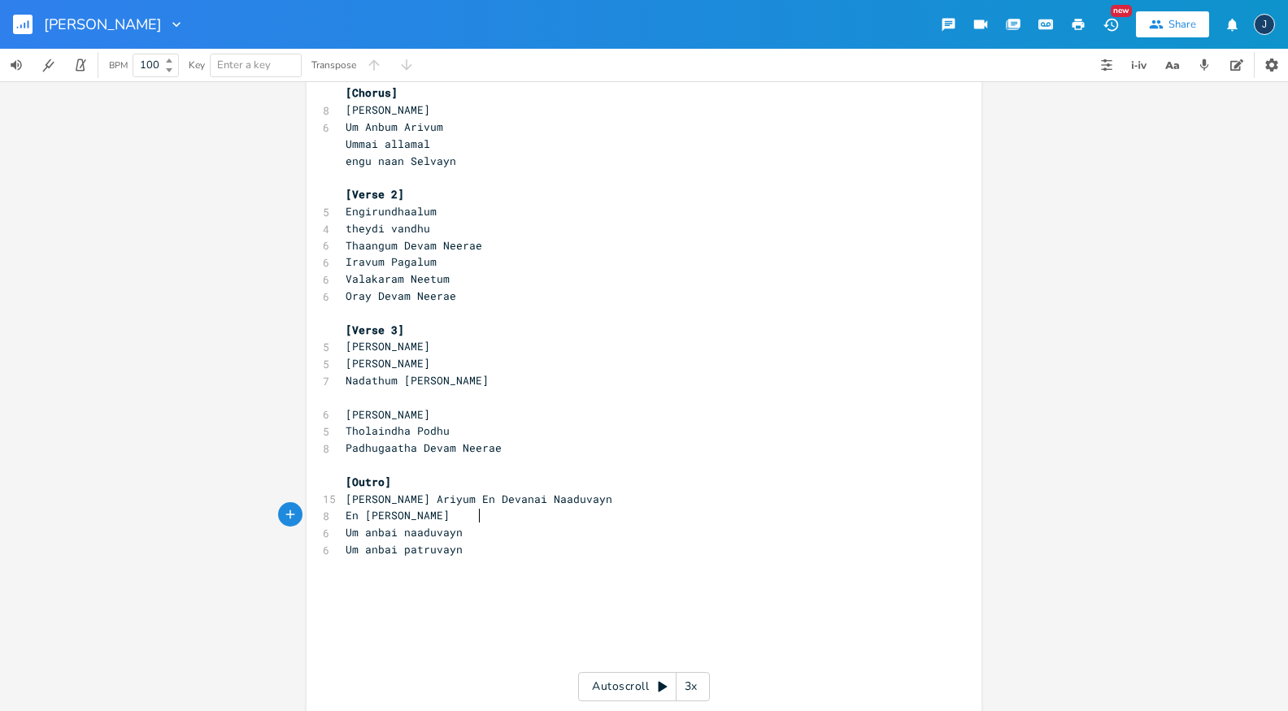
scroll to position [0, 44]
type textarea "yn"
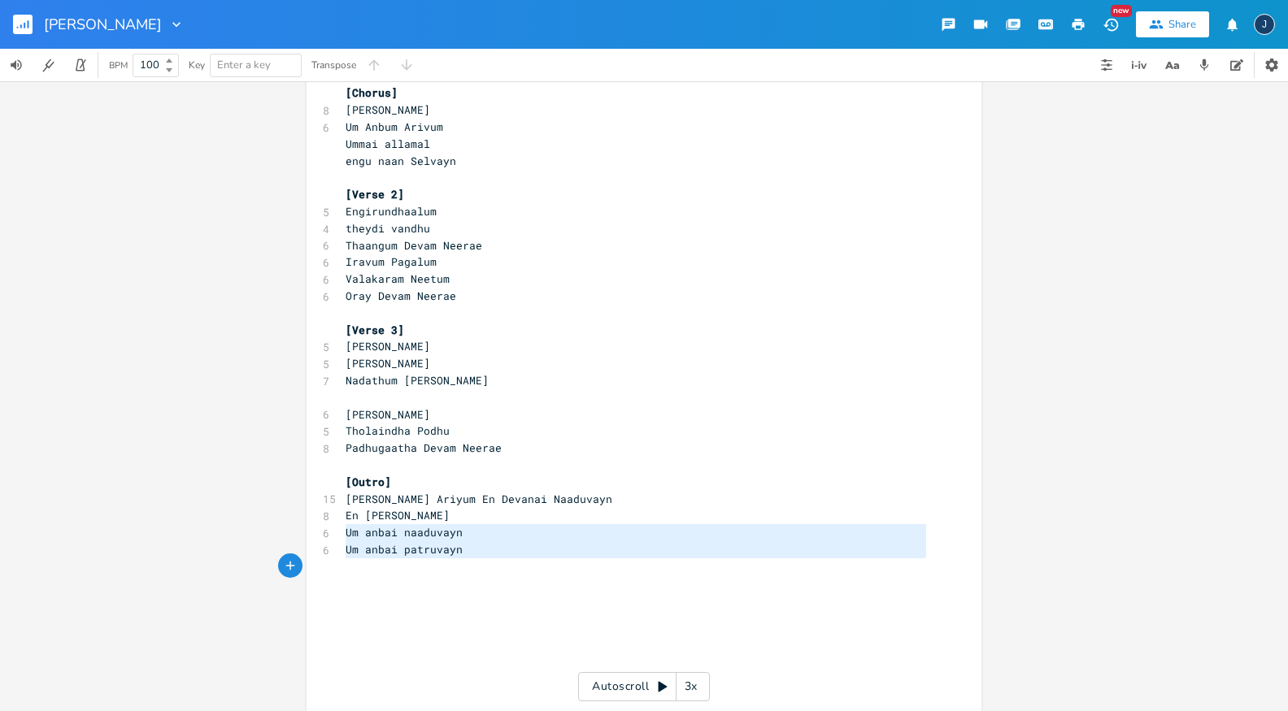
type textarea "Um anbai naaduvayn Um anbai patruvayn"
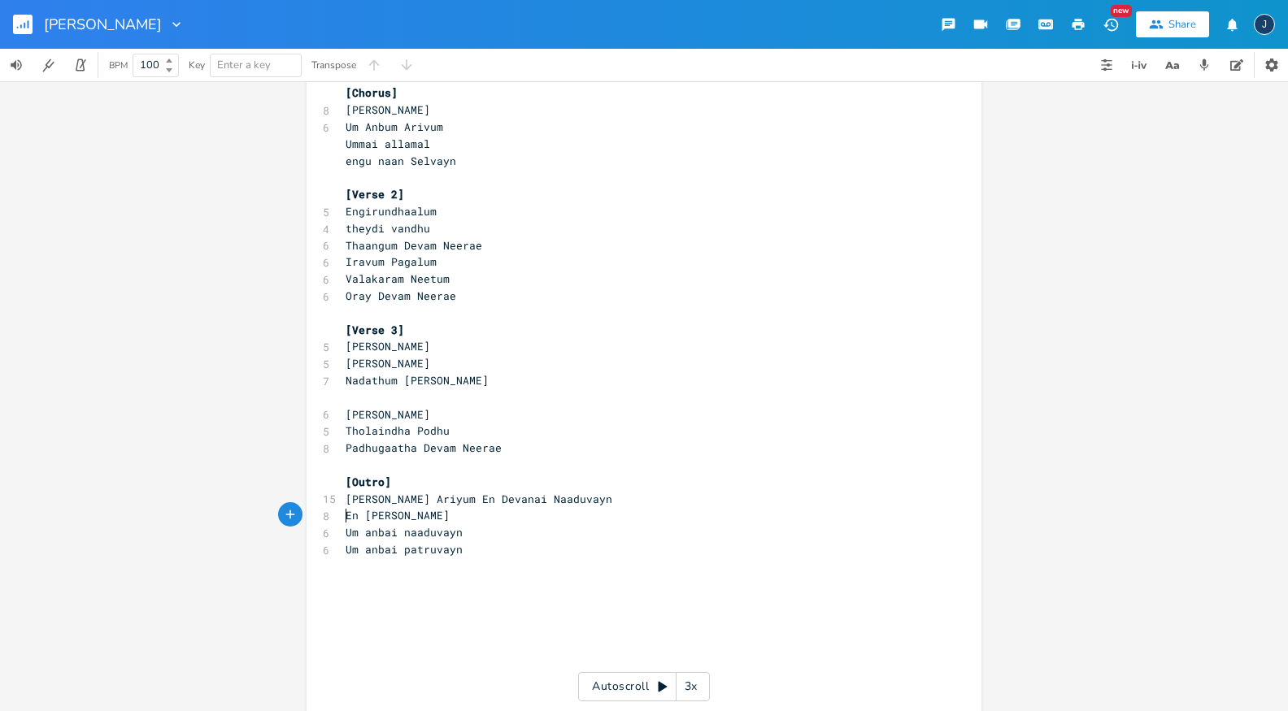
click at [431, 515] on span "En [PERSON_NAME]" at bounding box center [398, 515] width 104 height 15
type textarea "Patt"
type textarea "ruvan"
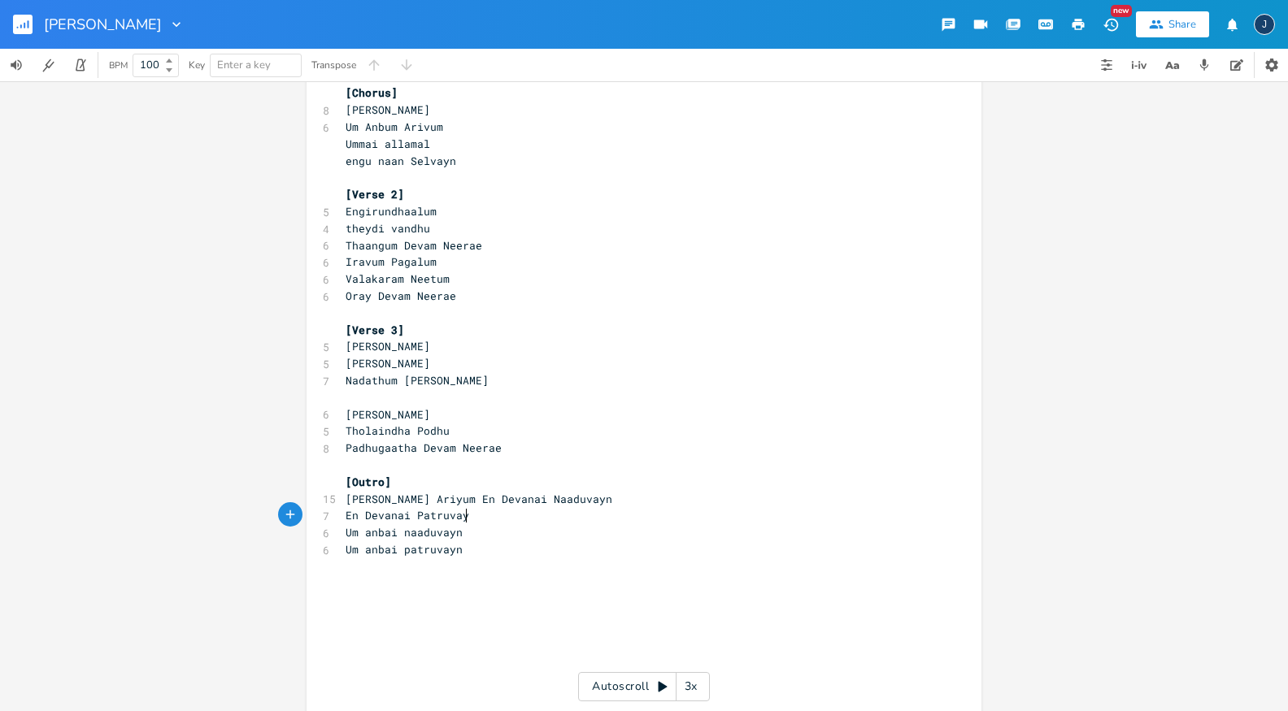
type textarea "yn"
type textarea "En de"
type textarea "Devanay"
type textarea "i"
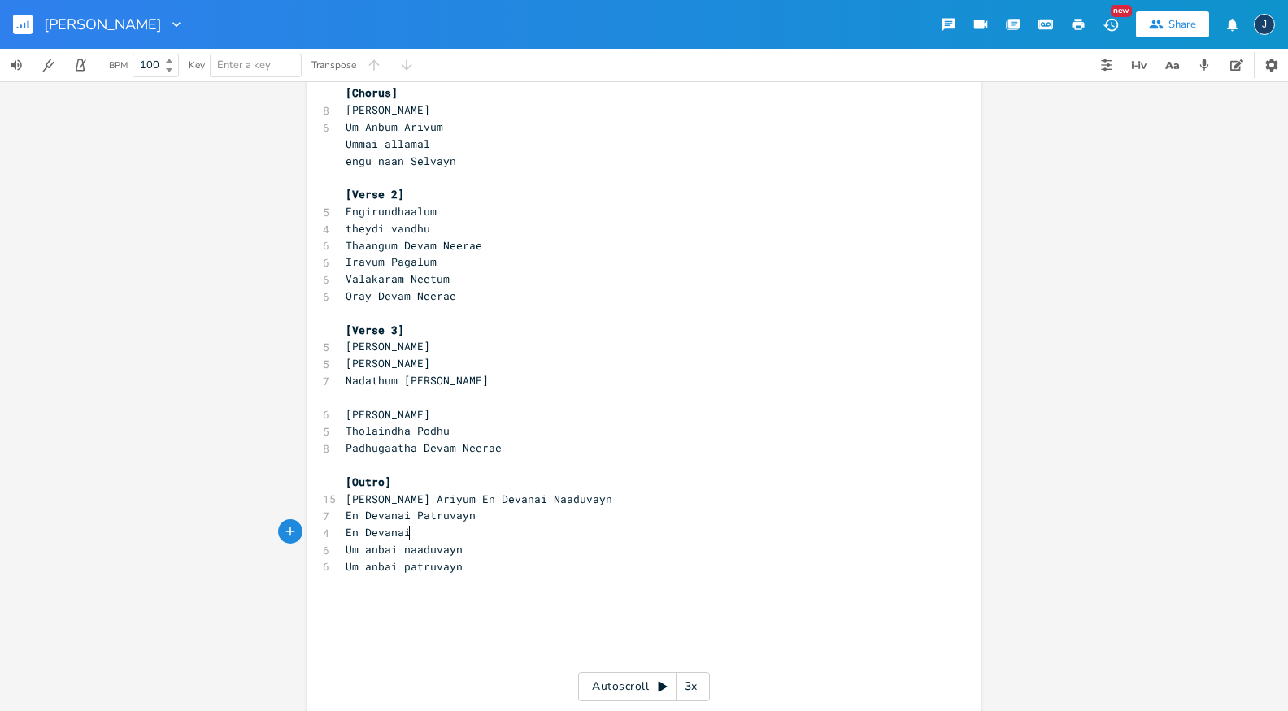
scroll to position [0, 3]
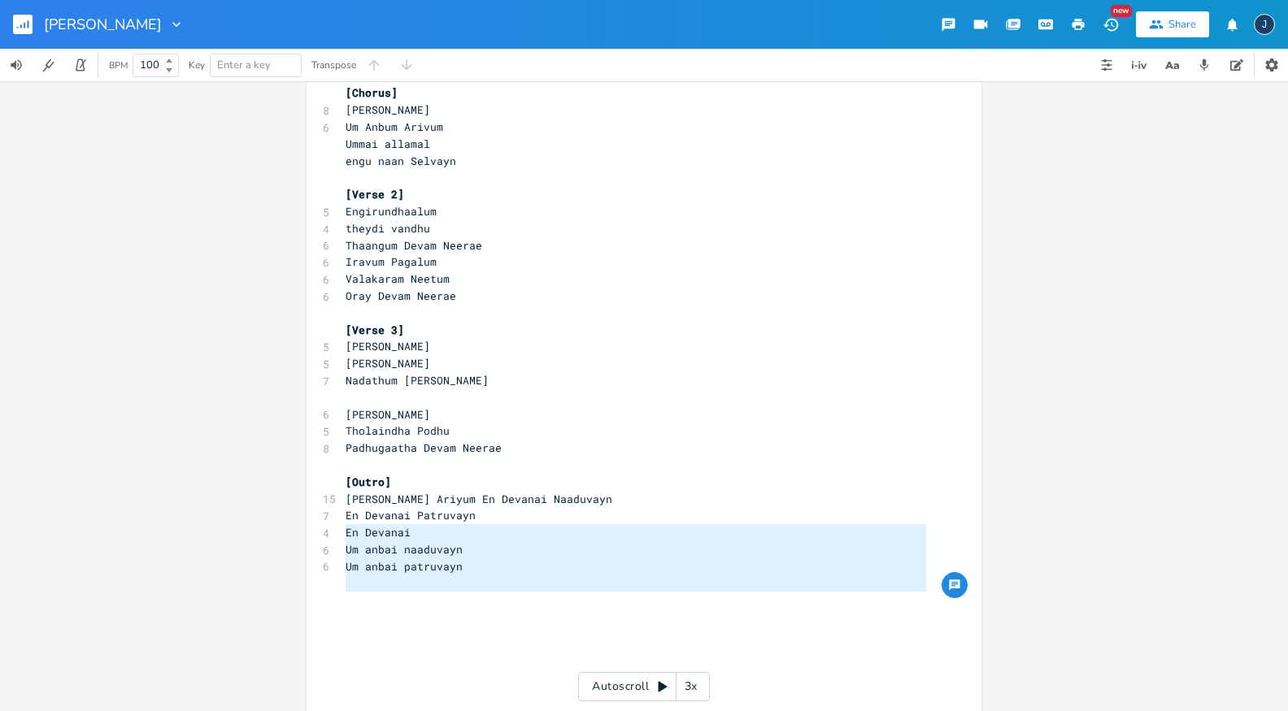
type textarea "En Devanai Um anbai naaduvayn Um anbai patruvayn"
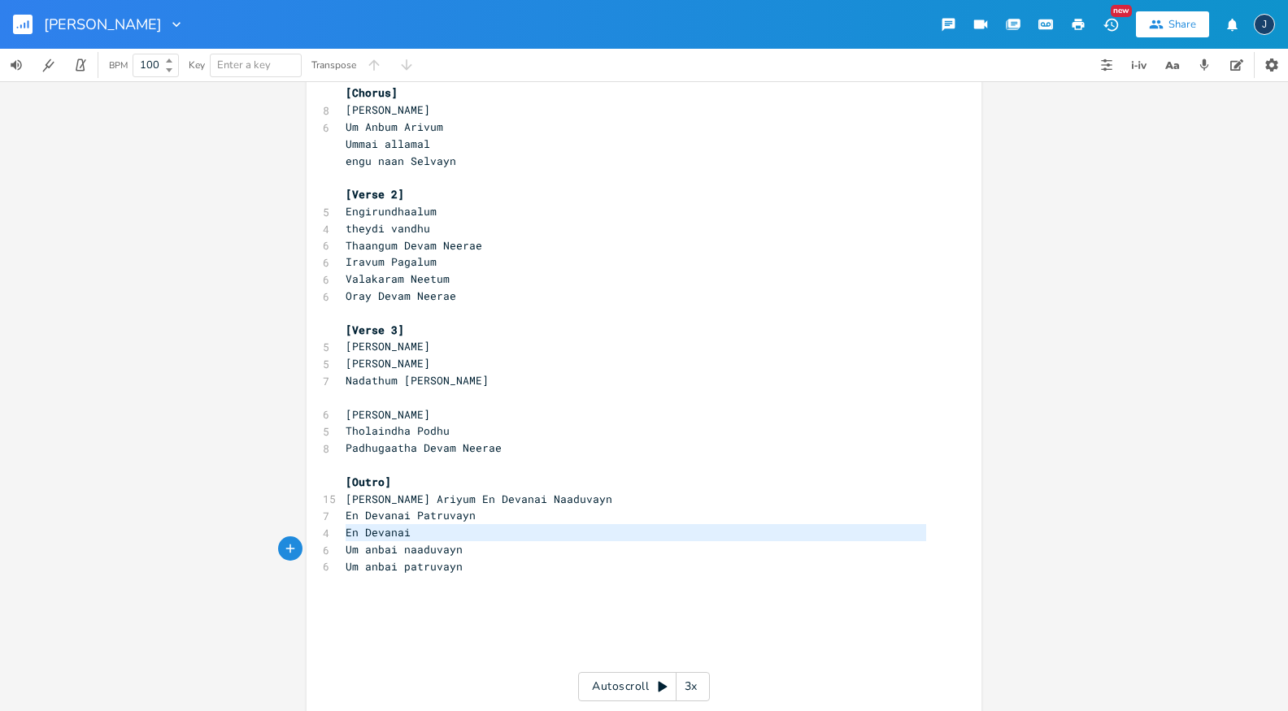
type textarea "En Devanai Um anbai naaduvayn Um anbai patruvayn"
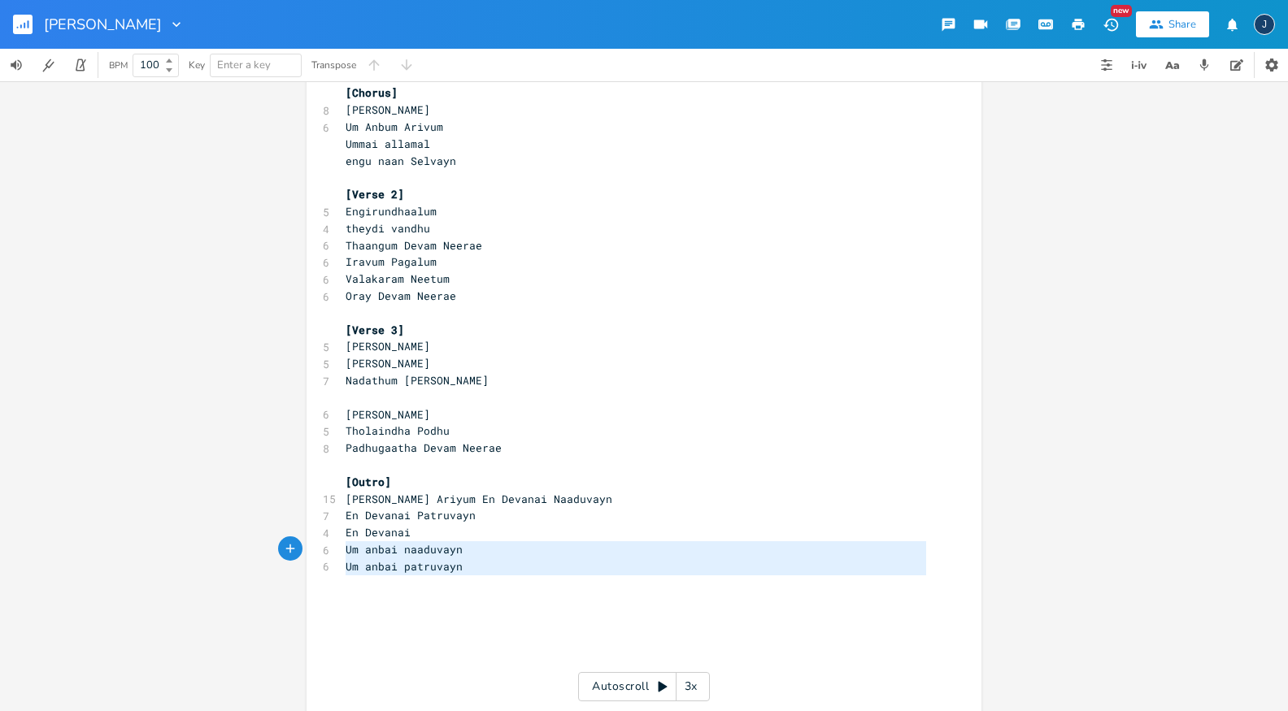
type textarea "En Devanai Um anbai naaduvayn Um anbai patruvayn"
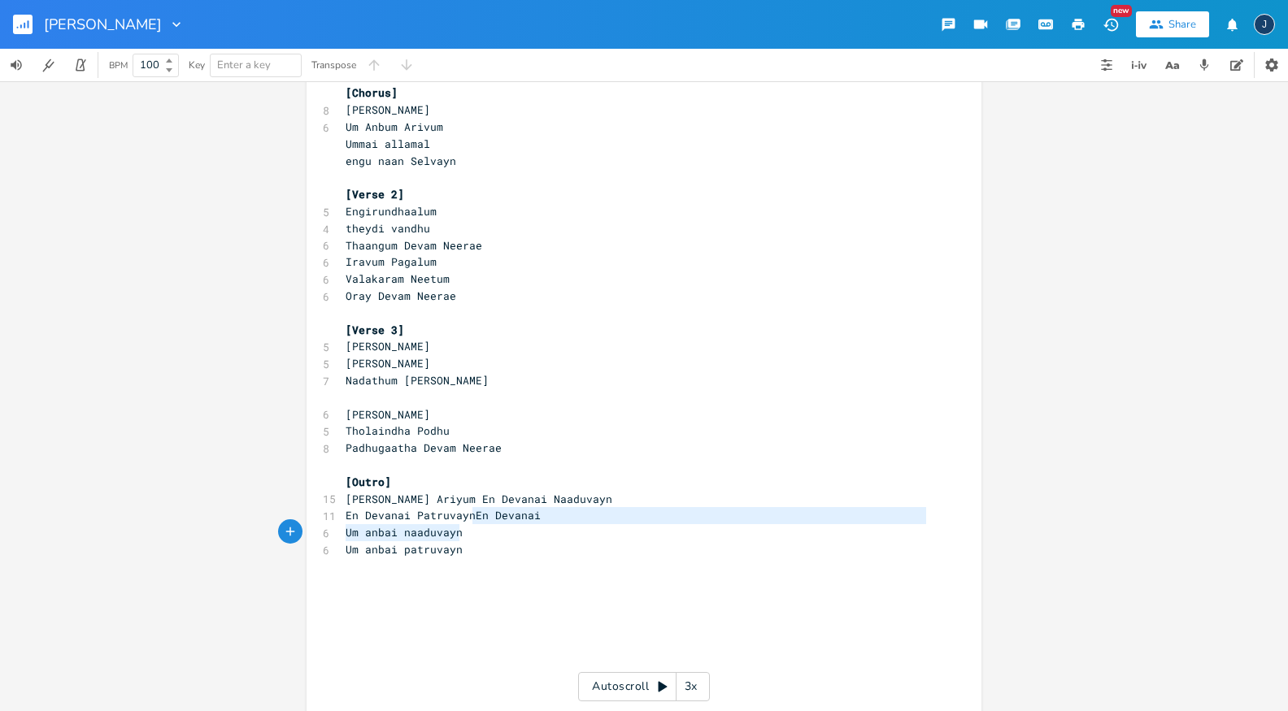
type textarea "En Devanai Um anbai naaduvayn Um anbai patruvayn"
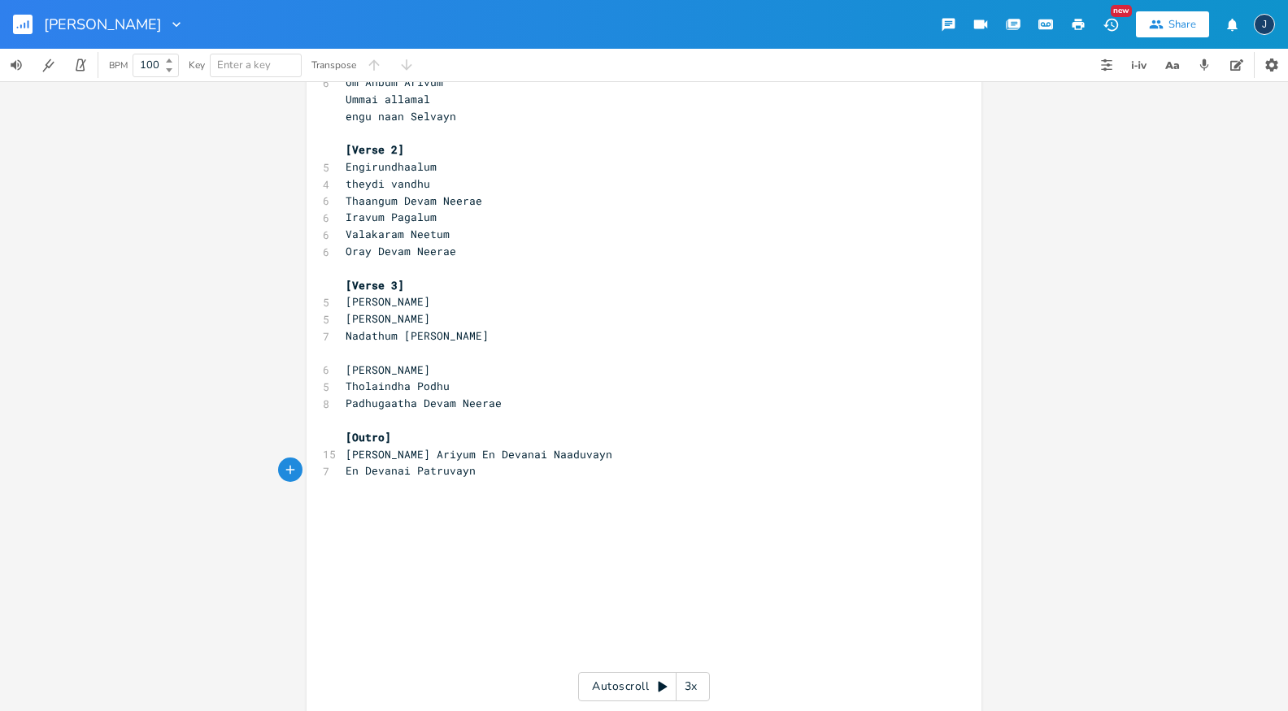
scroll to position [0, 0]
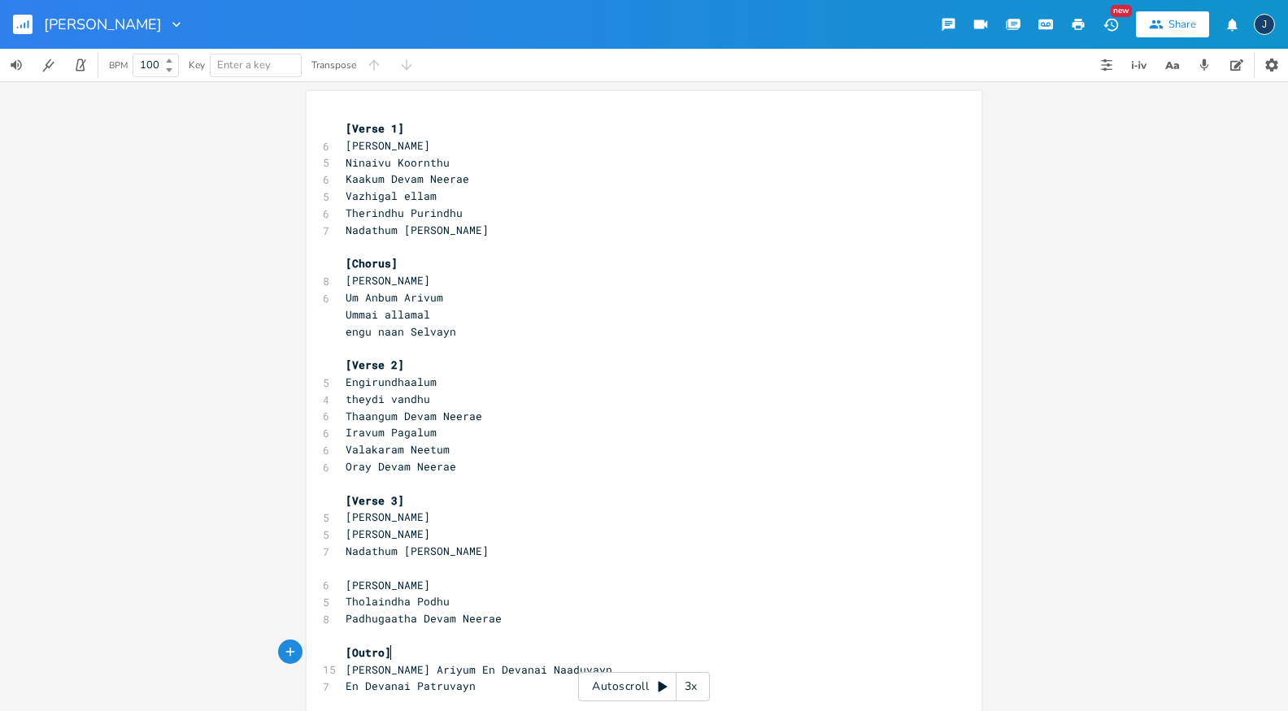
click at [414, 655] on pre "[Outro]" at bounding box center [635, 653] width 587 height 17
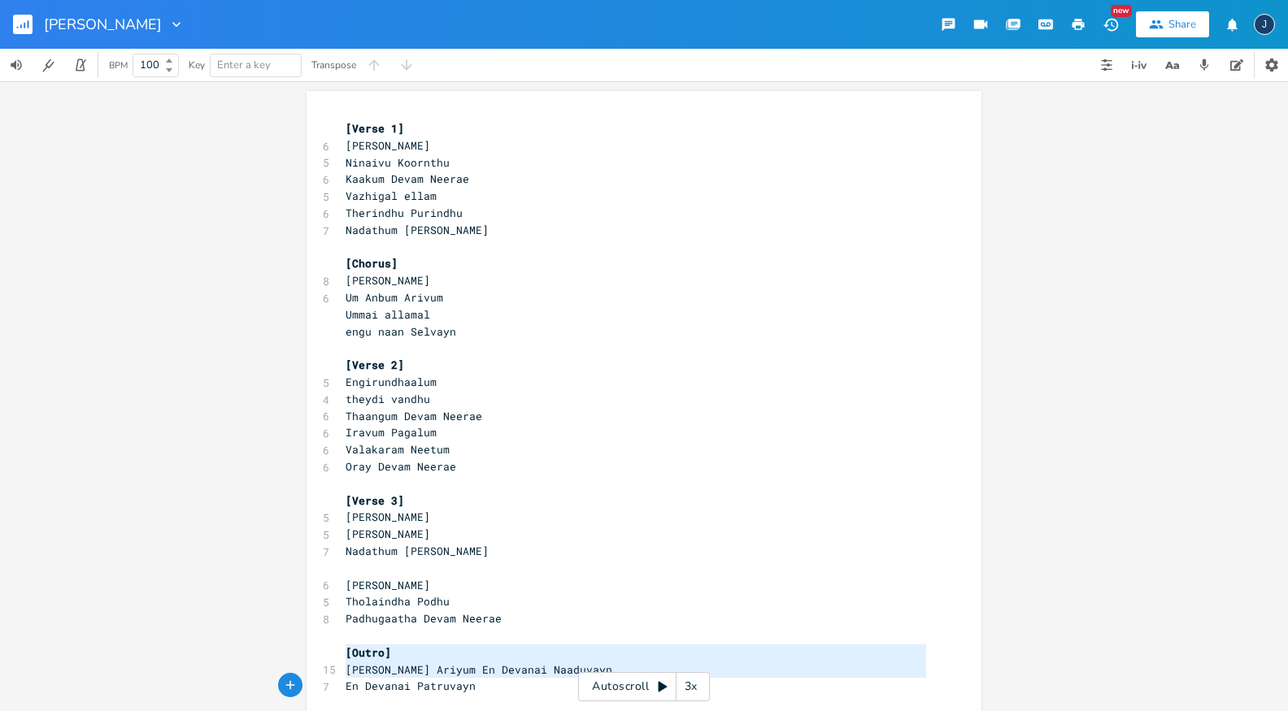
type textarea "[Outro] [PERSON_NAME] Ariyum En Devanai Naaduvayn En Devanai Patruvayn"
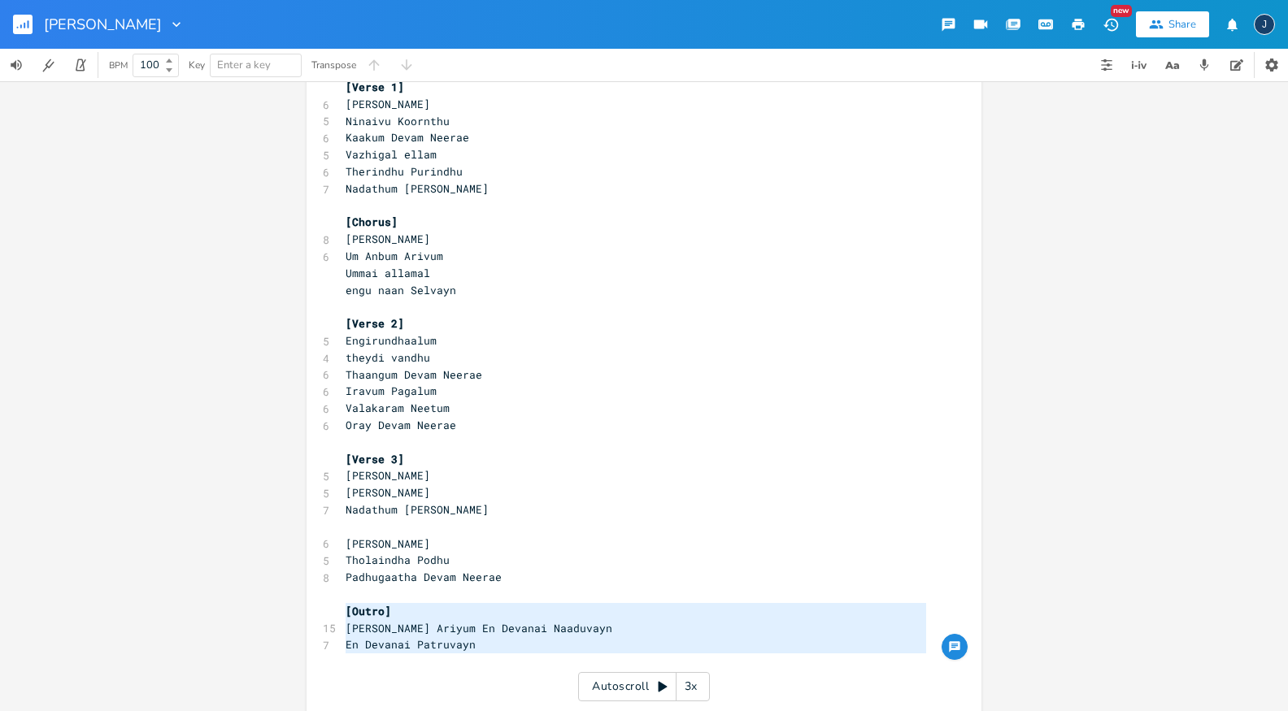
type textarea "\"
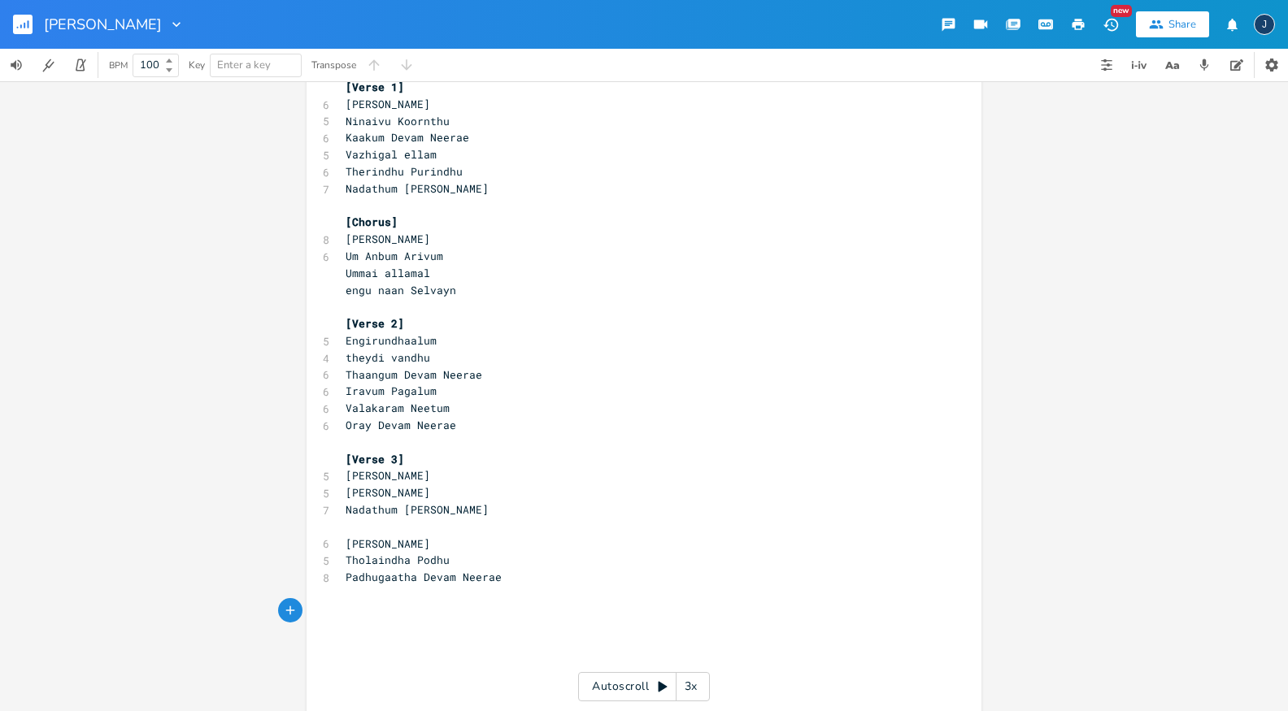
scroll to position [0, 0]
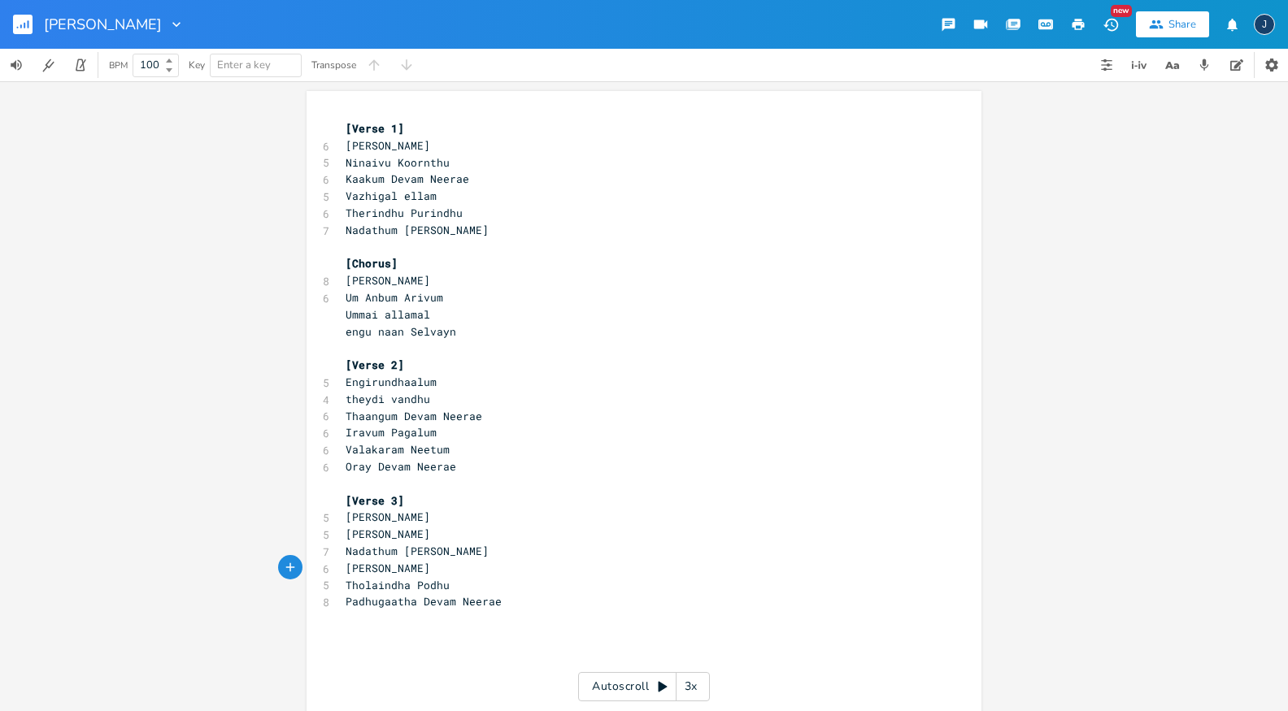
click at [511, 636] on pre "​" at bounding box center [635, 636] width 587 height 17
click at [346, 127] on span "[Verse 1]" at bounding box center [375, 128] width 59 height 15
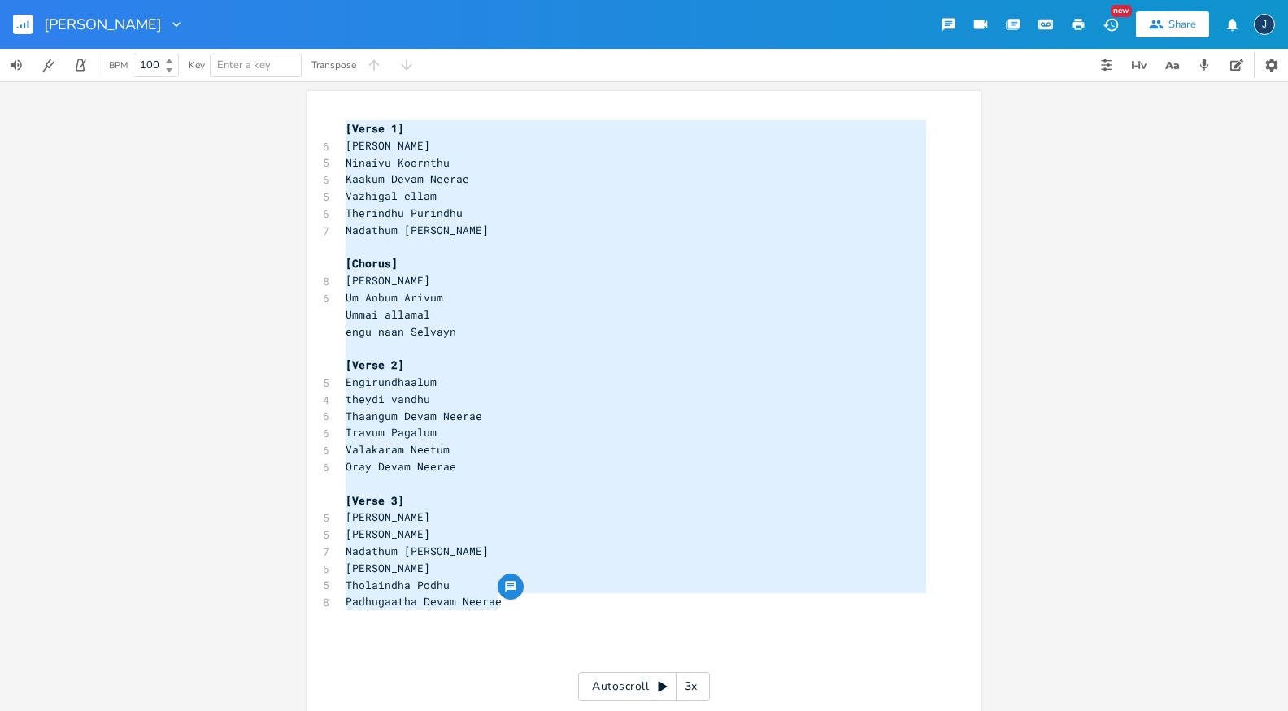
drag, startPoint x: 342, startPoint y: 127, endPoint x: 549, endPoint y: 607, distance: 523.1
click at [549, 607] on div "[Verse 1] 6 Aarayndhu Arindhu 5 Ninaivu Koornthu 6 Kaakum Devam Neerae 5 Vazhig…" at bounding box center [635, 475] width 587 height 710
type textarea "[Verse 1] [PERSON_NAME] [PERSON_NAME] Kaakum Devam [PERSON_NAME] ellam Therindh…"
click at [225, 233] on div "[Verse 1] [PERSON_NAME] [PERSON_NAME] Kaakum Devam [PERSON_NAME] ellam Therindh…" at bounding box center [644, 396] width 1288 height 630
